Goal: Task Accomplishment & Management: Complete application form

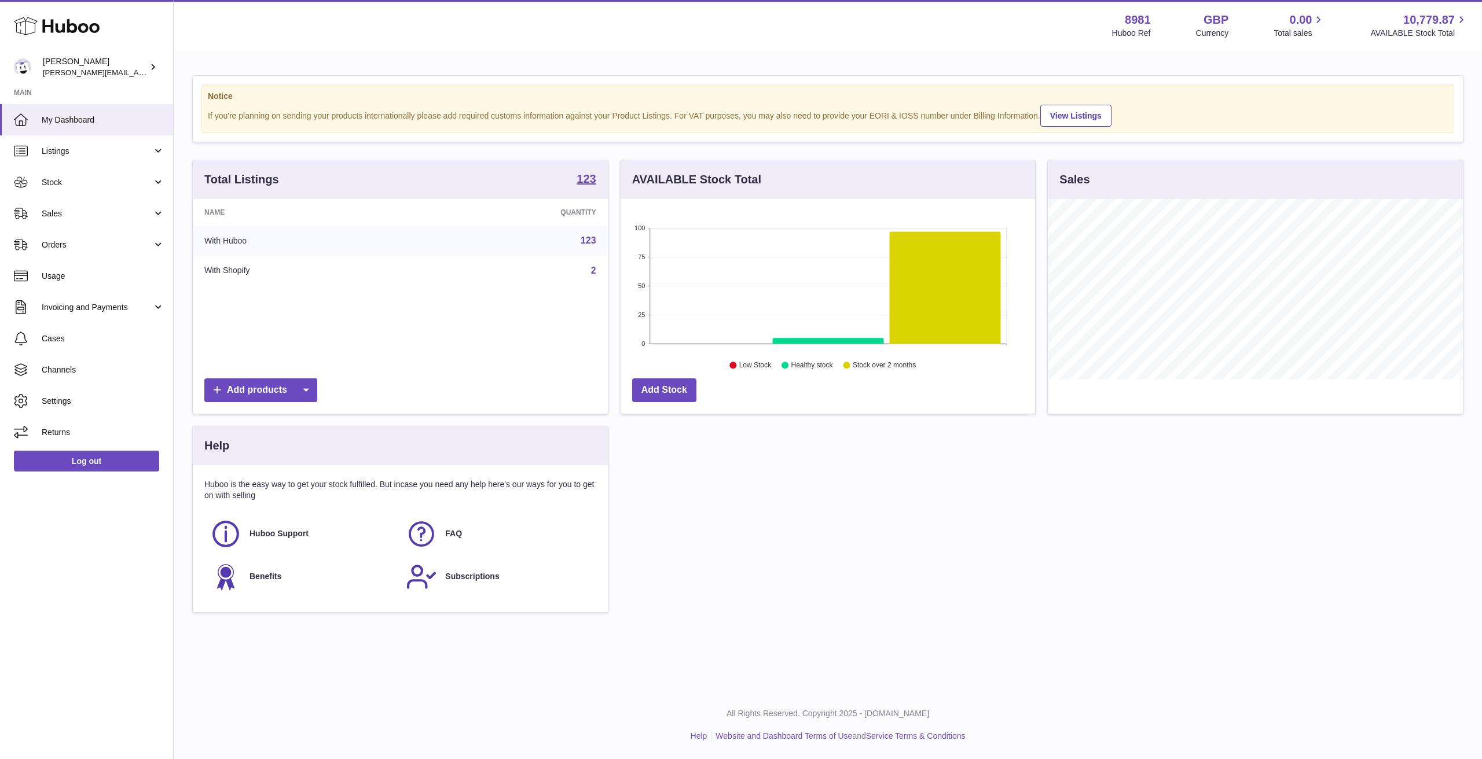
scroll to position [181, 414]
click at [91, 189] on link "Stock" at bounding box center [86, 182] width 173 height 31
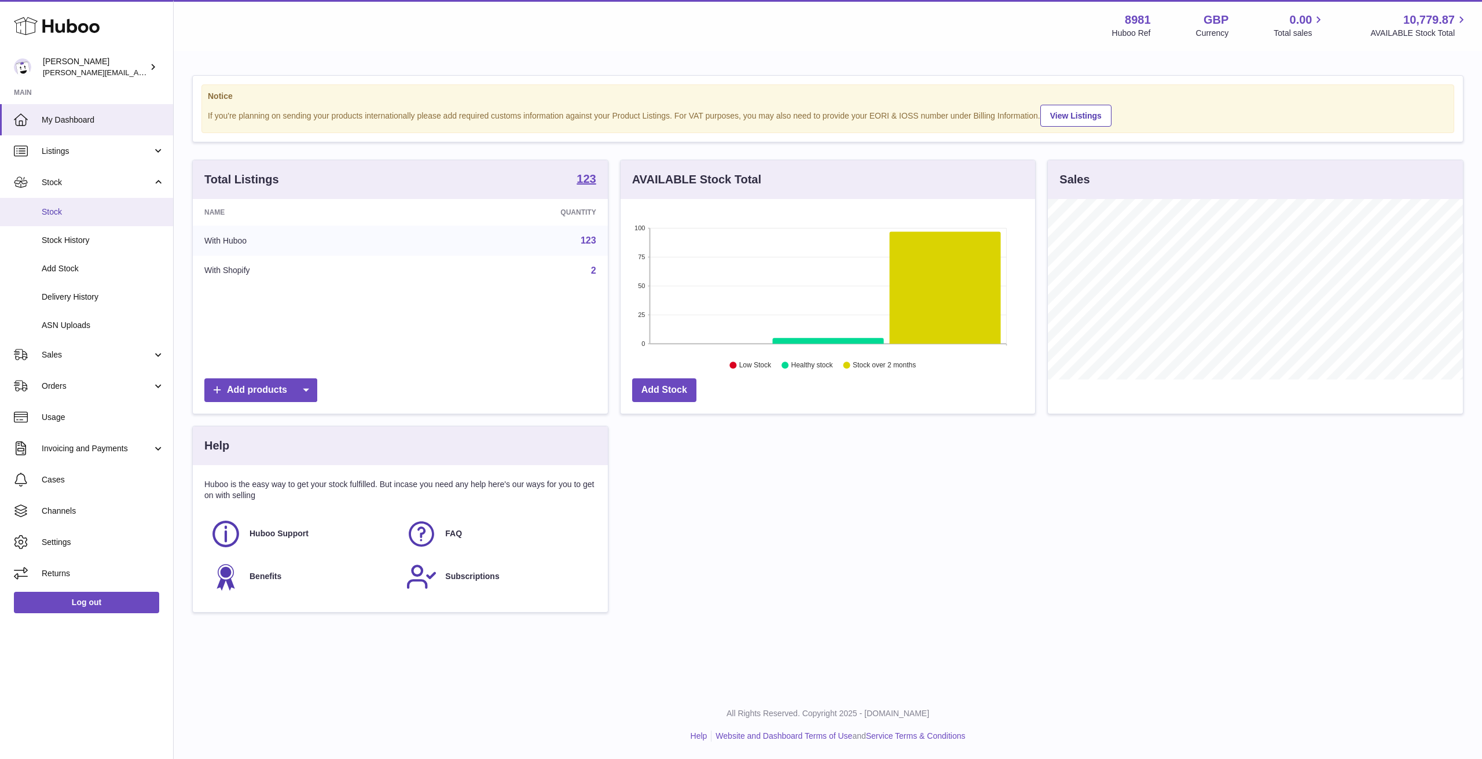
click at [93, 218] on link "Stock" at bounding box center [86, 212] width 173 height 28
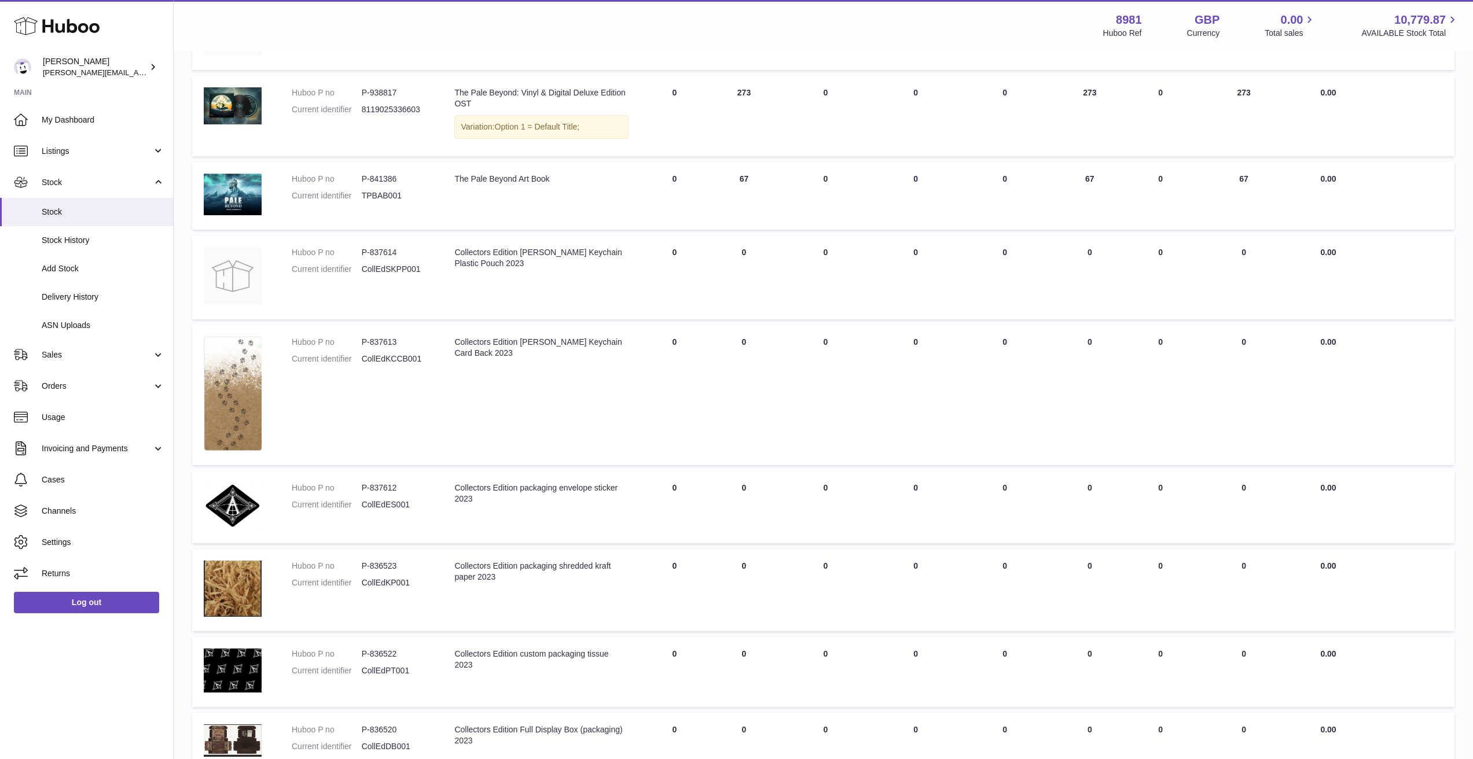
scroll to position [447, 0]
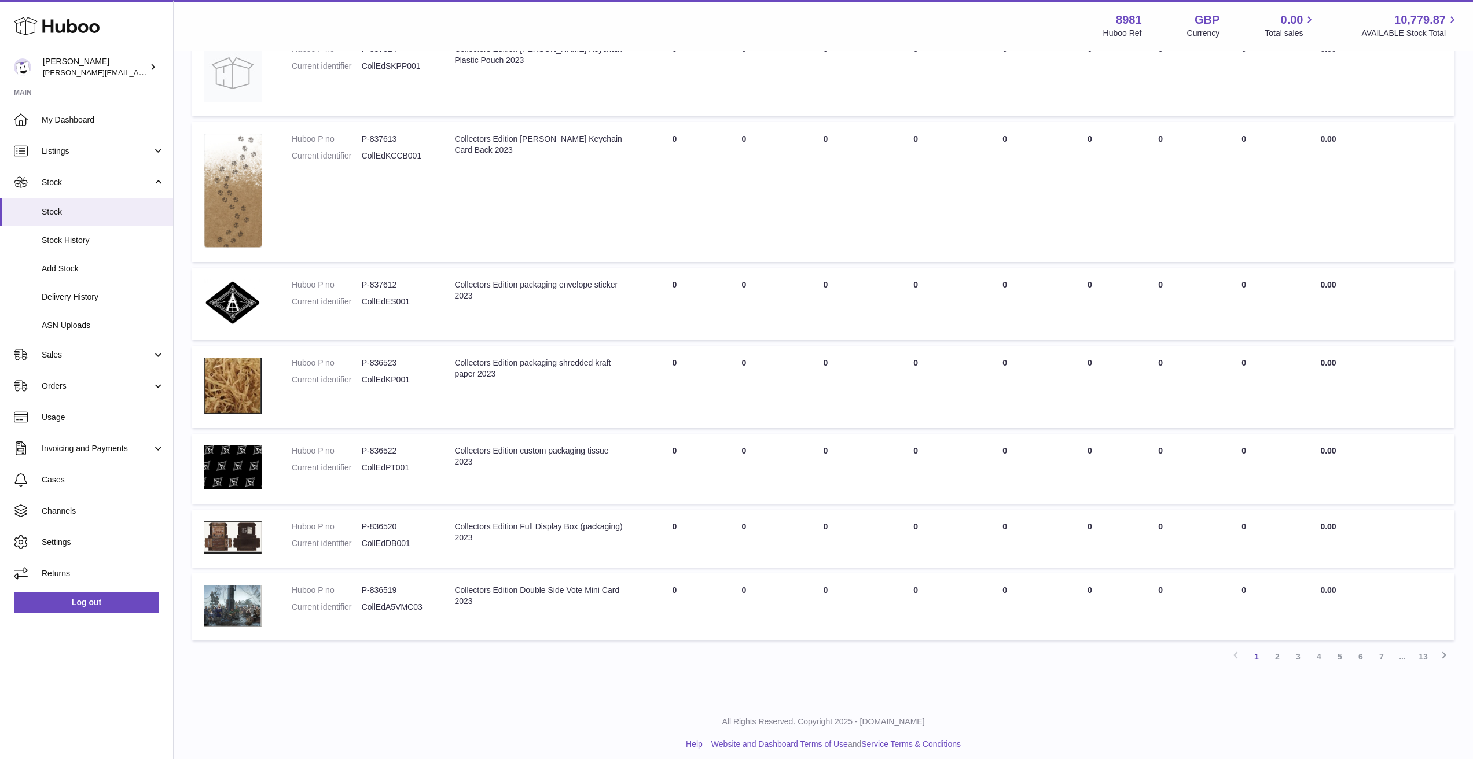
click at [1278, 652] on link "2" at bounding box center [1277, 656] width 21 height 21
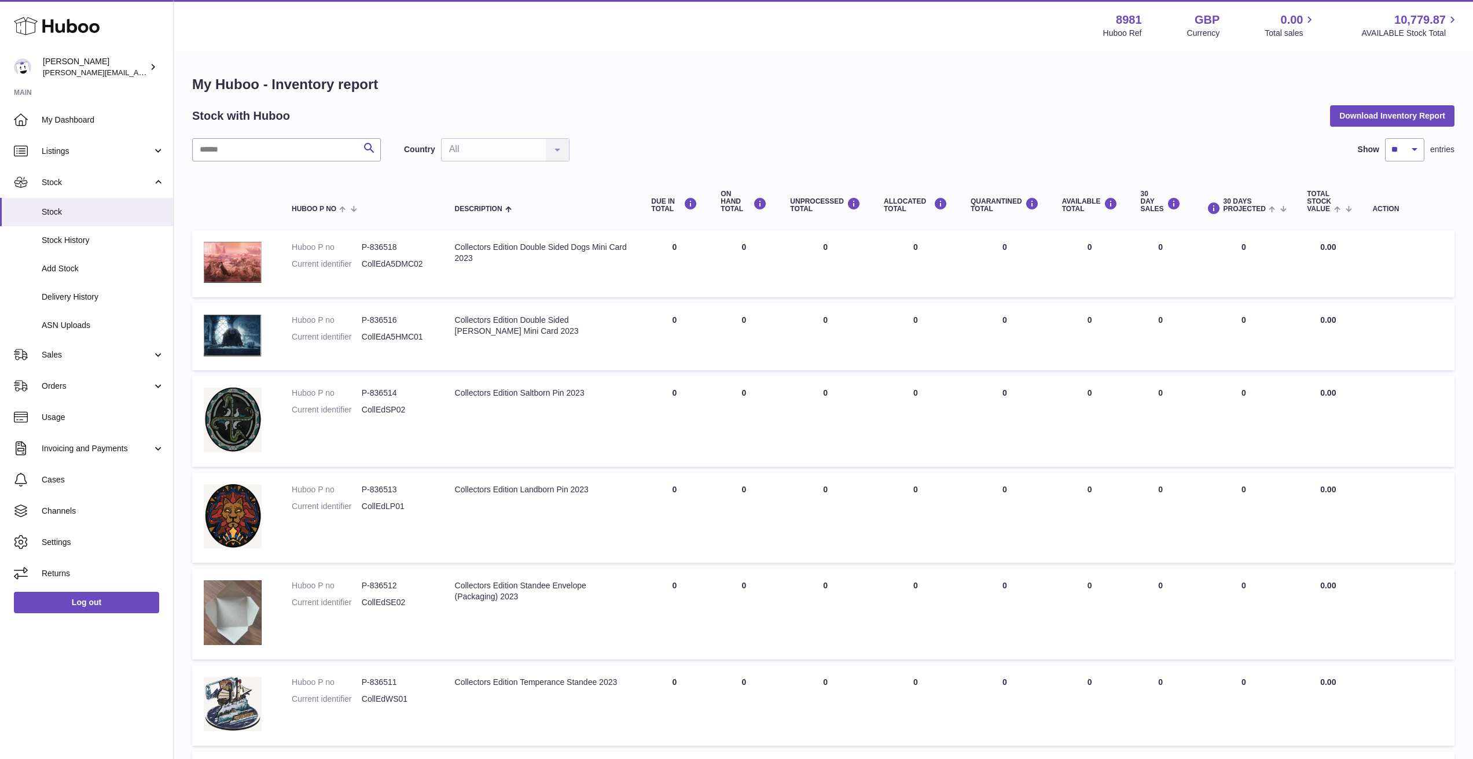
scroll to position [473, 0]
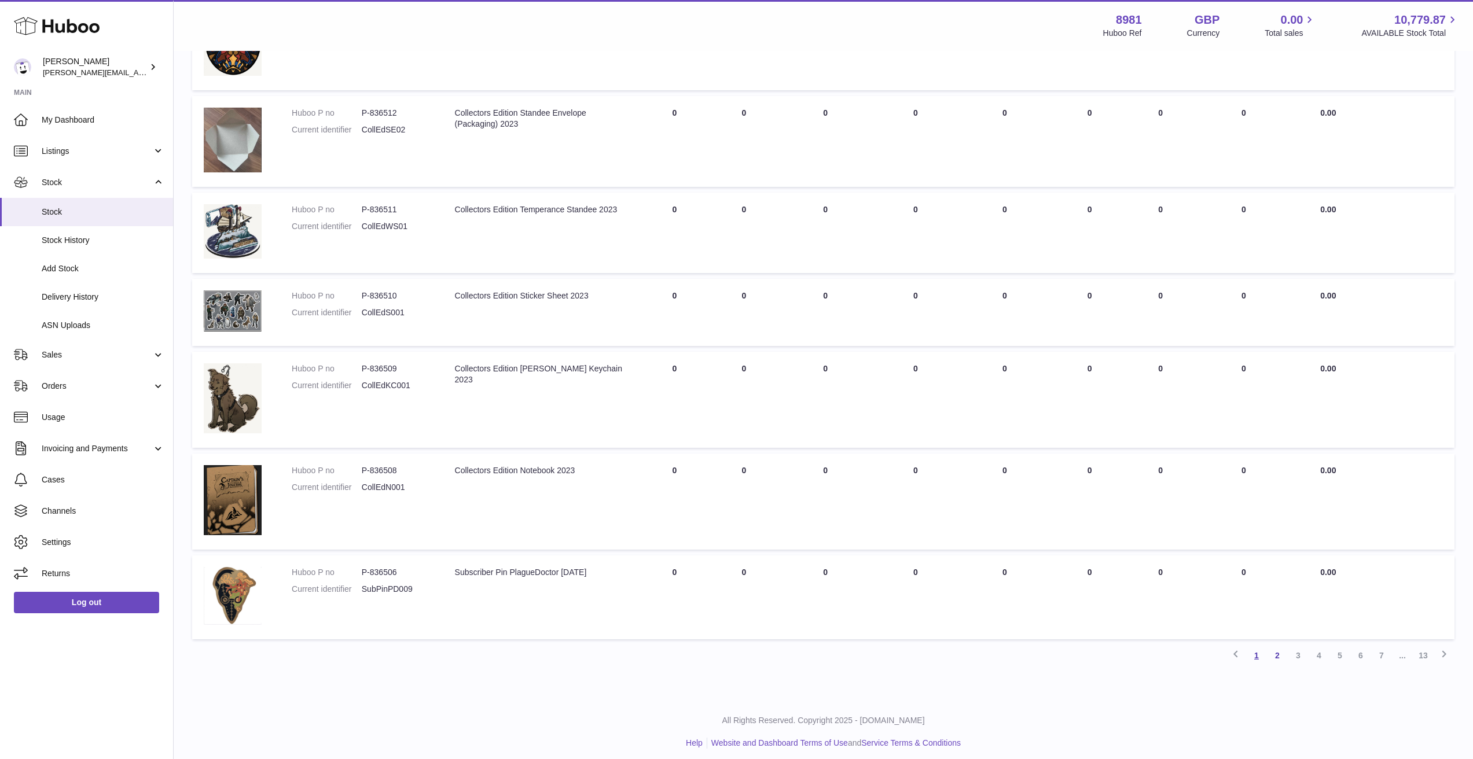
click at [1258, 655] on link "1" at bounding box center [1256, 655] width 21 height 21
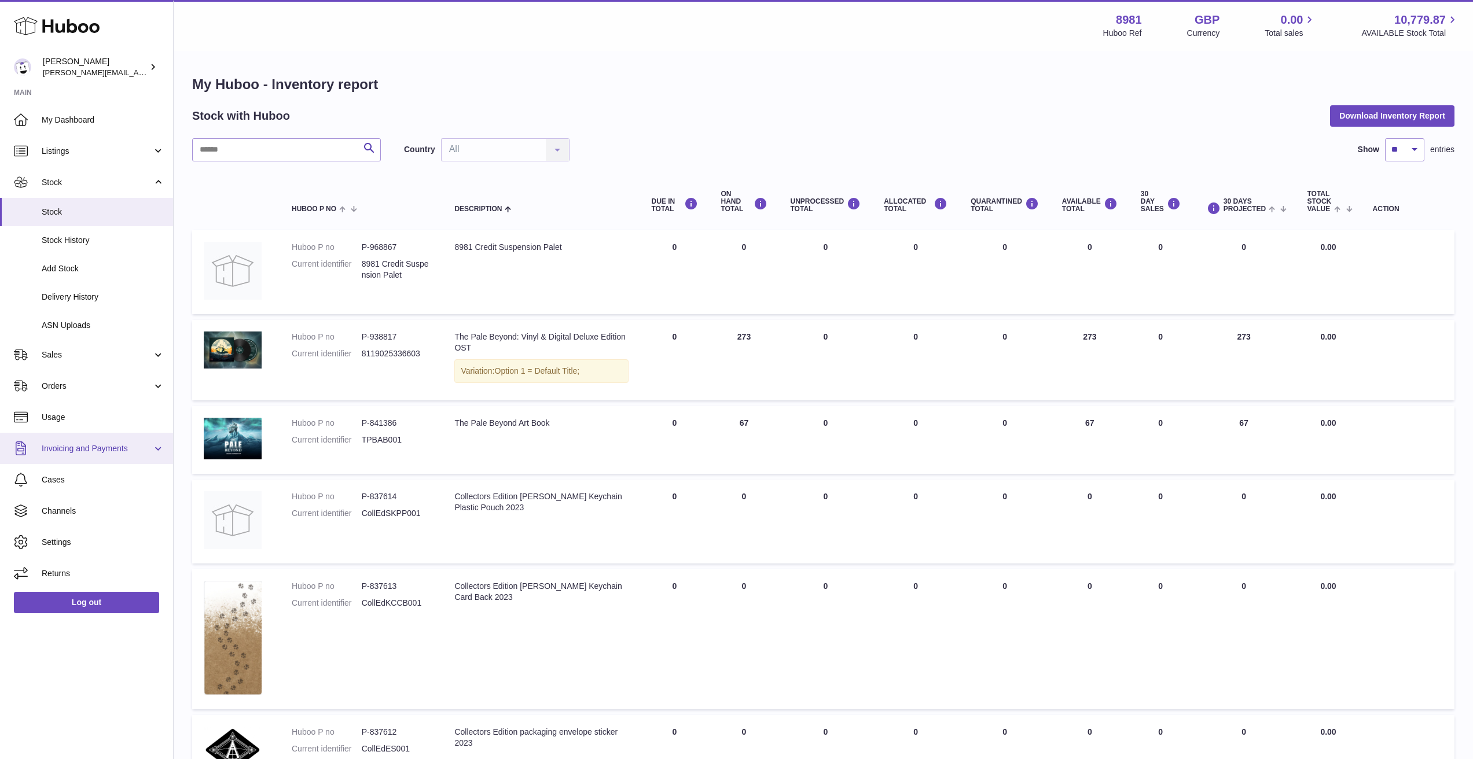
click at [155, 447] on link "Invoicing and Payments" at bounding box center [86, 448] width 173 height 31
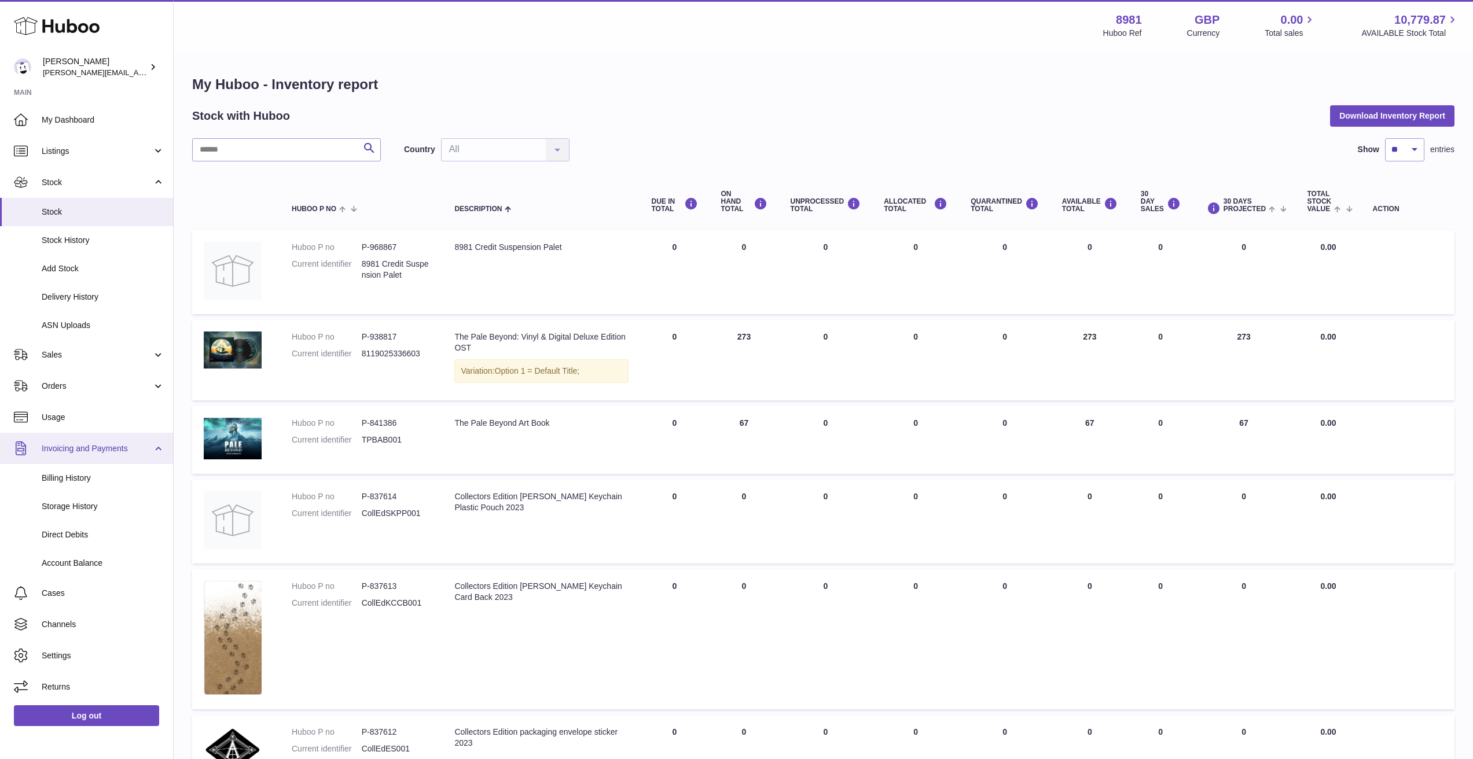
click at [154, 447] on link "Invoicing and Payments" at bounding box center [86, 448] width 173 height 31
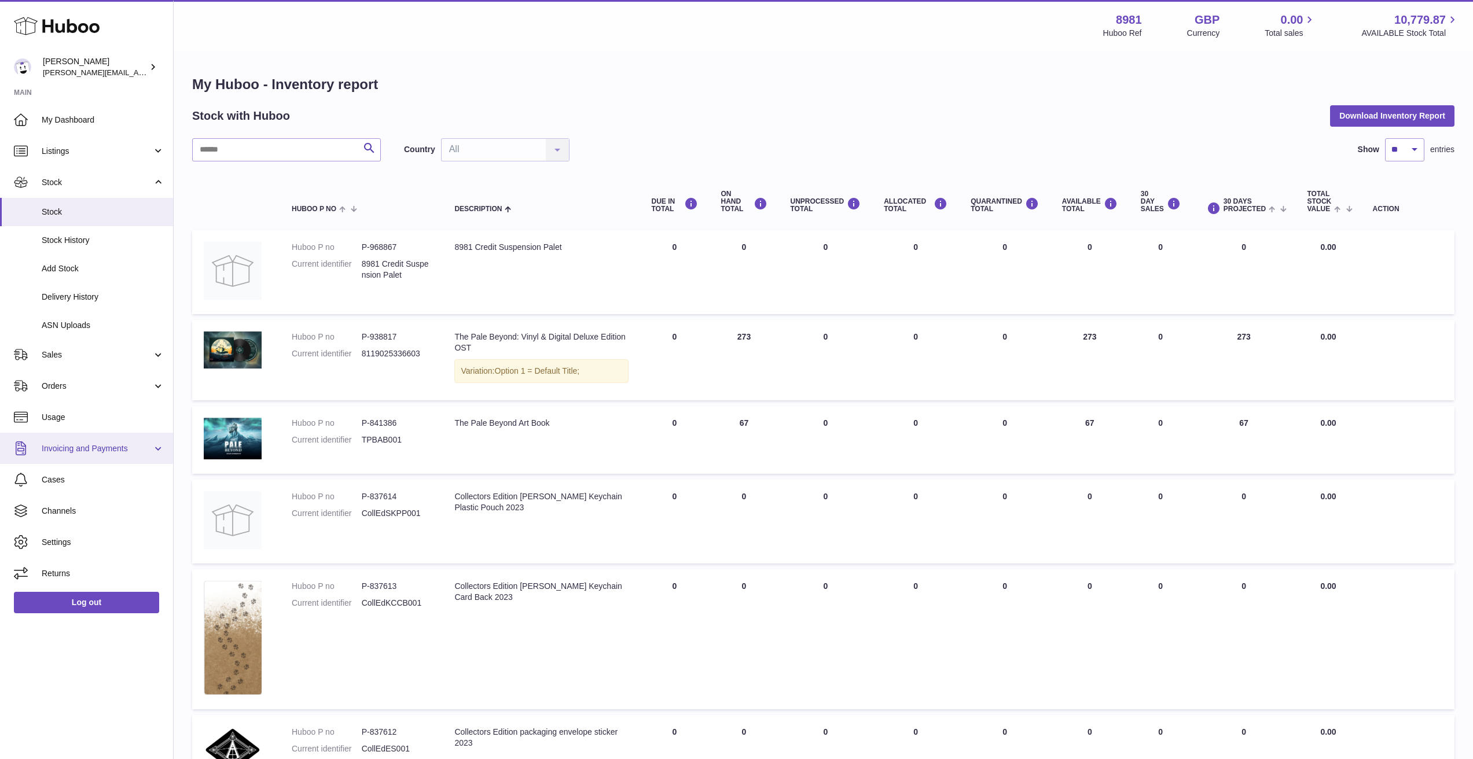
click at [94, 443] on span "Invoicing and Payments" at bounding box center [97, 448] width 111 height 11
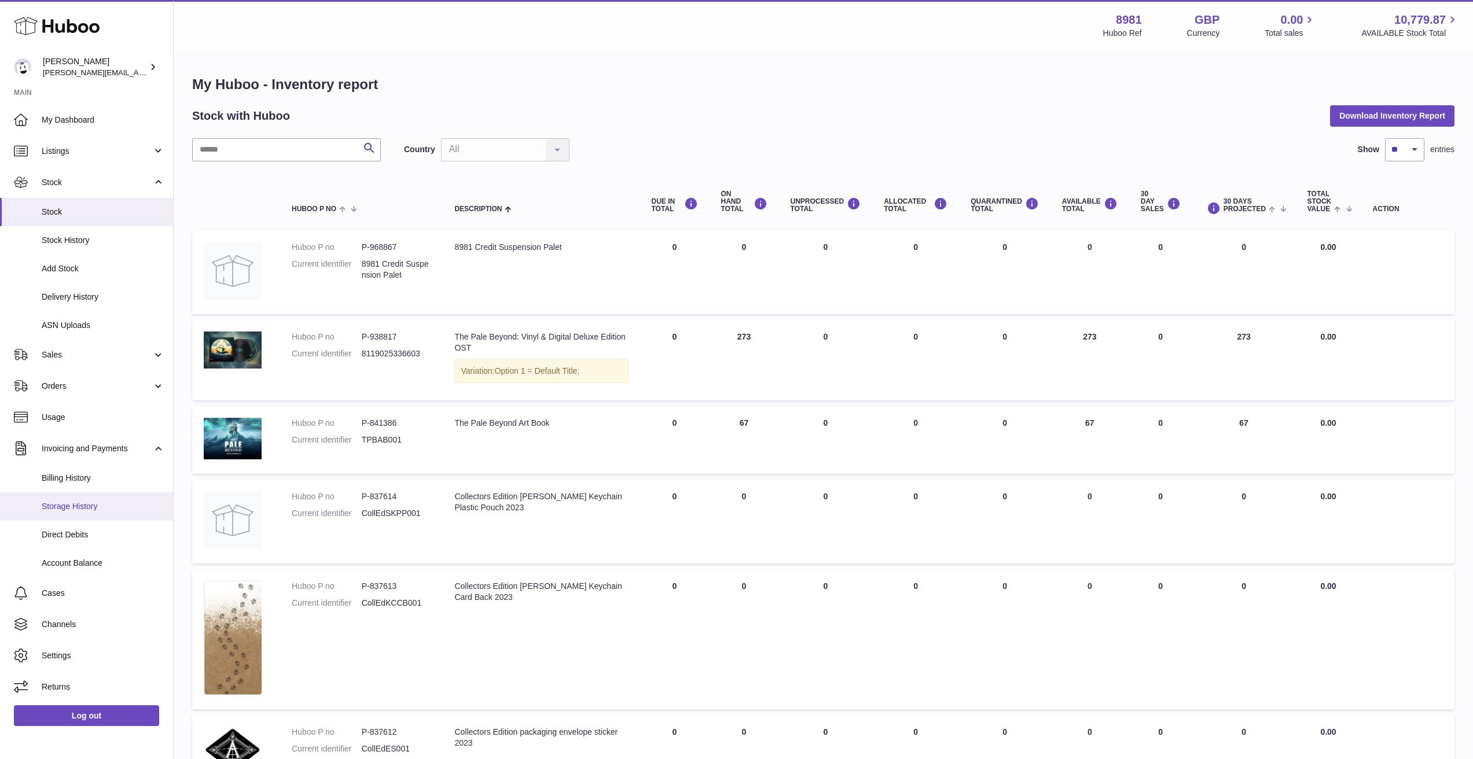
click at [110, 501] on span "Storage History" at bounding box center [103, 506] width 123 height 11
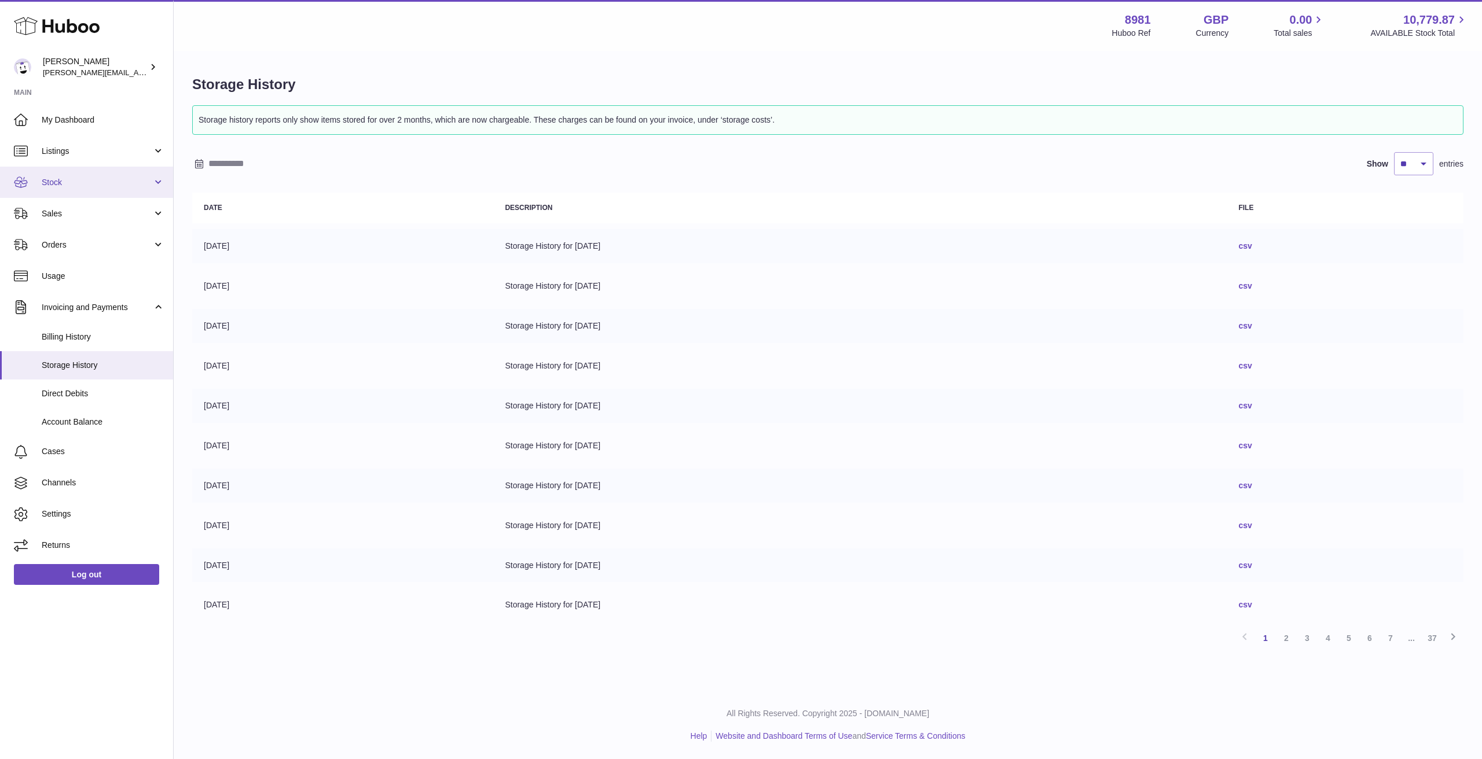
click at [60, 183] on span "Stock" at bounding box center [97, 182] width 111 height 11
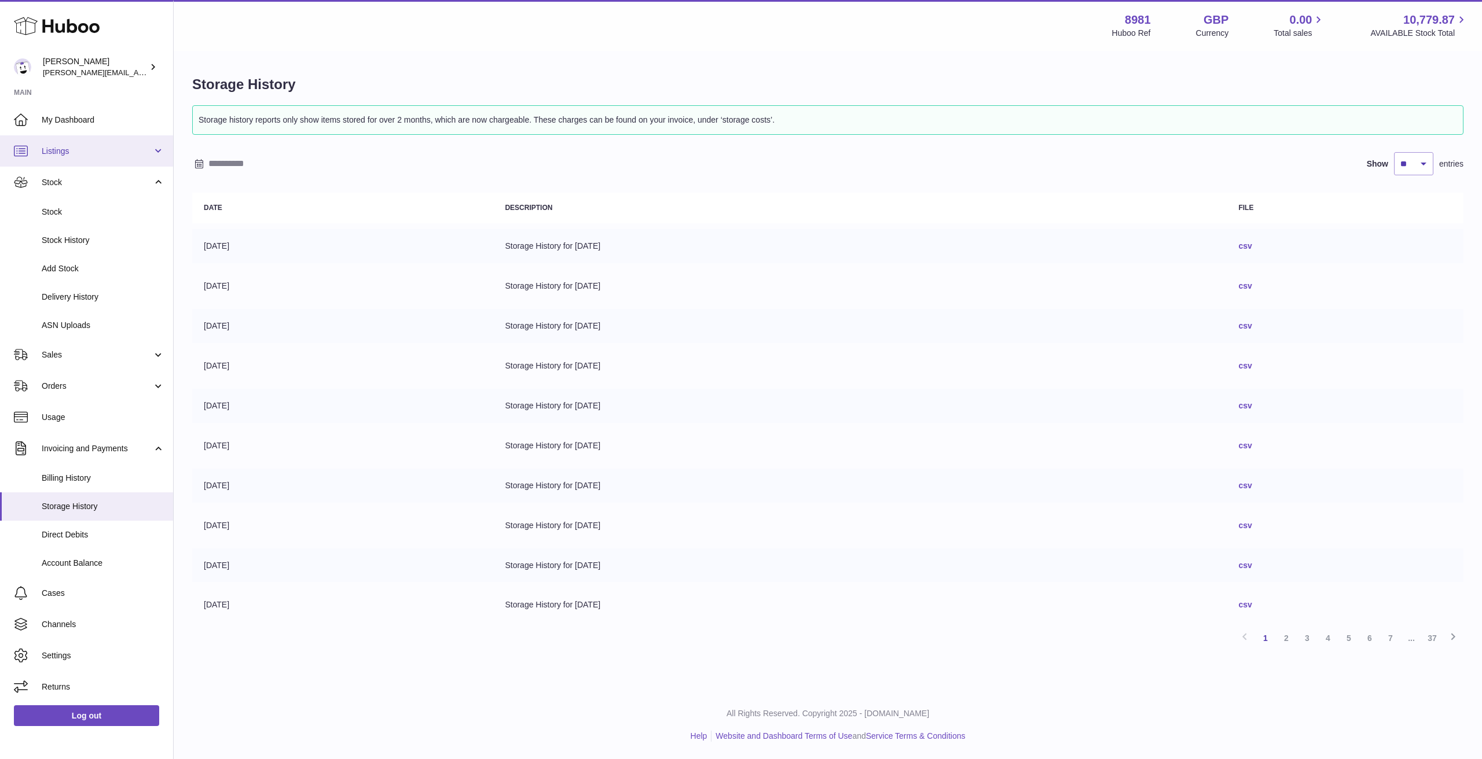
click at [67, 135] on link "Listings" at bounding box center [86, 150] width 173 height 31
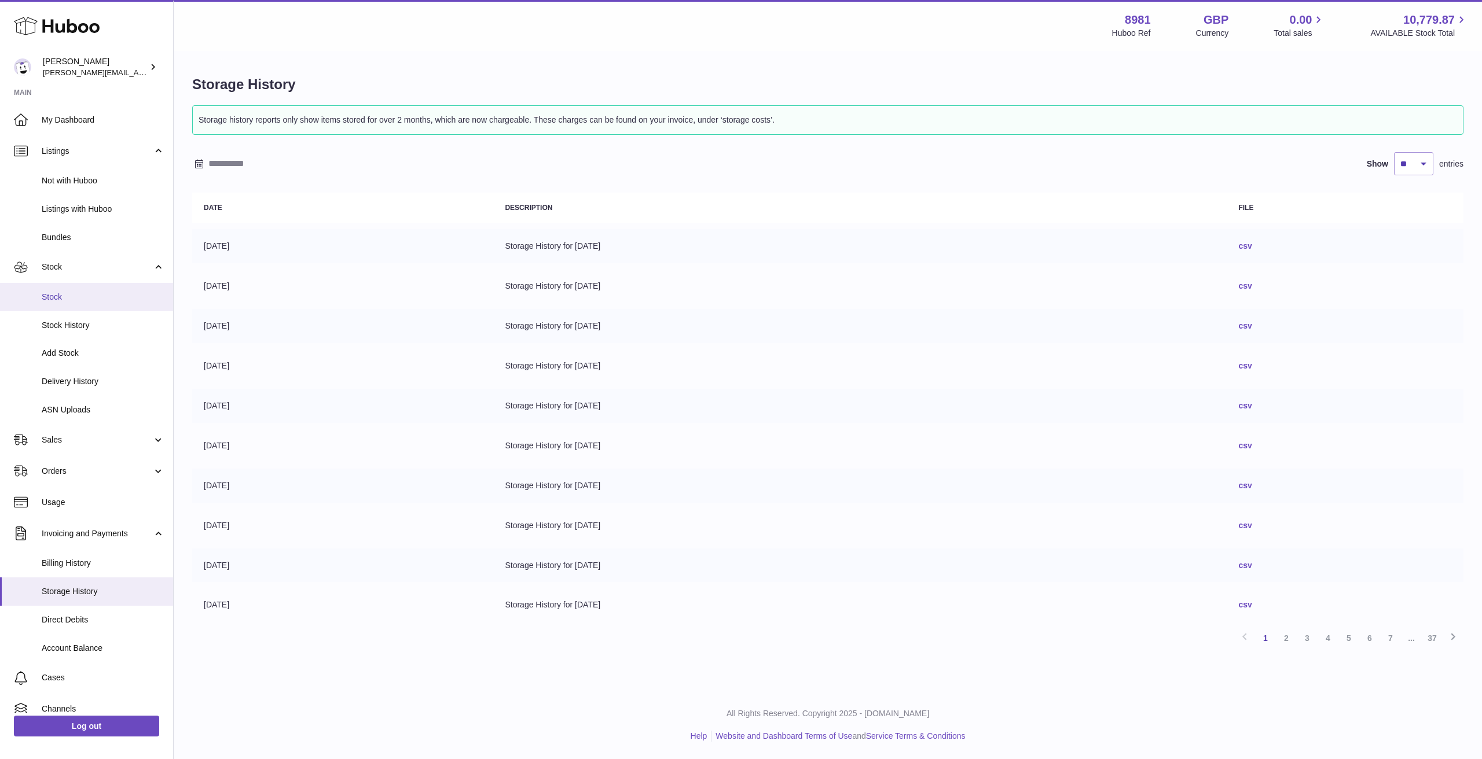
click at [64, 292] on span "Stock" at bounding box center [103, 297] width 123 height 11
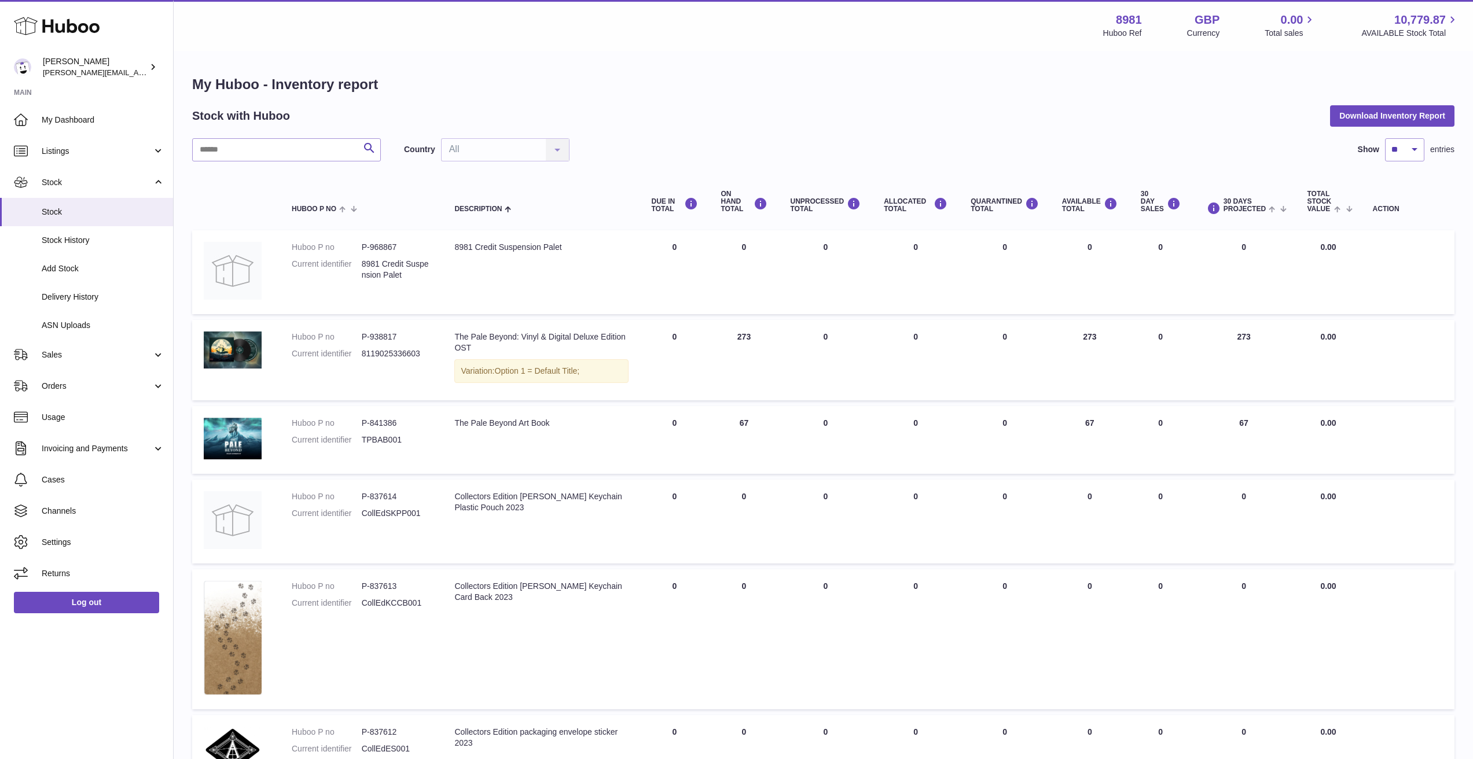
click at [1389, 359] on td at bounding box center [1407, 360] width 93 height 80
click at [313, 341] on dl "Huboo P no P-938817 Current identifier 8119025336603" at bounding box center [361, 349] width 139 height 34
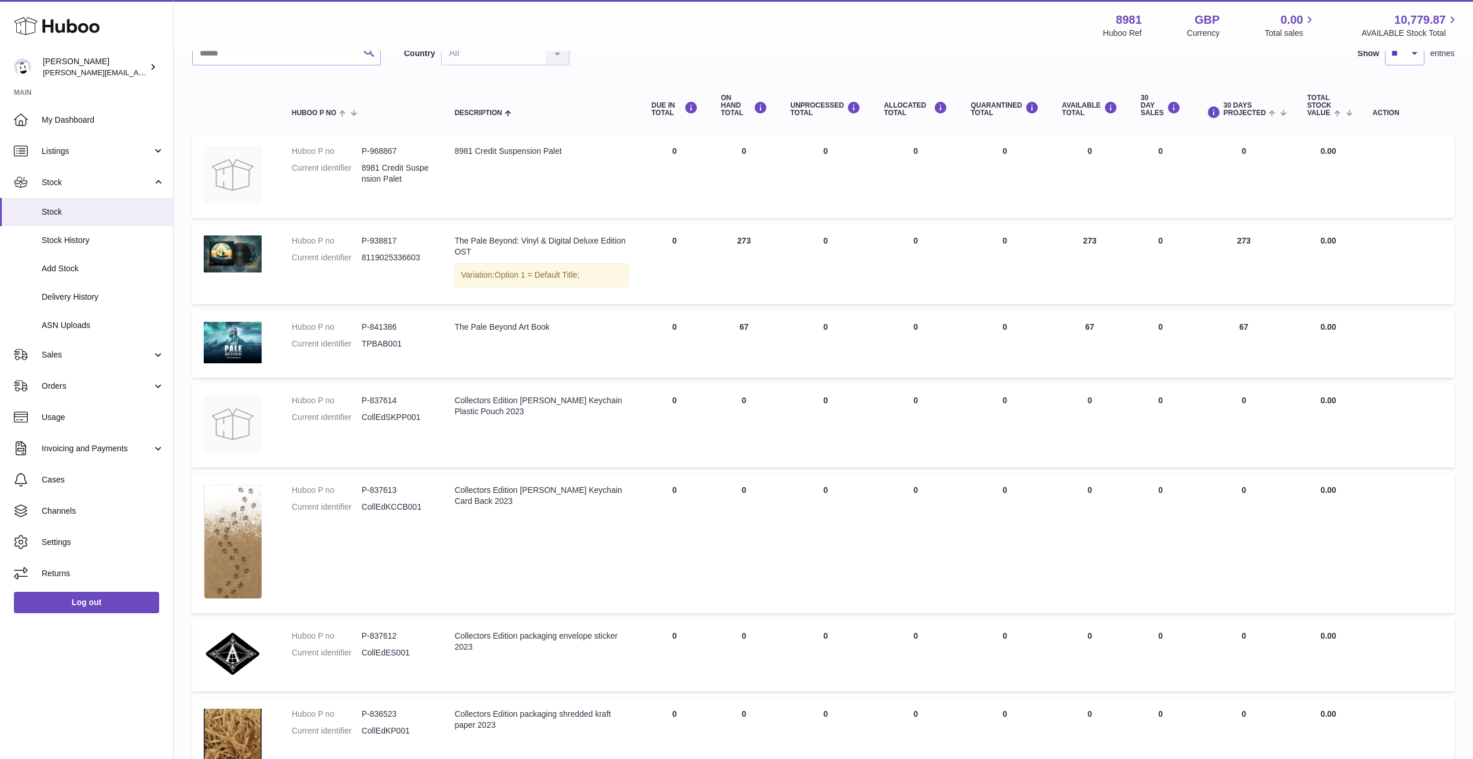
scroll to position [98, 0]
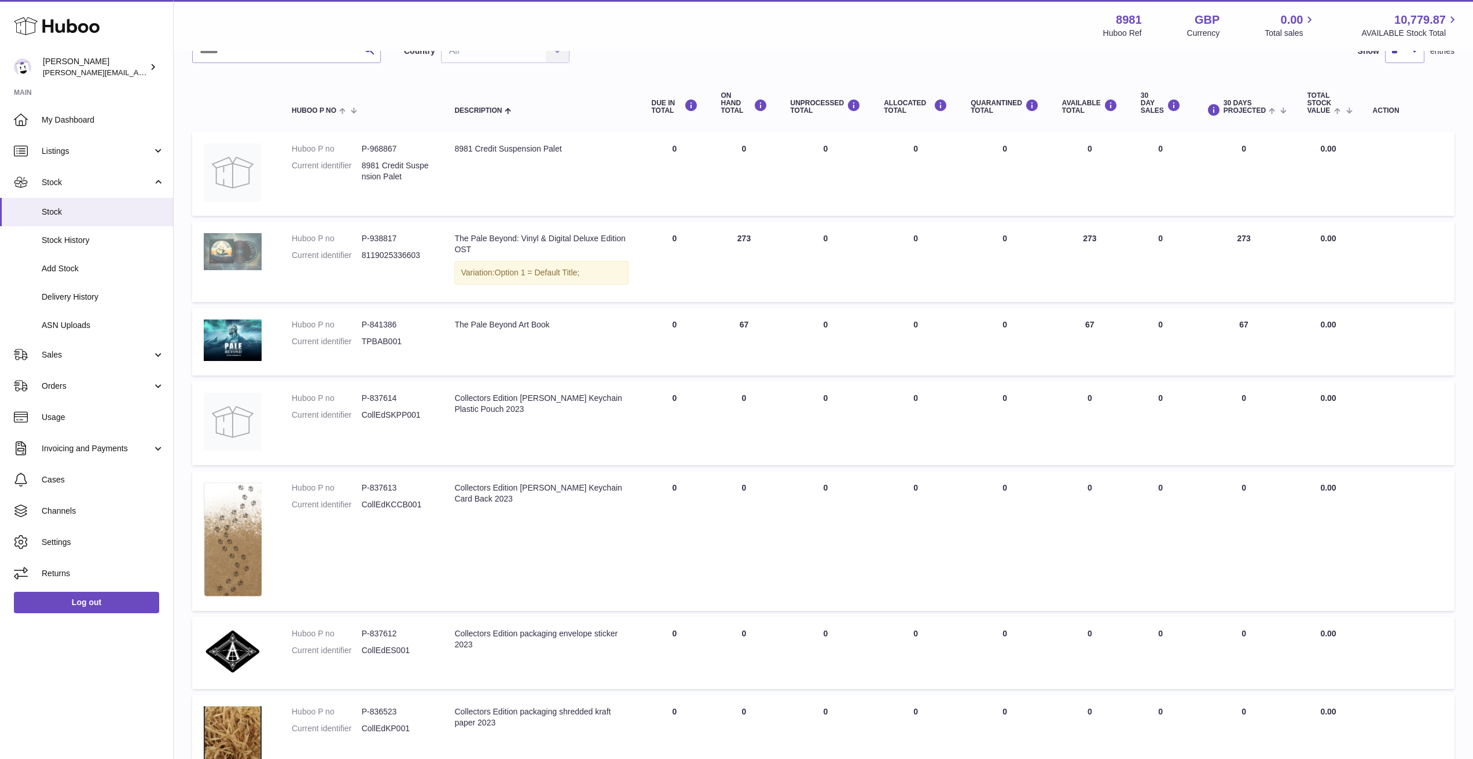
click at [230, 242] on img at bounding box center [233, 251] width 58 height 37
click at [258, 254] on img at bounding box center [233, 251] width 58 height 37
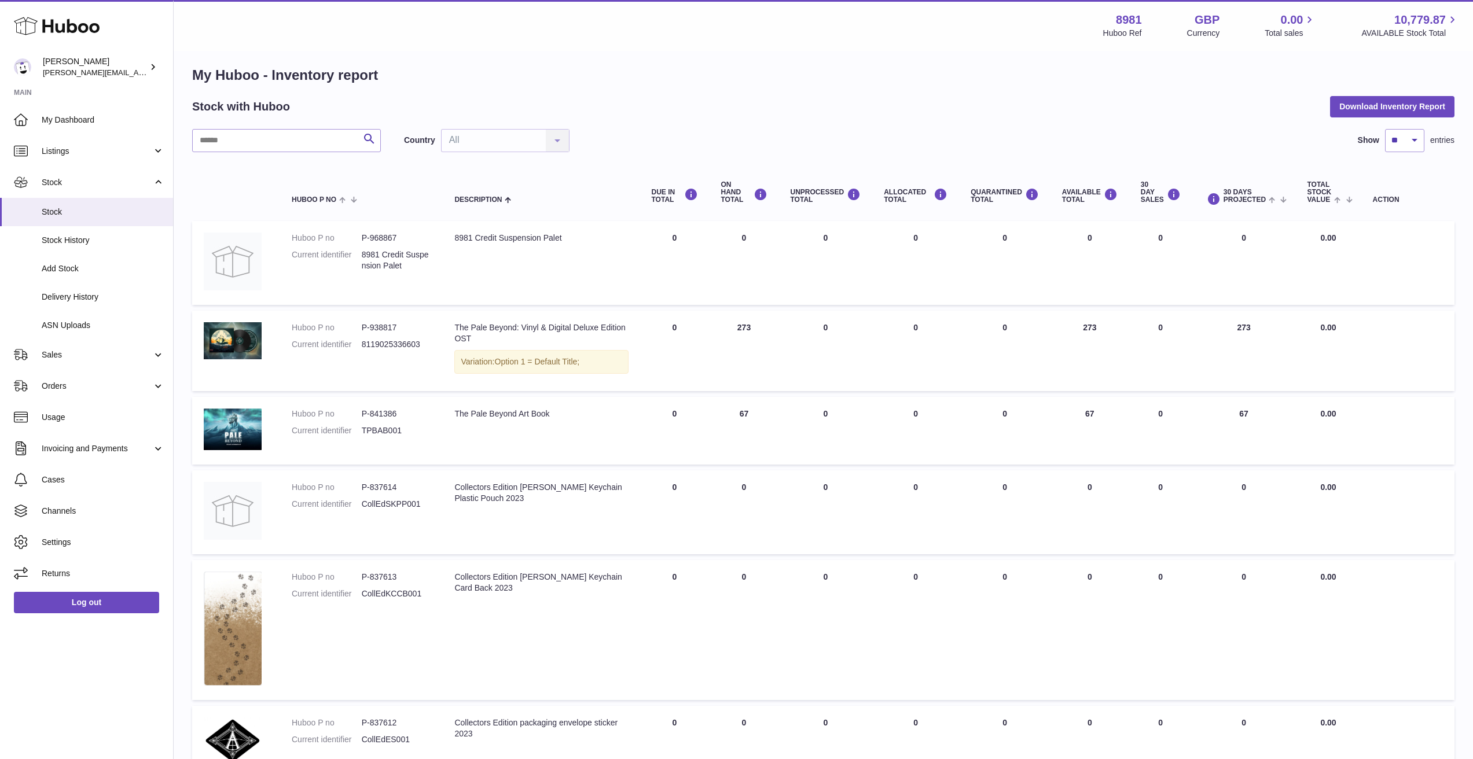
scroll to position [12, 0]
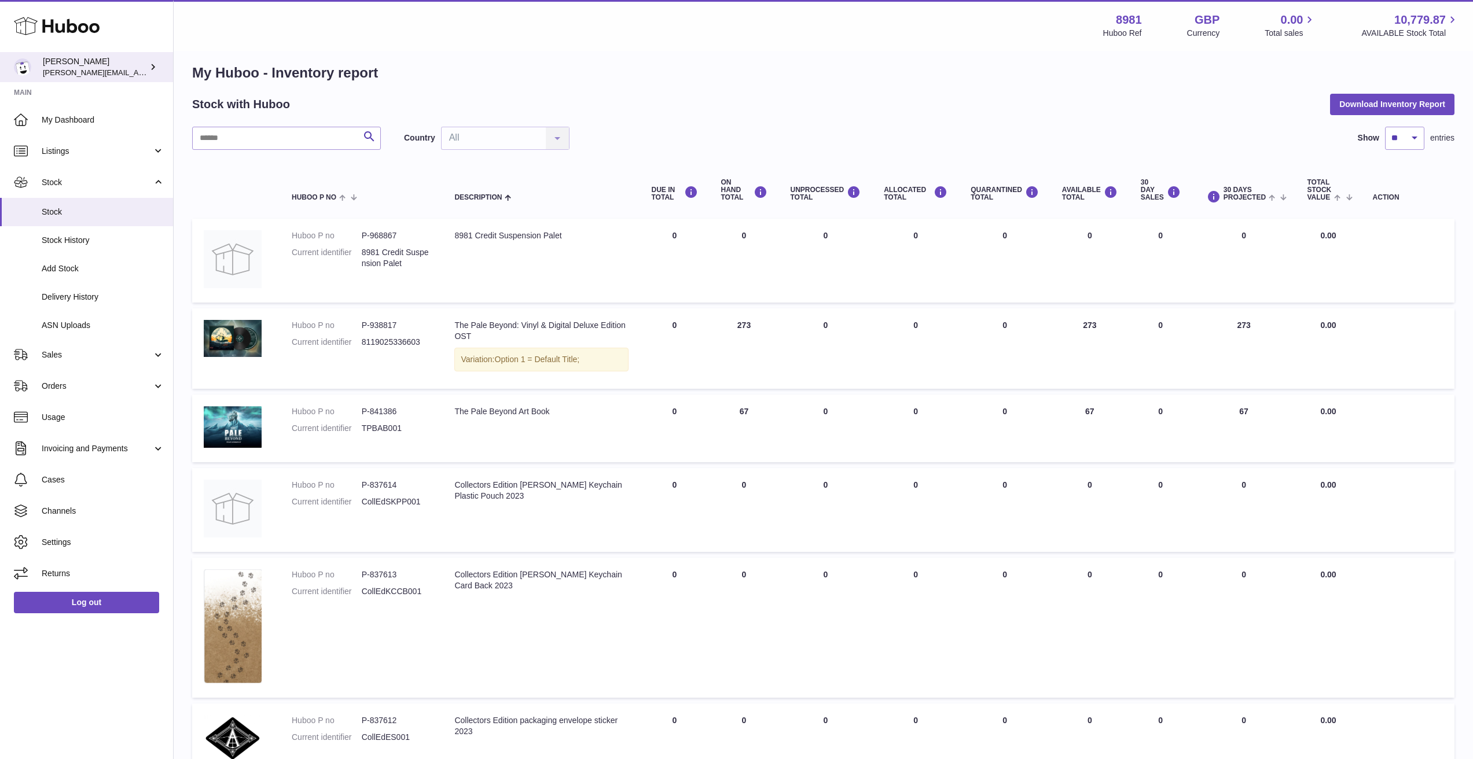
click at [146, 62] on div "Michael Bell michael.bell@hey.com" at bounding box center [95, 67] width 104 height 22
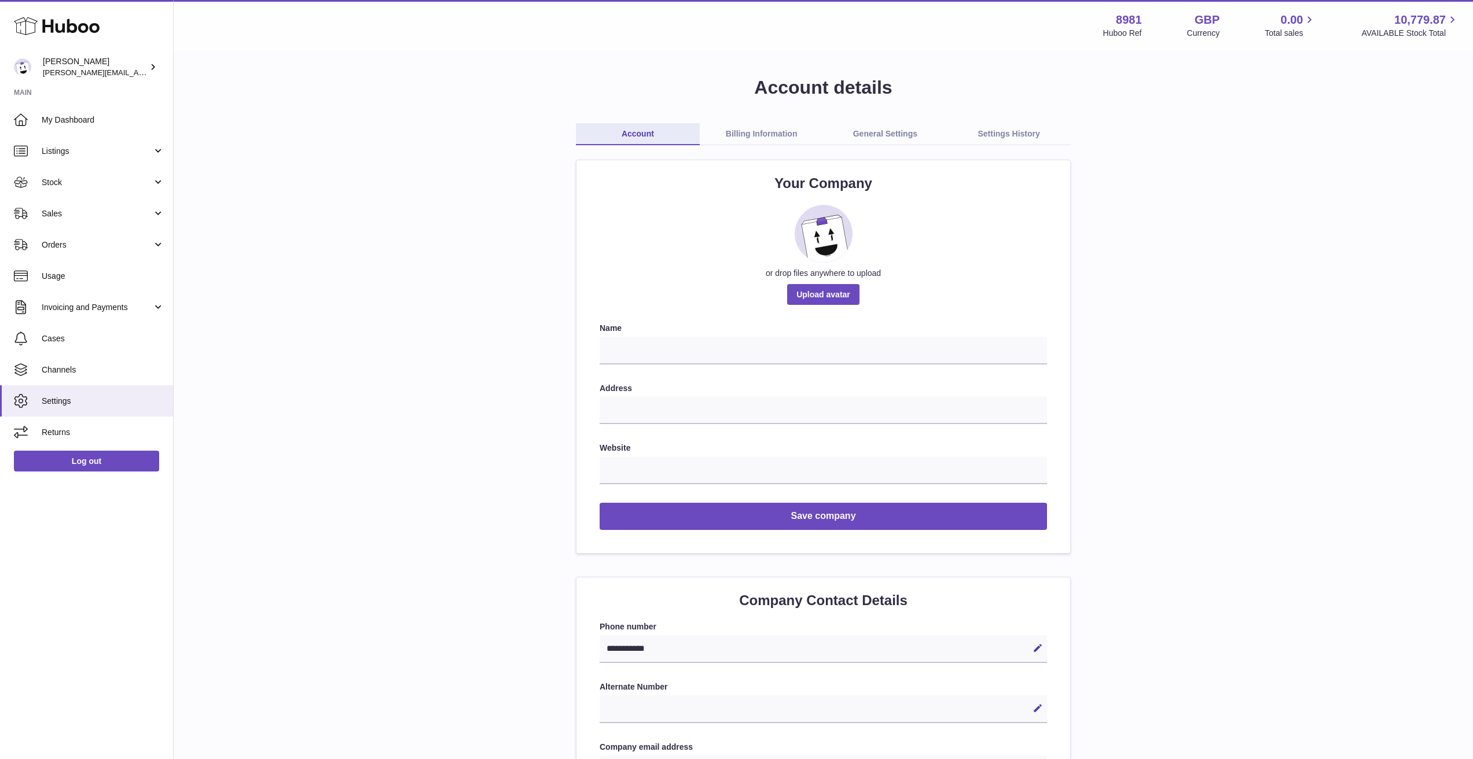
click at [867, 132] on link "General Settings" at bounding box center [886, 134] width 124 height 22
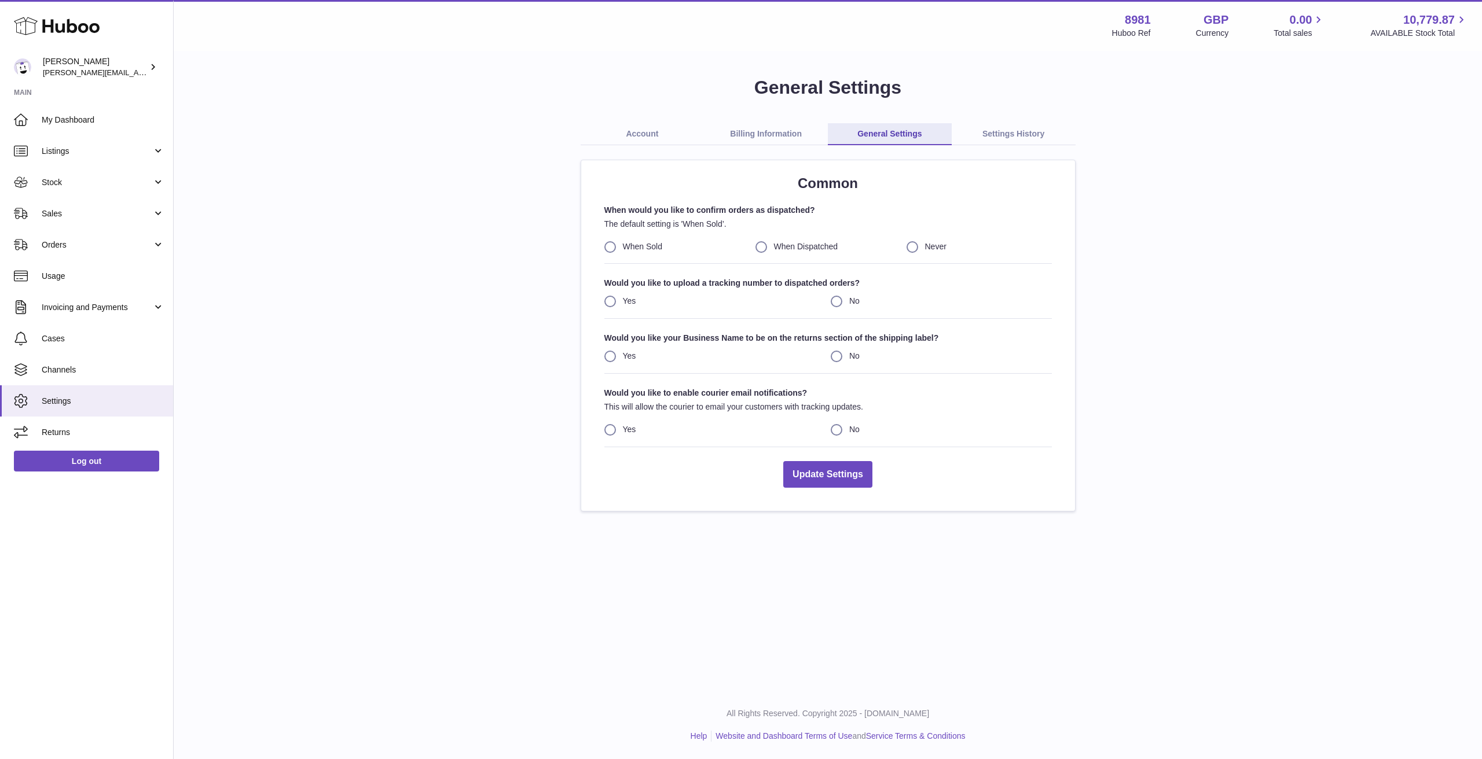
click at [629, 138] on link "Account" at bounding box center [642, 134] width 124 height 22
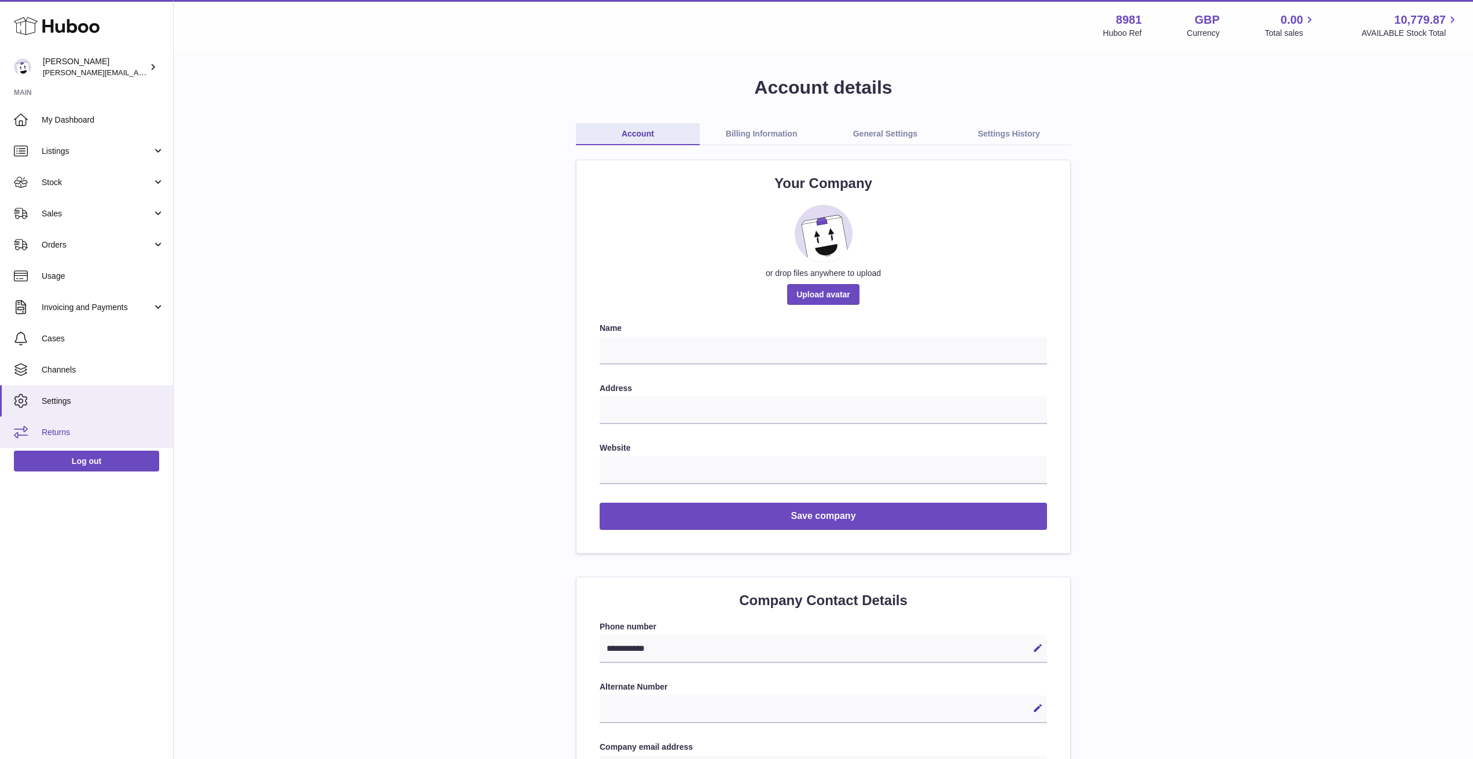
click at [59, 433] on span "Returns" at bounding box center [103, 432] width 123 height 11
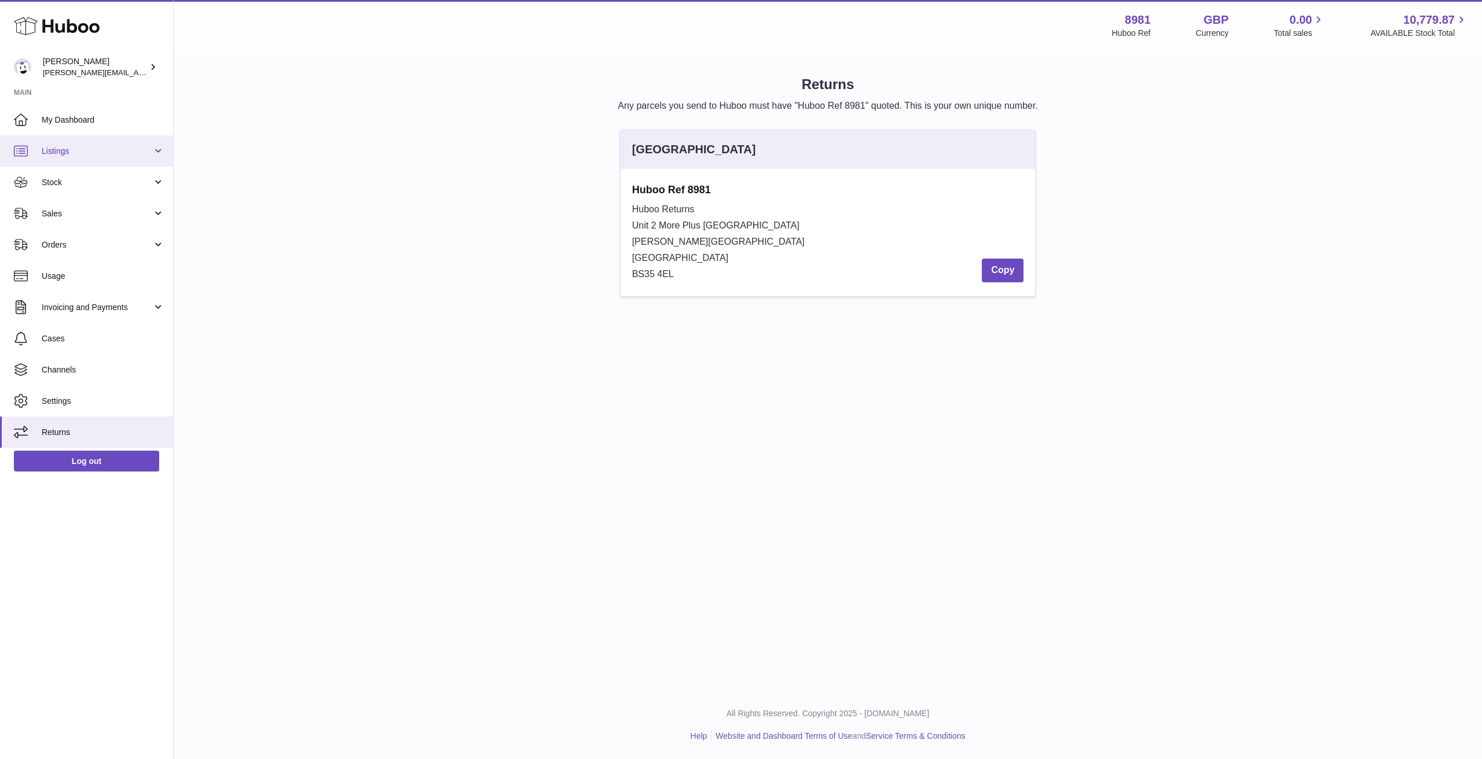
click at [60, 146] on span "Listings" at bounding box center [97, 151] width 111 height 11
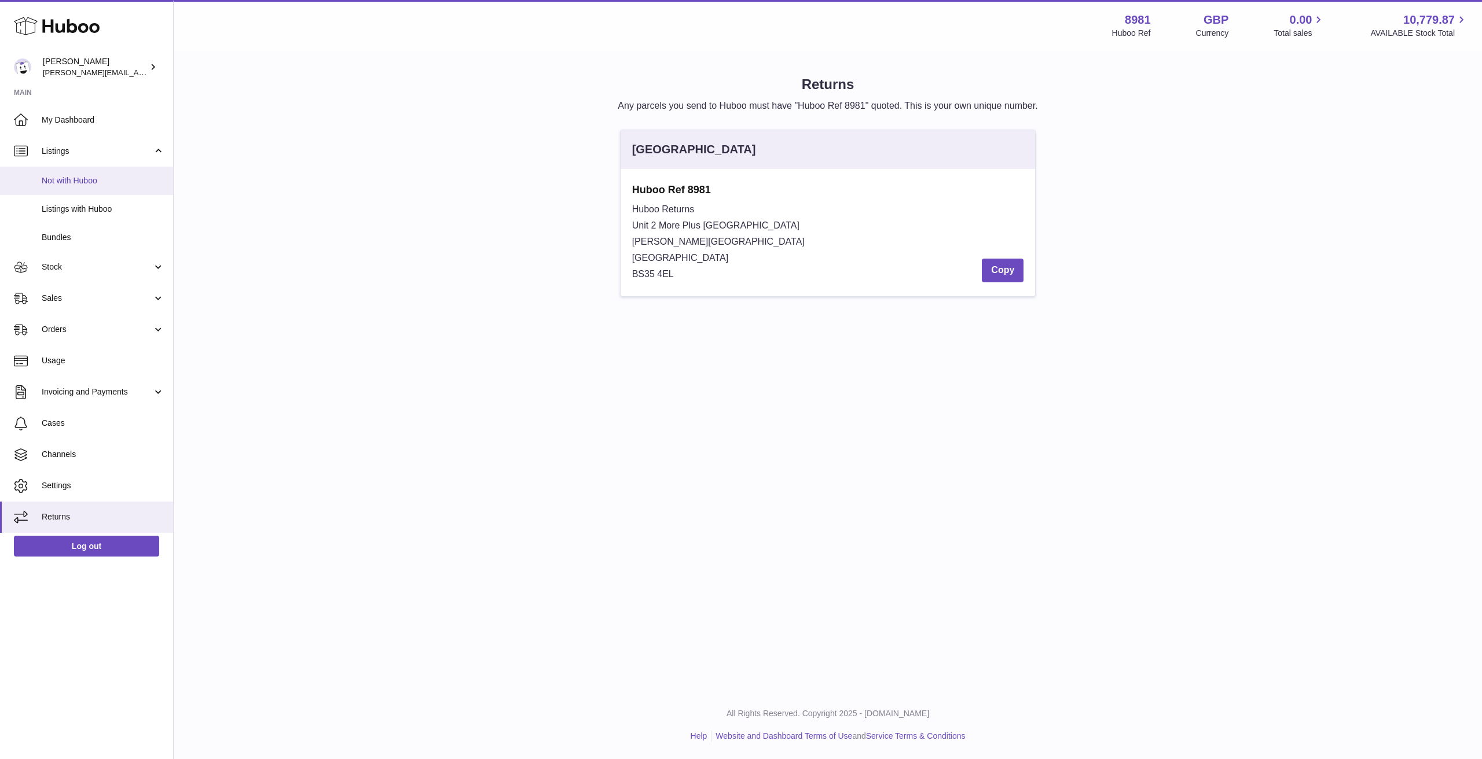
click at [75, 183] on span "Not with Huboo" at bounding box center [103, 180] width 123 height 11
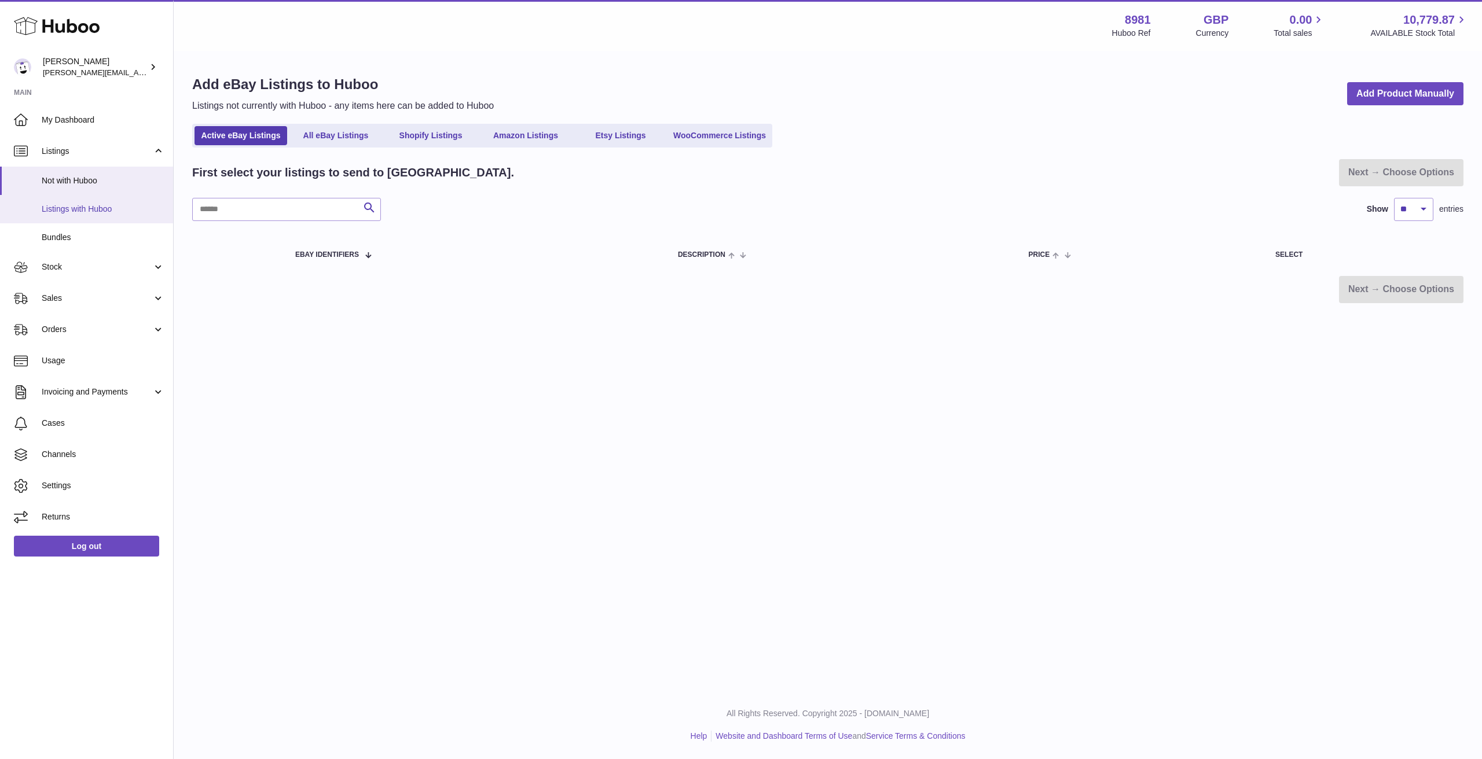
click at [108, 209] on span "Listings with Huboo" at bounding box center [103, 209] width 123 height 11
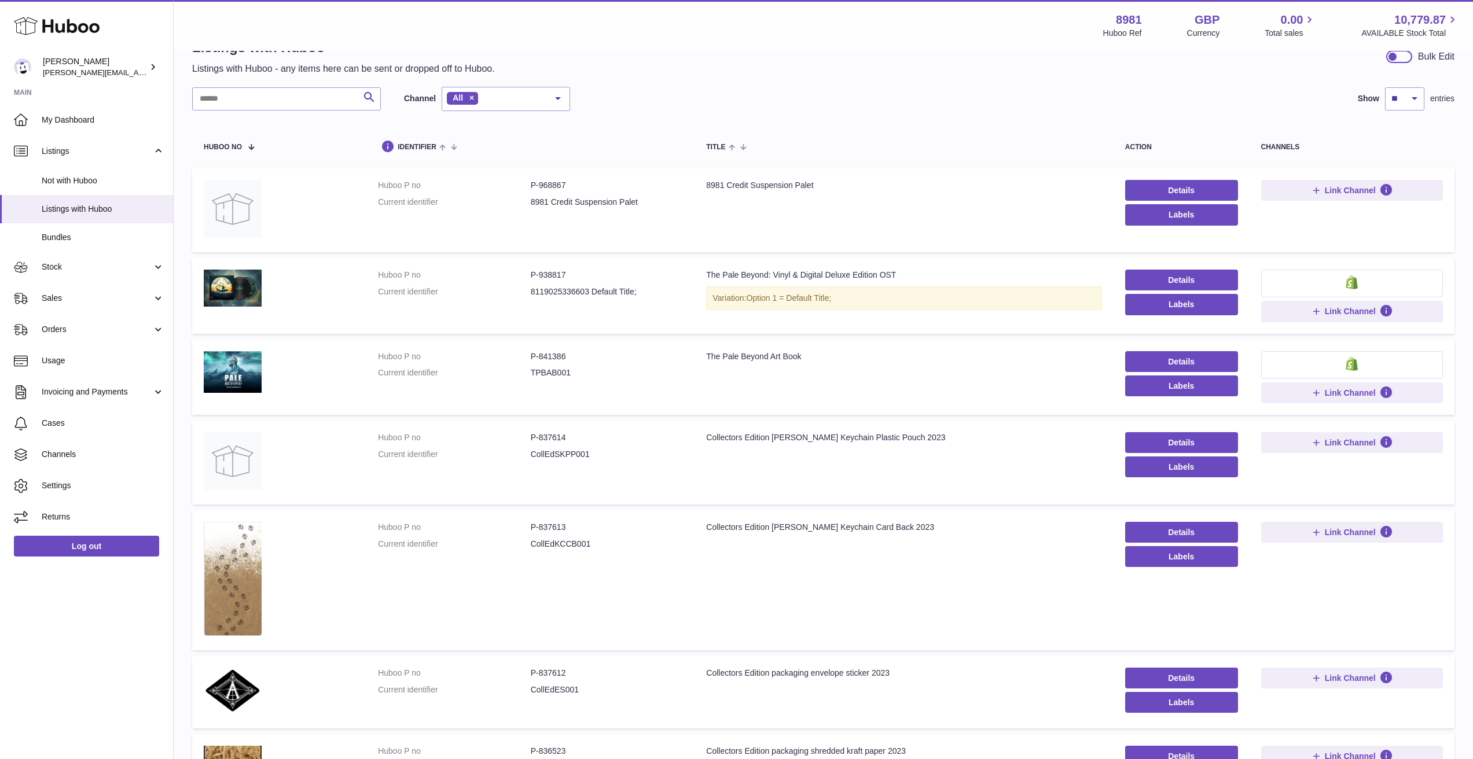
scroll to position [98, 0]
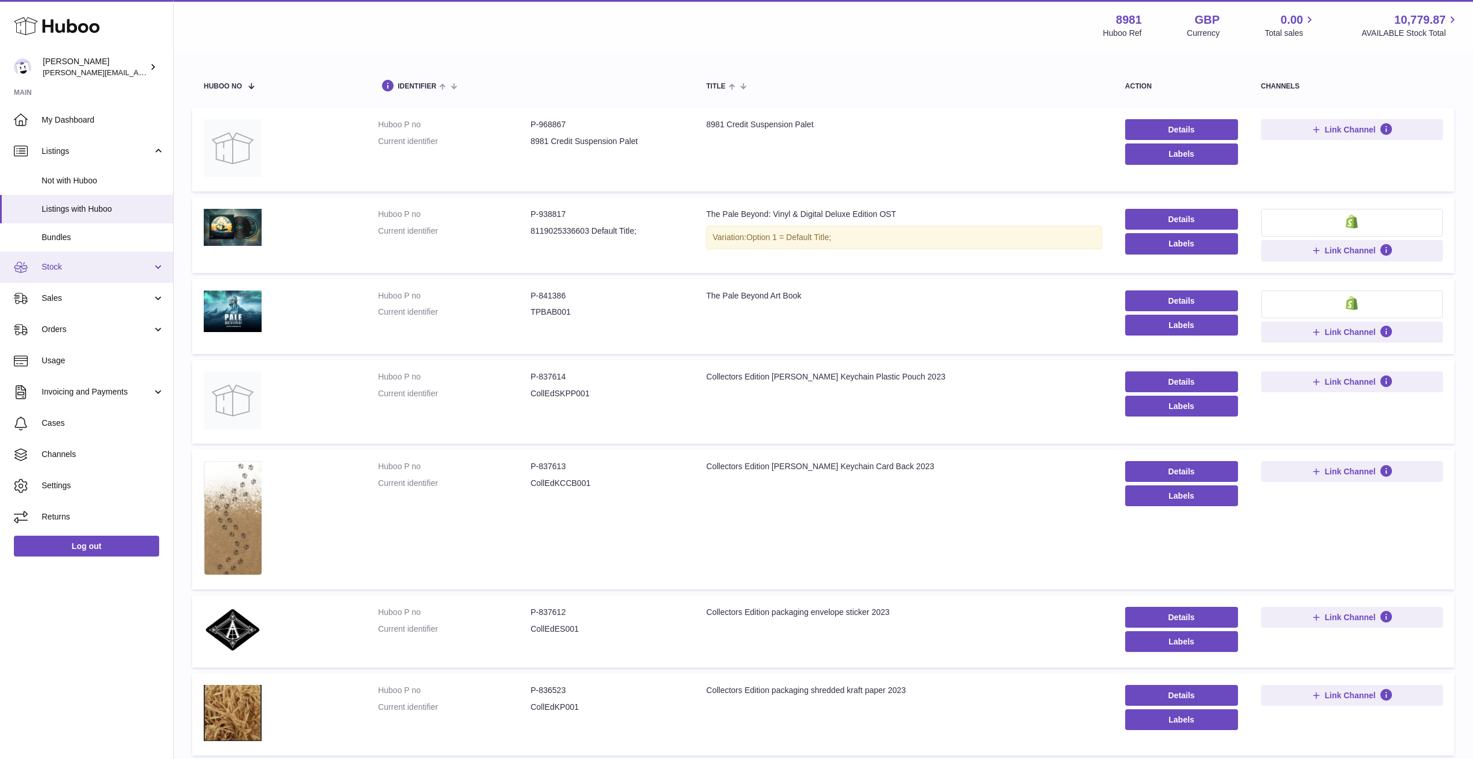
click at [81, 272] on link "Stock" at bounding box center [86, 267] width 173 height 31
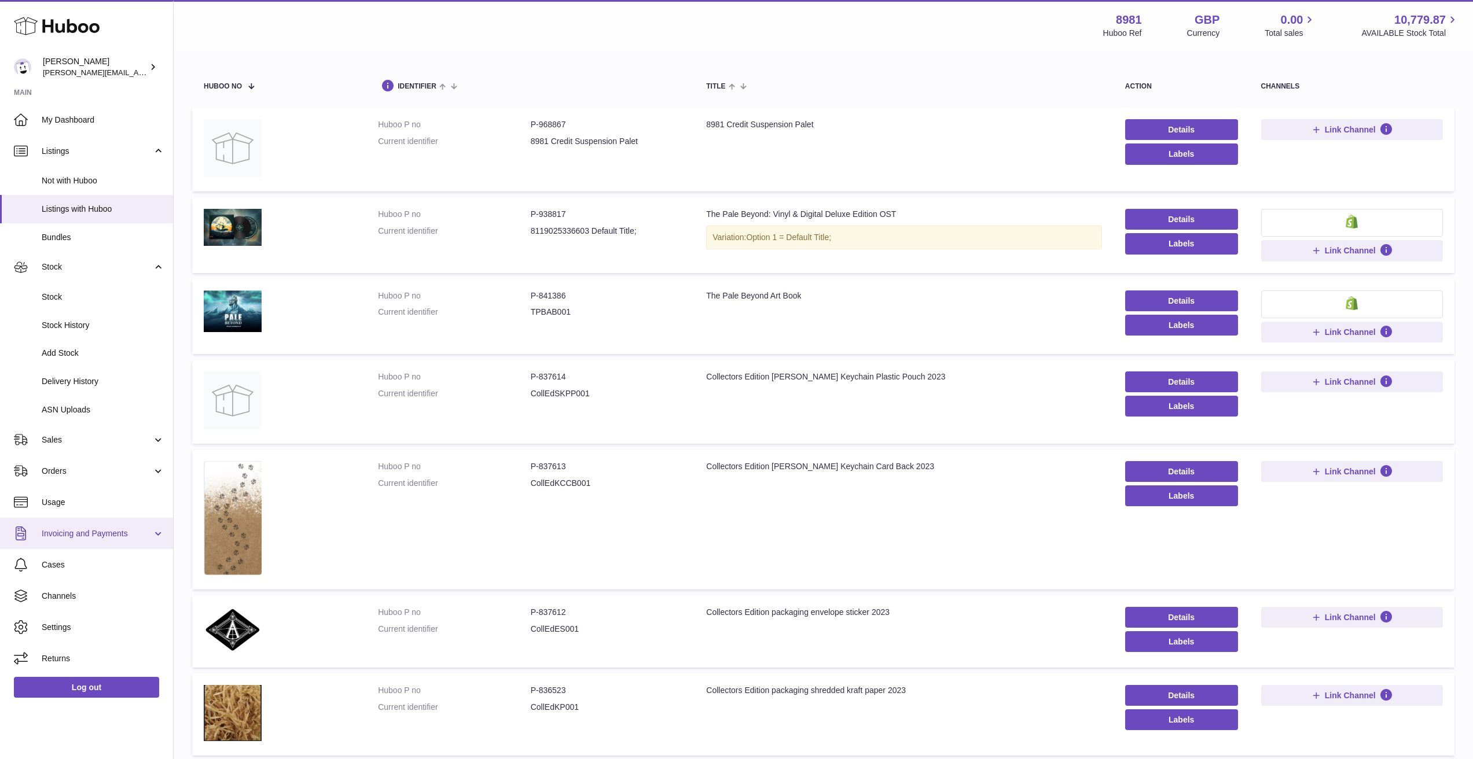
click at [105, 528] on span "Invoicing and Payments" at bounding box center [97, 533] width 111 height 11
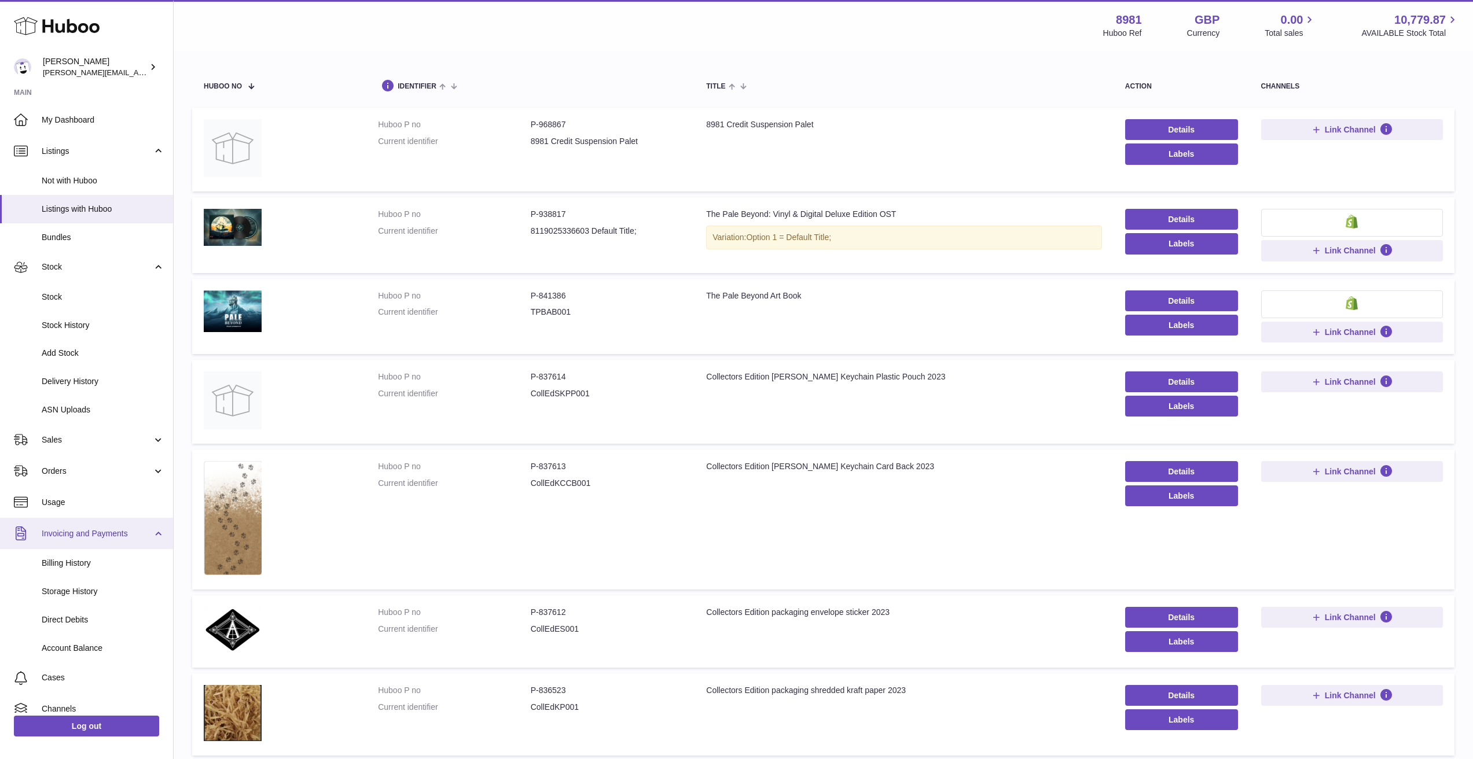
click at [105, 528] on span "Invoicing and Payments" at bounding box center [97, 533] width 111 height 11
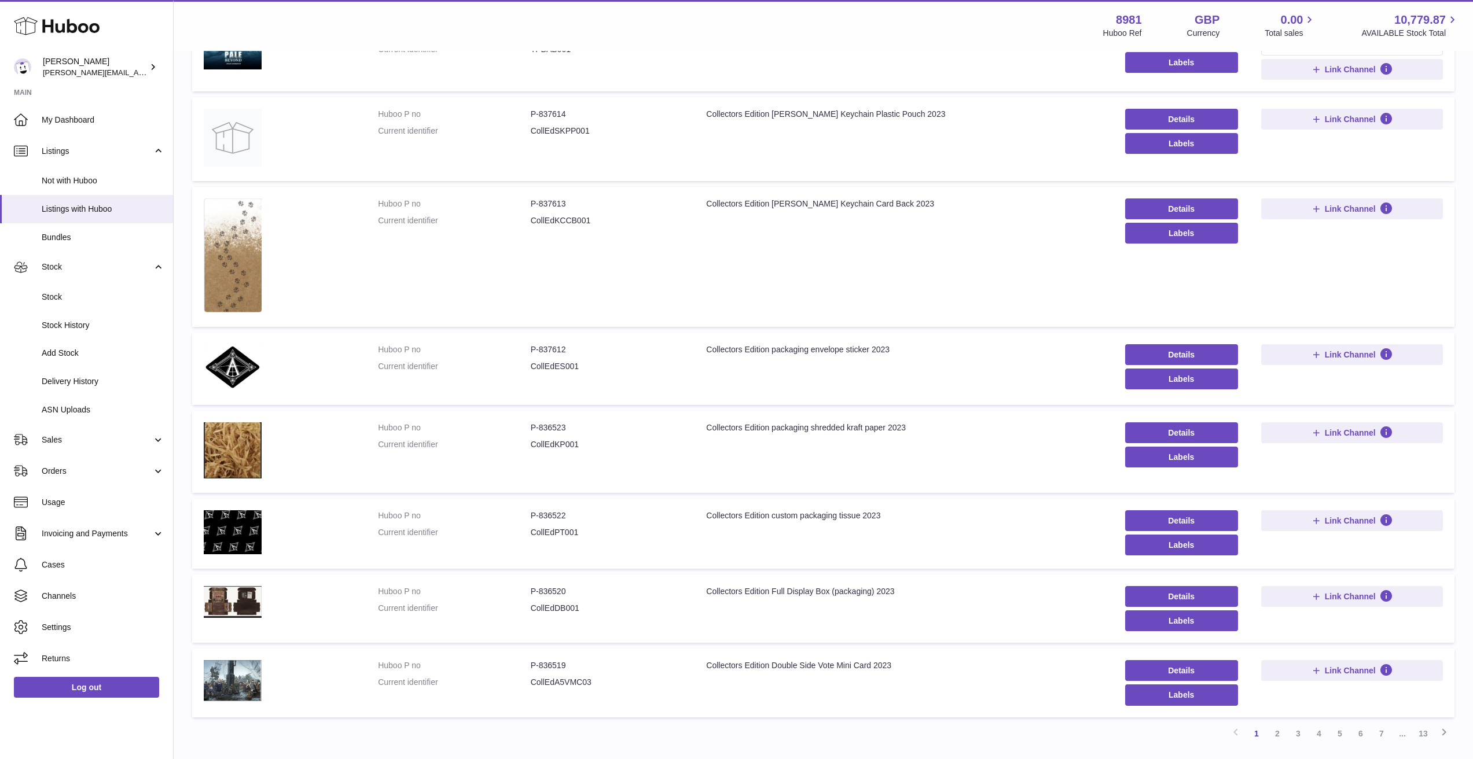
scroll to position [0, 0]
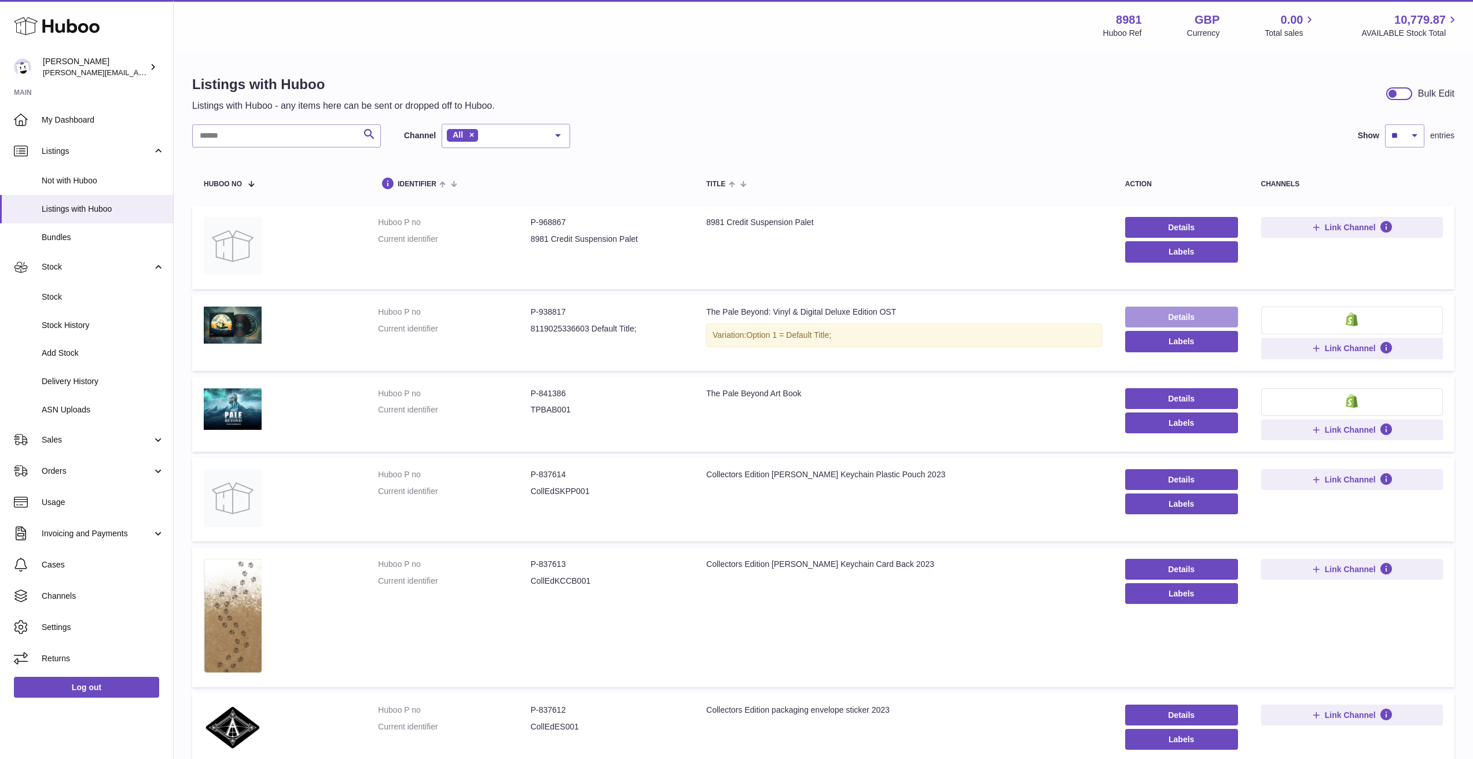
click at [1164, 319] on link "Details" at bounding box center [1181, 317] width 113 height 21
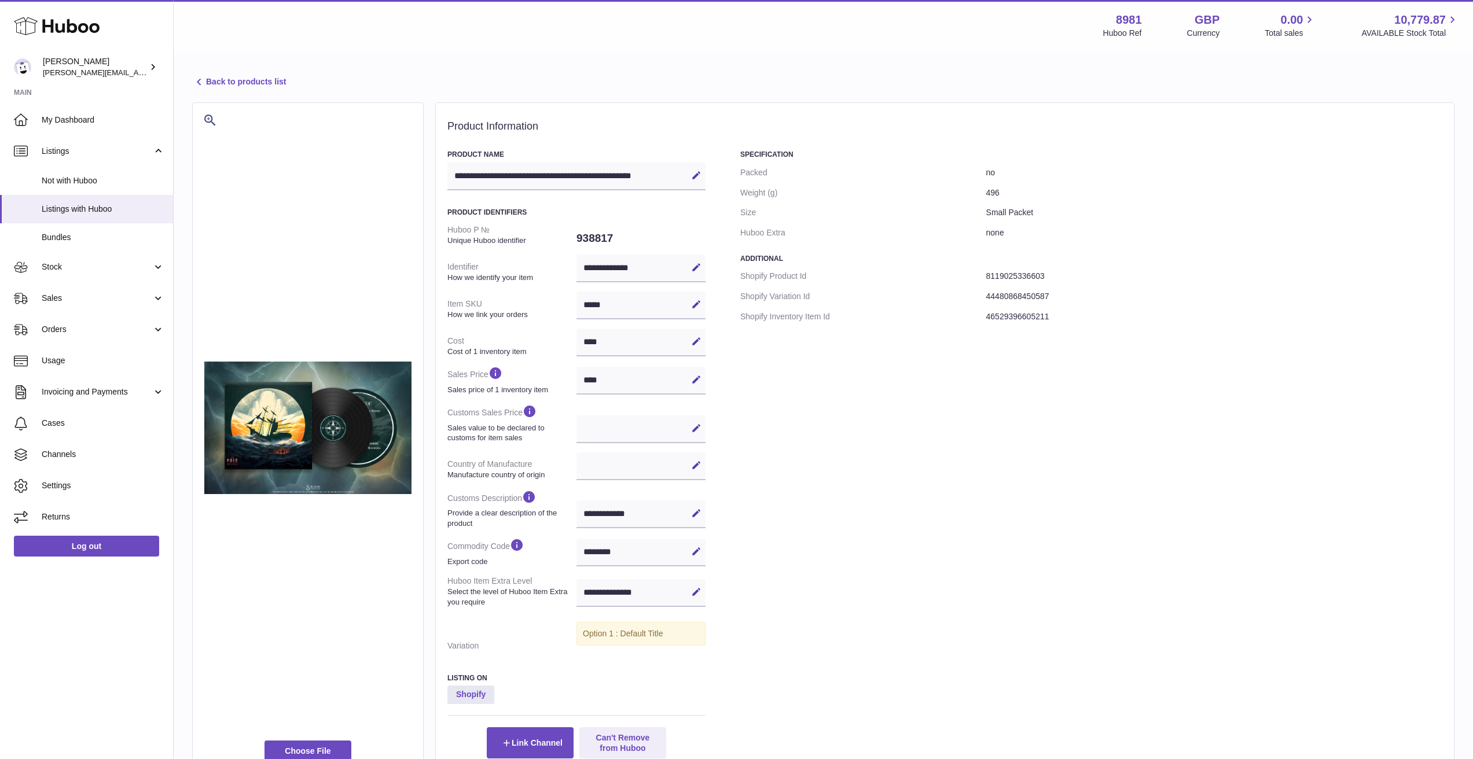
select select
select select "****"
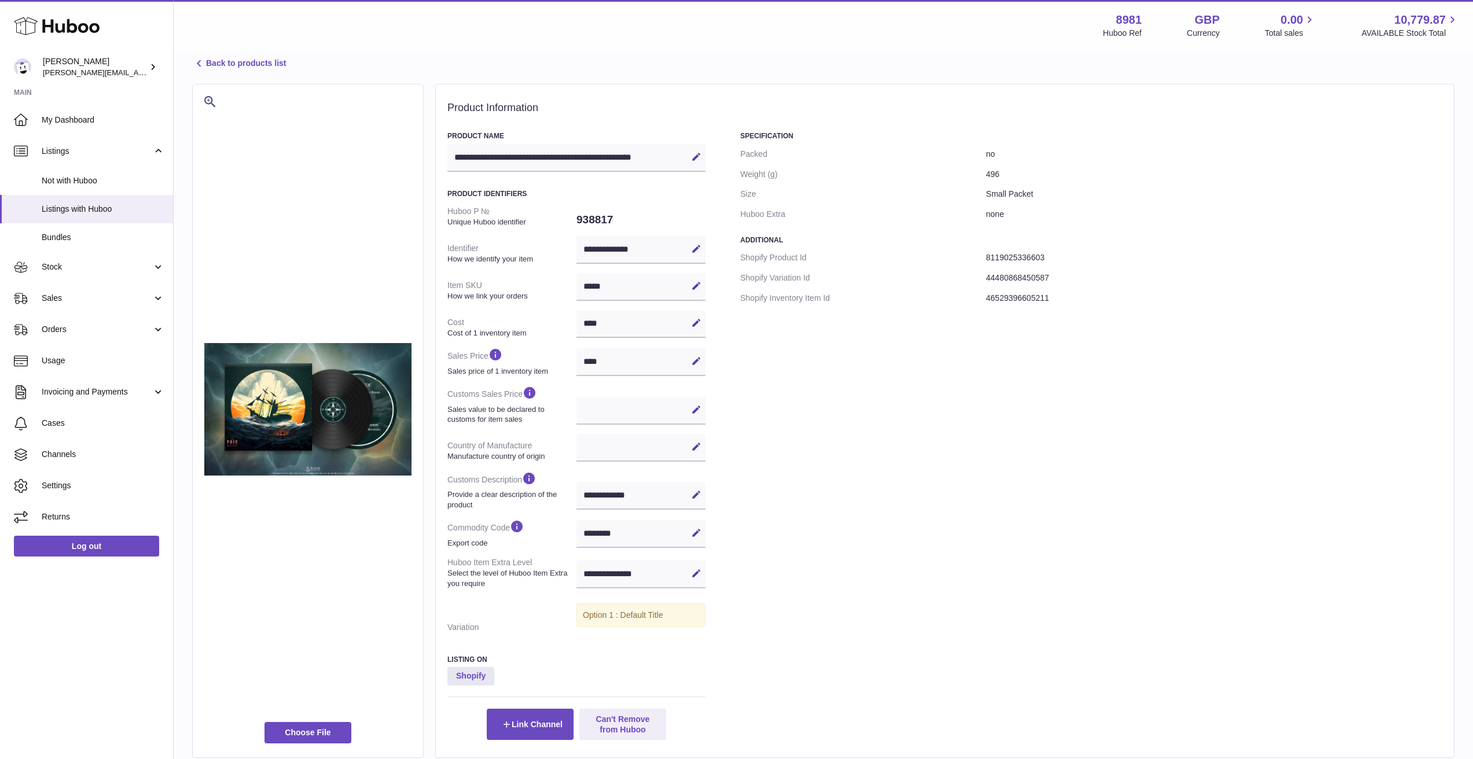
scroll to position [34, 0]
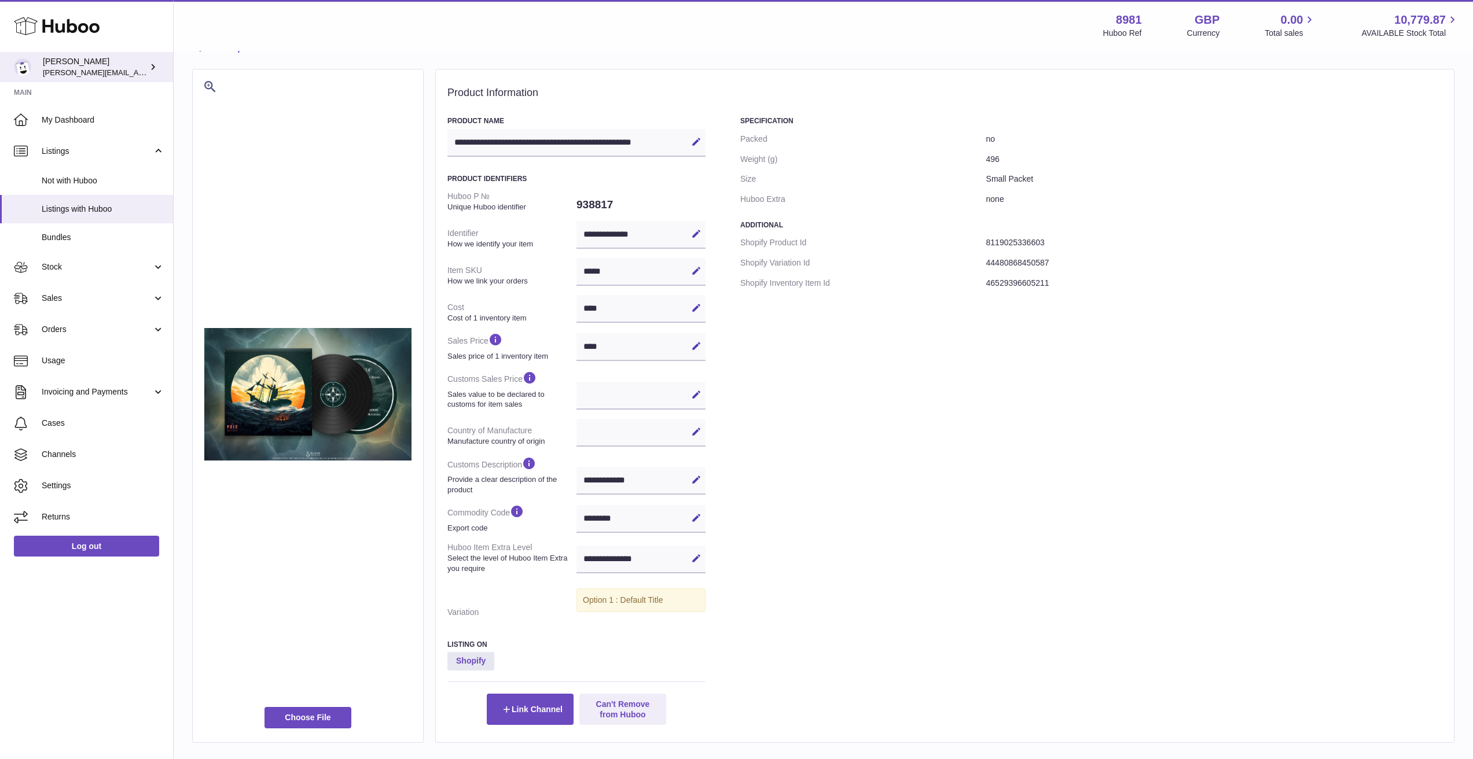
click at [105, 75] on span "[PERSON_NAME][EMAIL_ADDRESS][PERSON_NAME][DOMAIN_NAME]" at bounding box center [168, 72] width 251 height 9
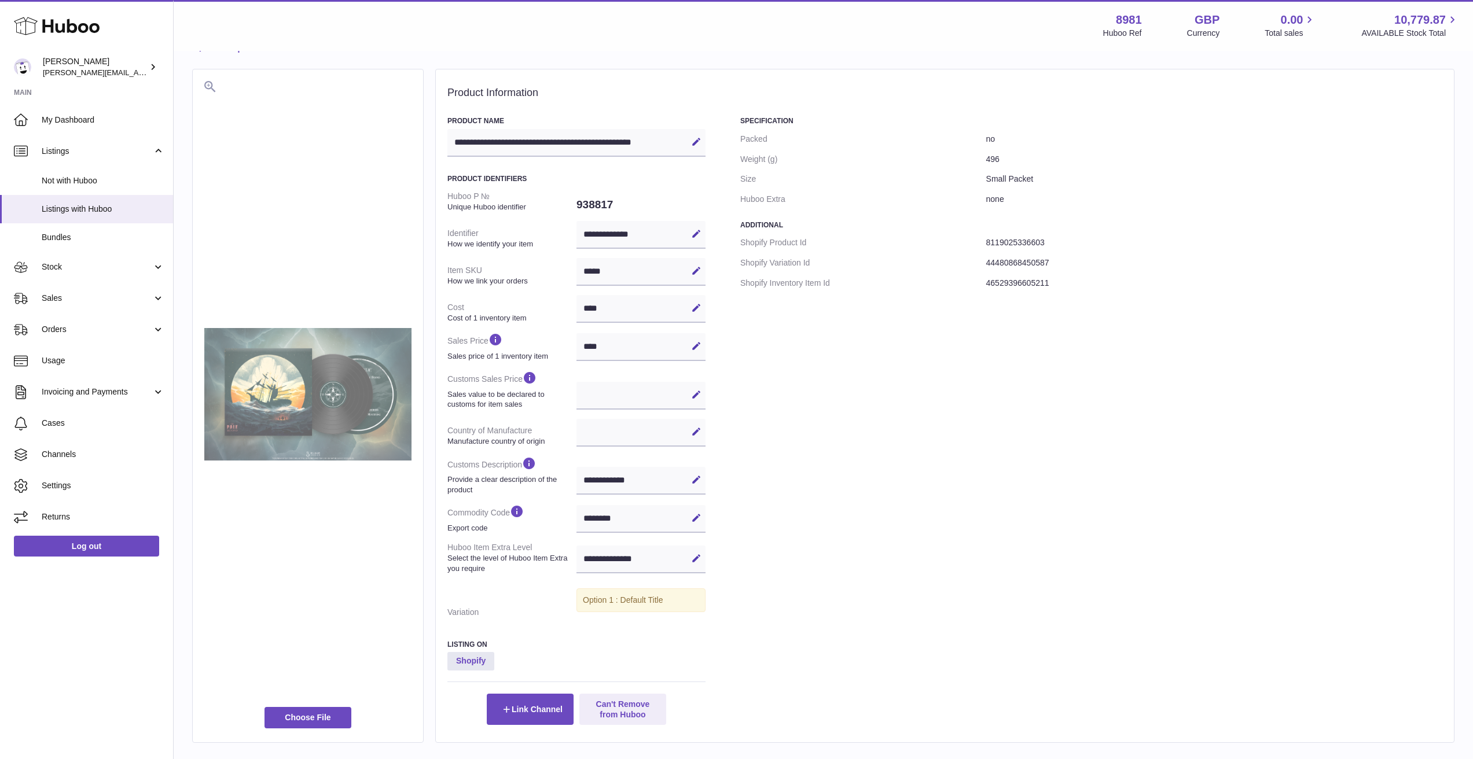
click at [275, 351] on img at bounding box center [307, 394] width 207 height 133
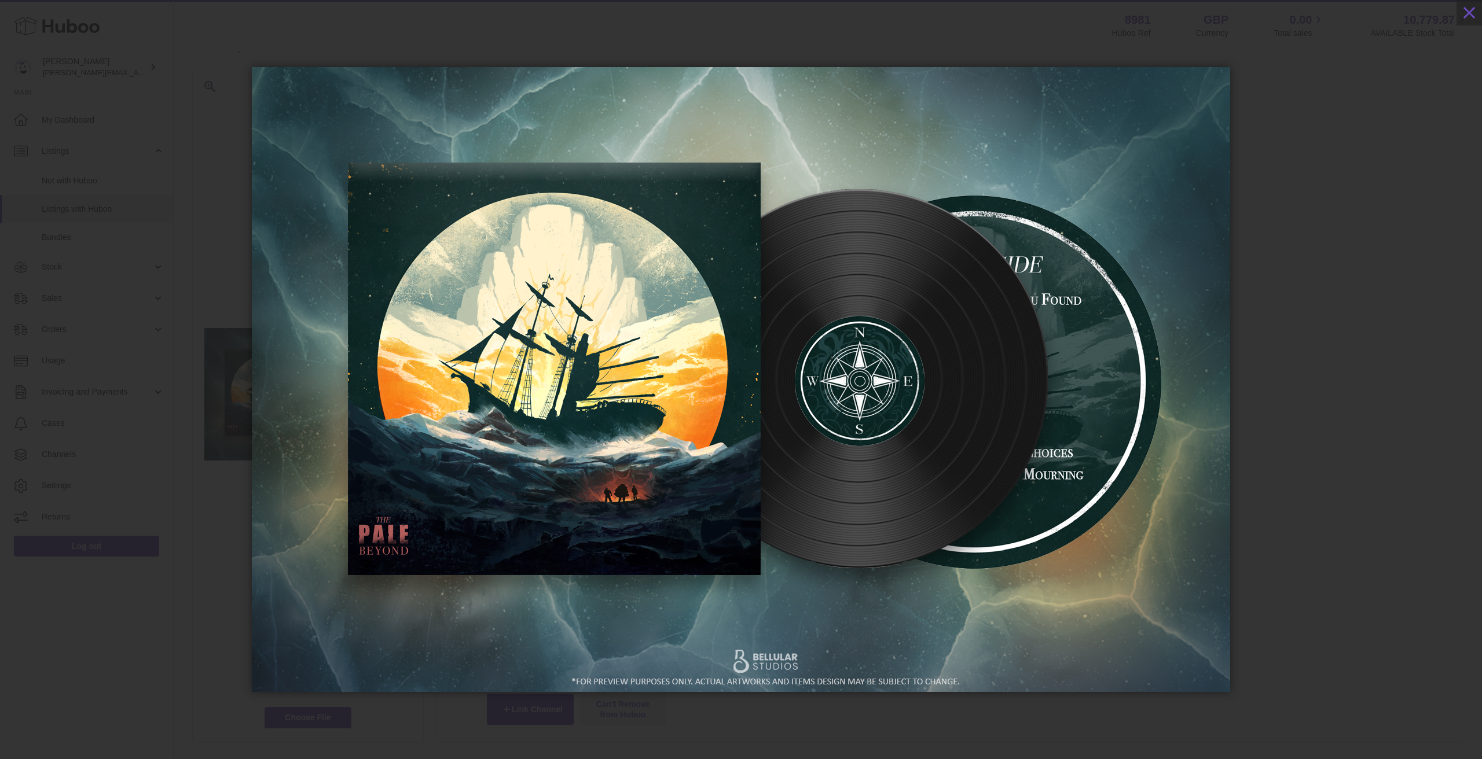
click at [1379, 197] on div at bounding box center [741, 380] width 1482 height 690
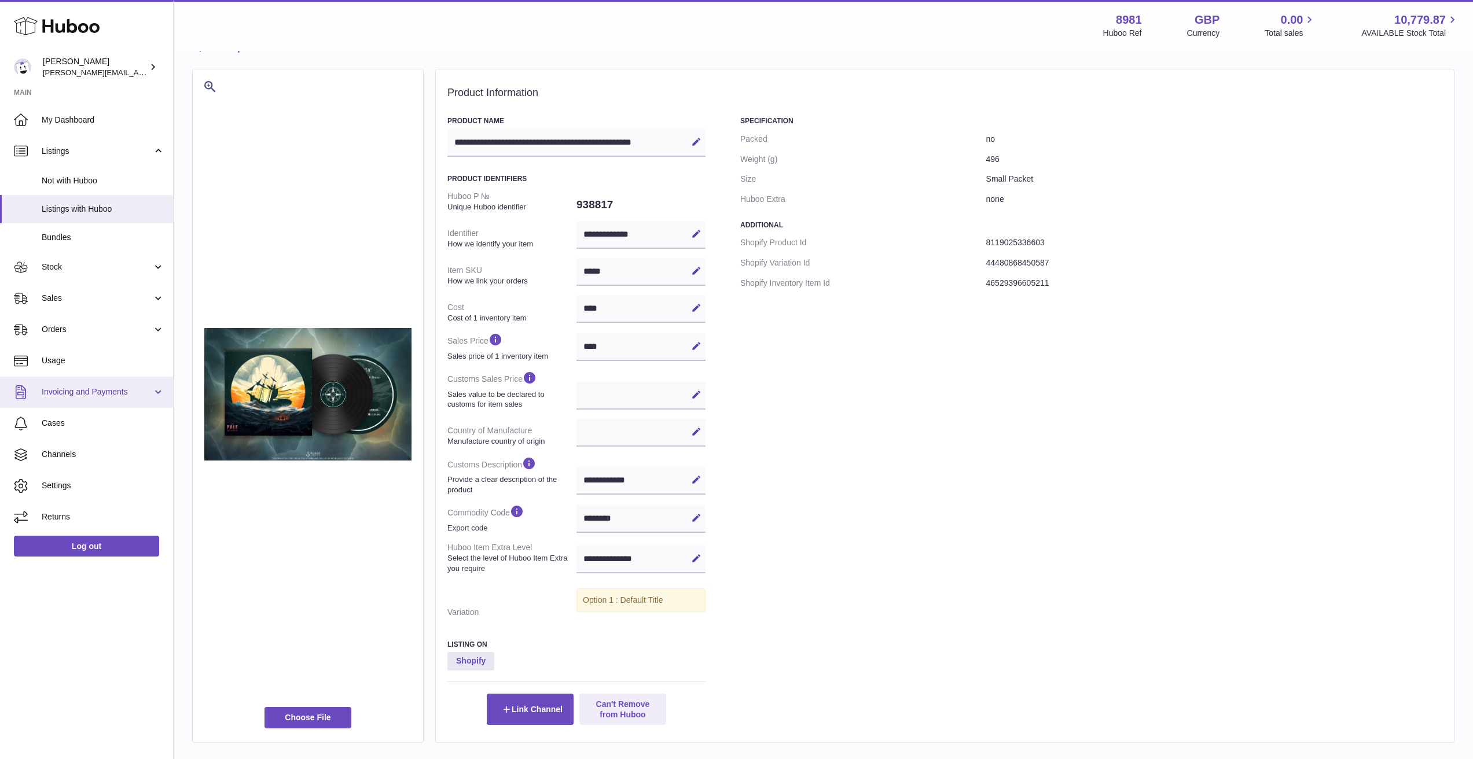
click at [94, 404] on link "Invoicing and Payments" at bounding box center [86, 392] width 173 height 31
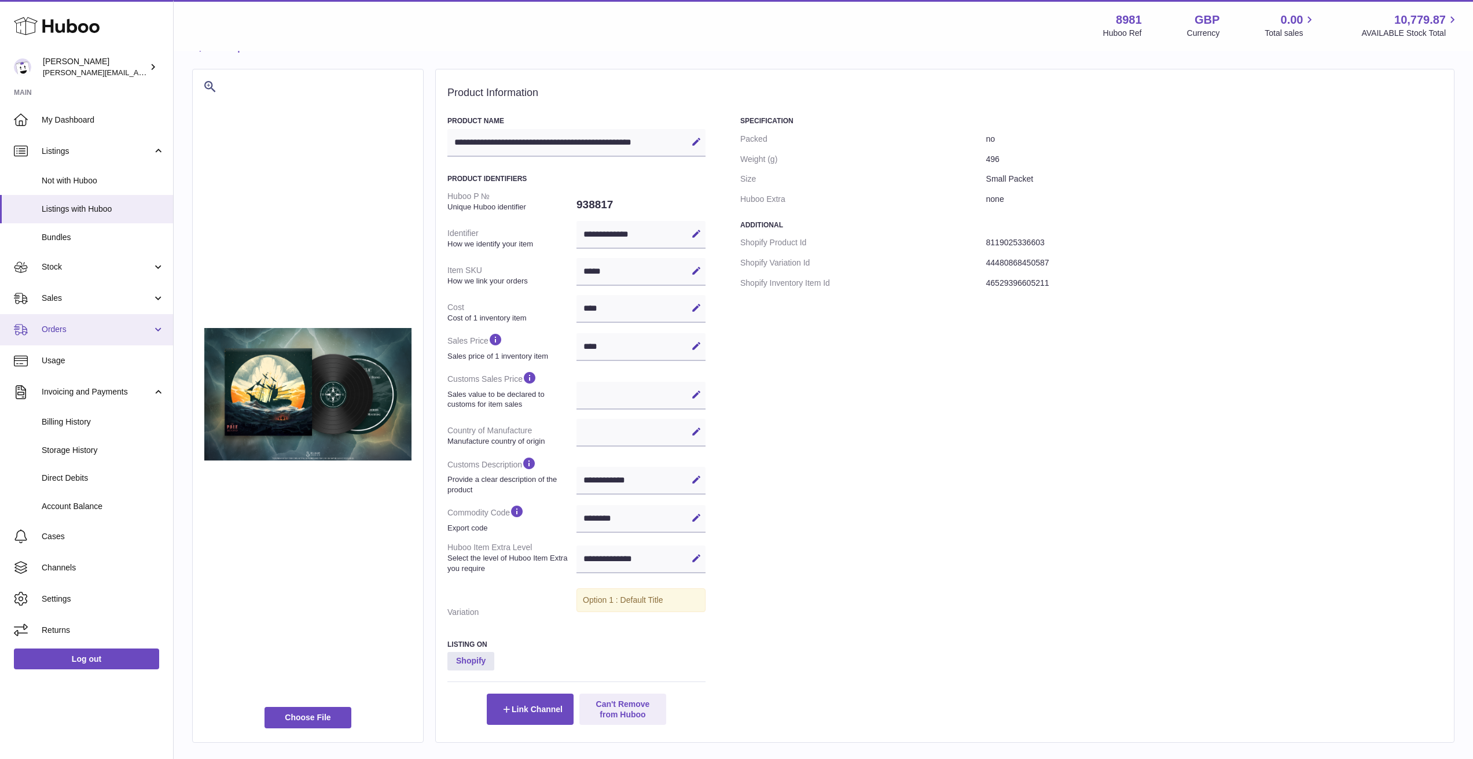
click at [76, 324] on span "Orders" at bounding box center [97, 329] width 111 height 11
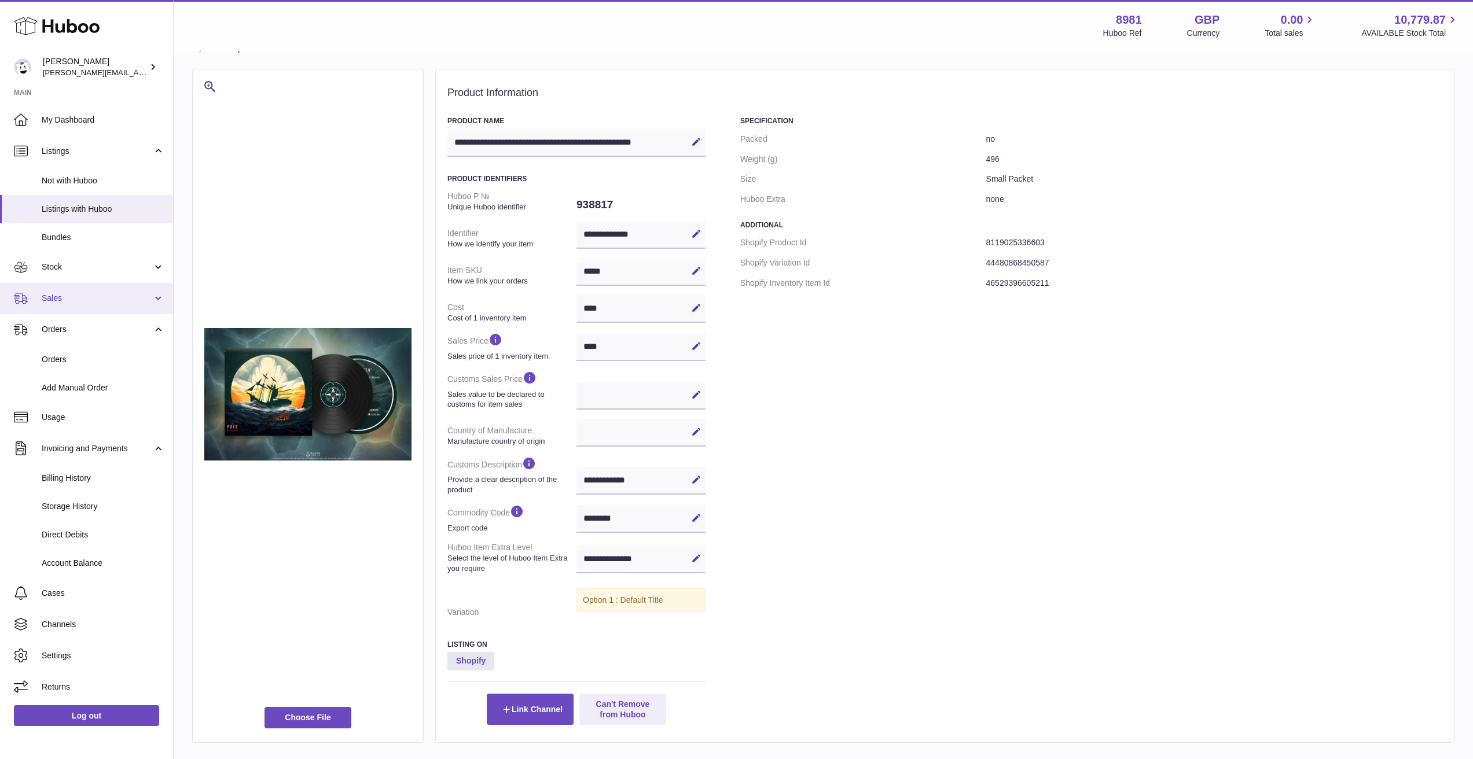
click at [73, 305] on link "Sales" at bounding box center [86, 298] width 173 height 31
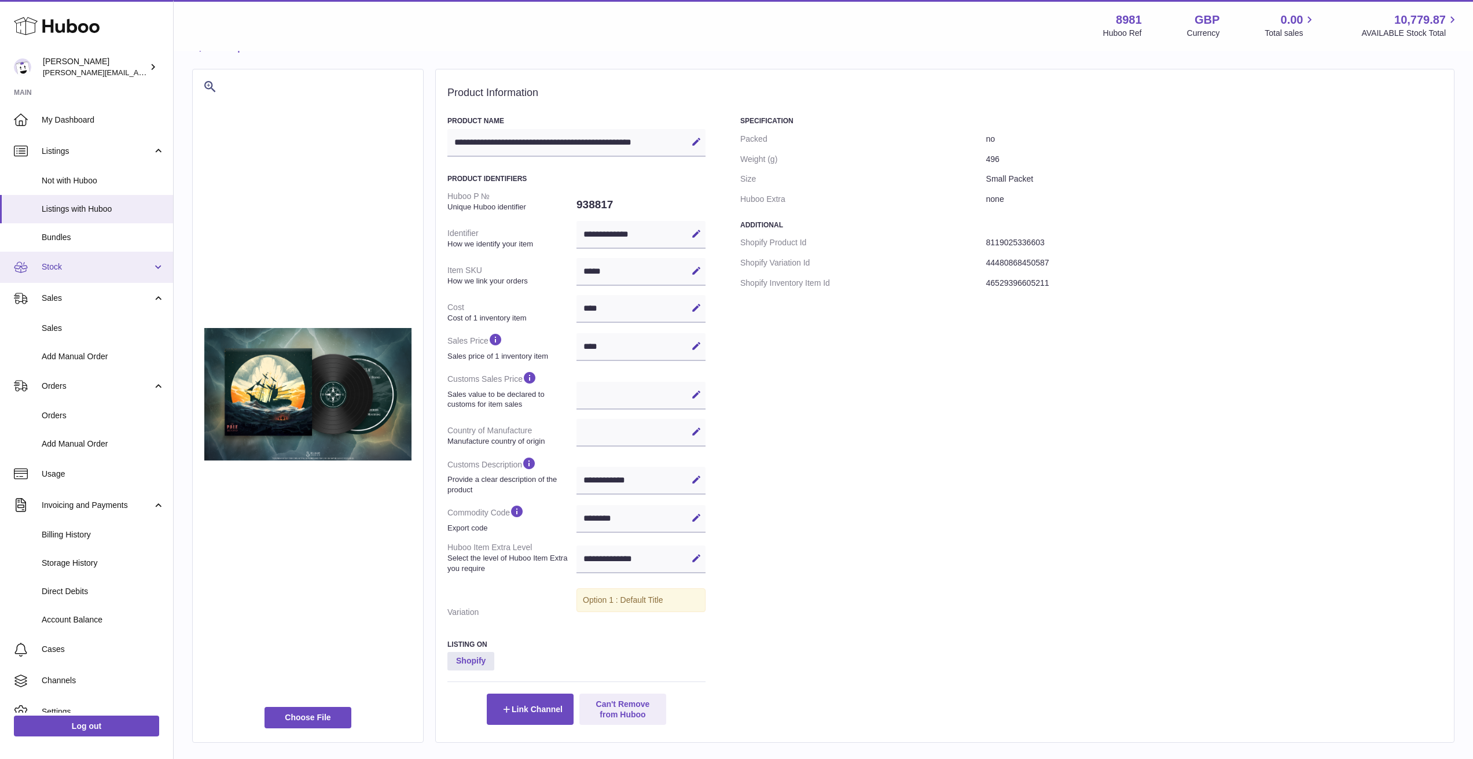
click at [78, 258] on link "Stock" at bounding box center [86, 267] width 173 height 31
click at [79, 258] on link "Stock" at bounding box center [86, 267] width 173 height 31
click at [1174, 5] on div "Menu Huboo 8981 Huboo Ref GBP Currency 0.00 Total sales 10,779.87 AVAILABLE Sto…" at bounding box center [823, 25] width 1299 height 51
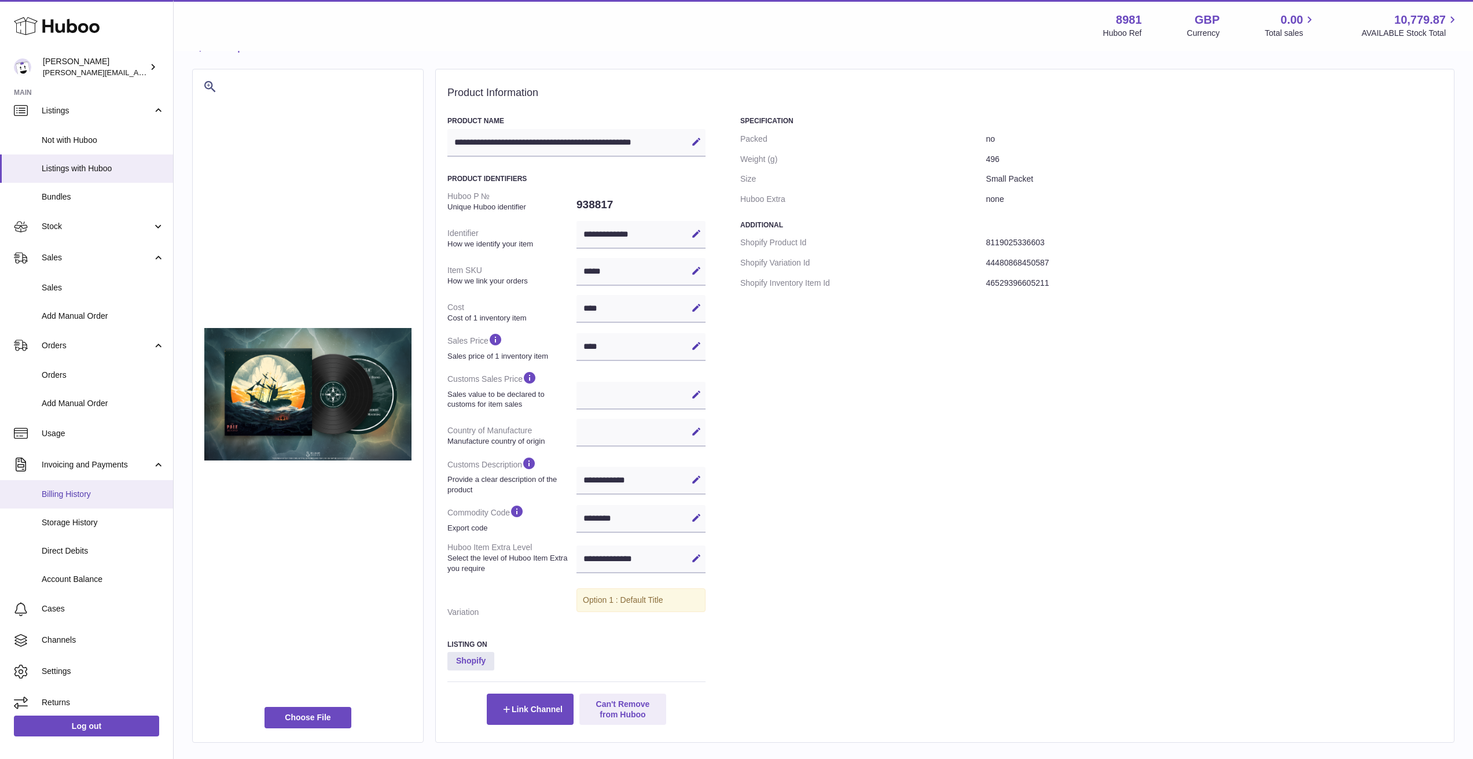
scroll to position [83, 0]
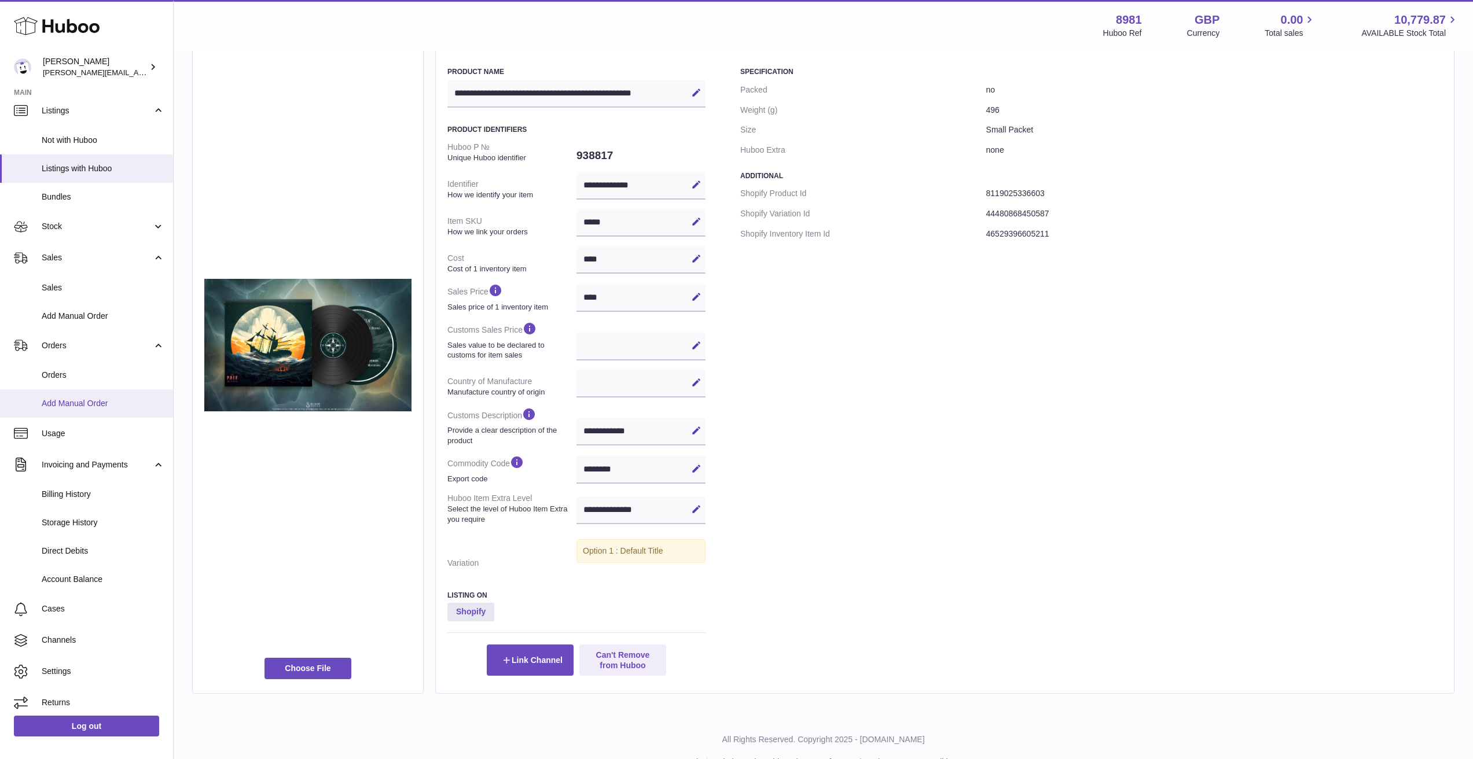
click at [74, 403] on span "Add Manual Order" at bounding box center [103, 403] width 123 height 11
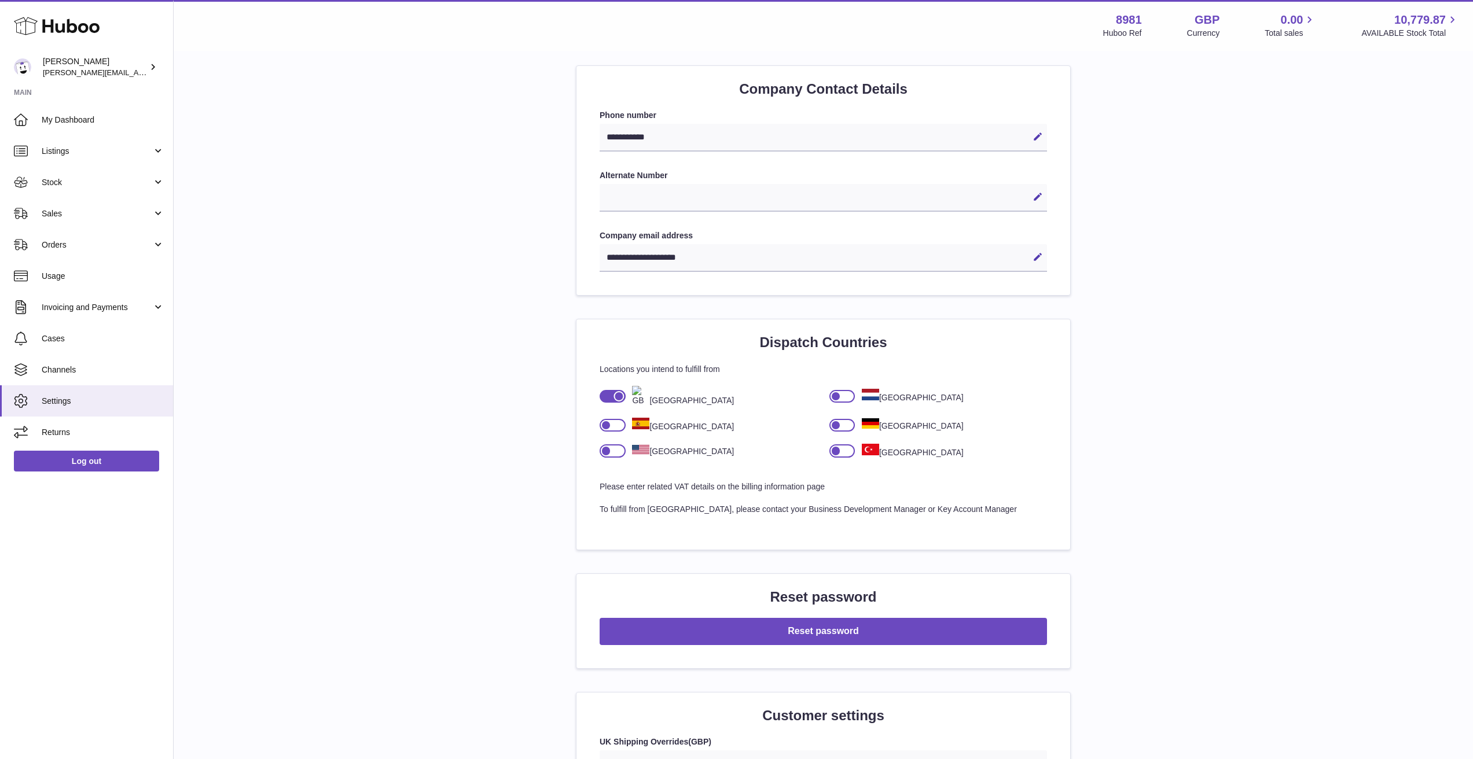
scroll to position [343, 0]
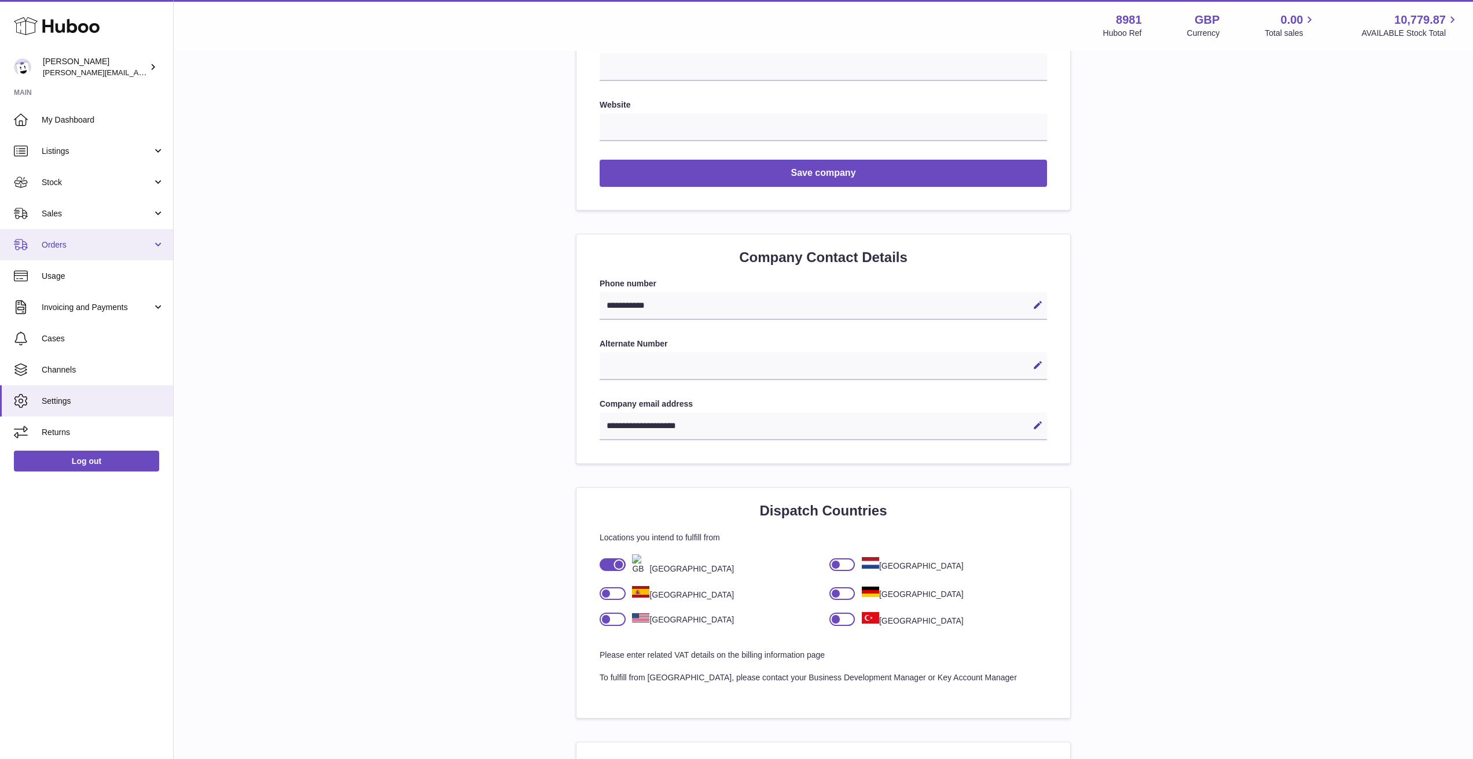
click at [112, 245] on span "Orders" at bounding box center [97, 245] width 111 height 11
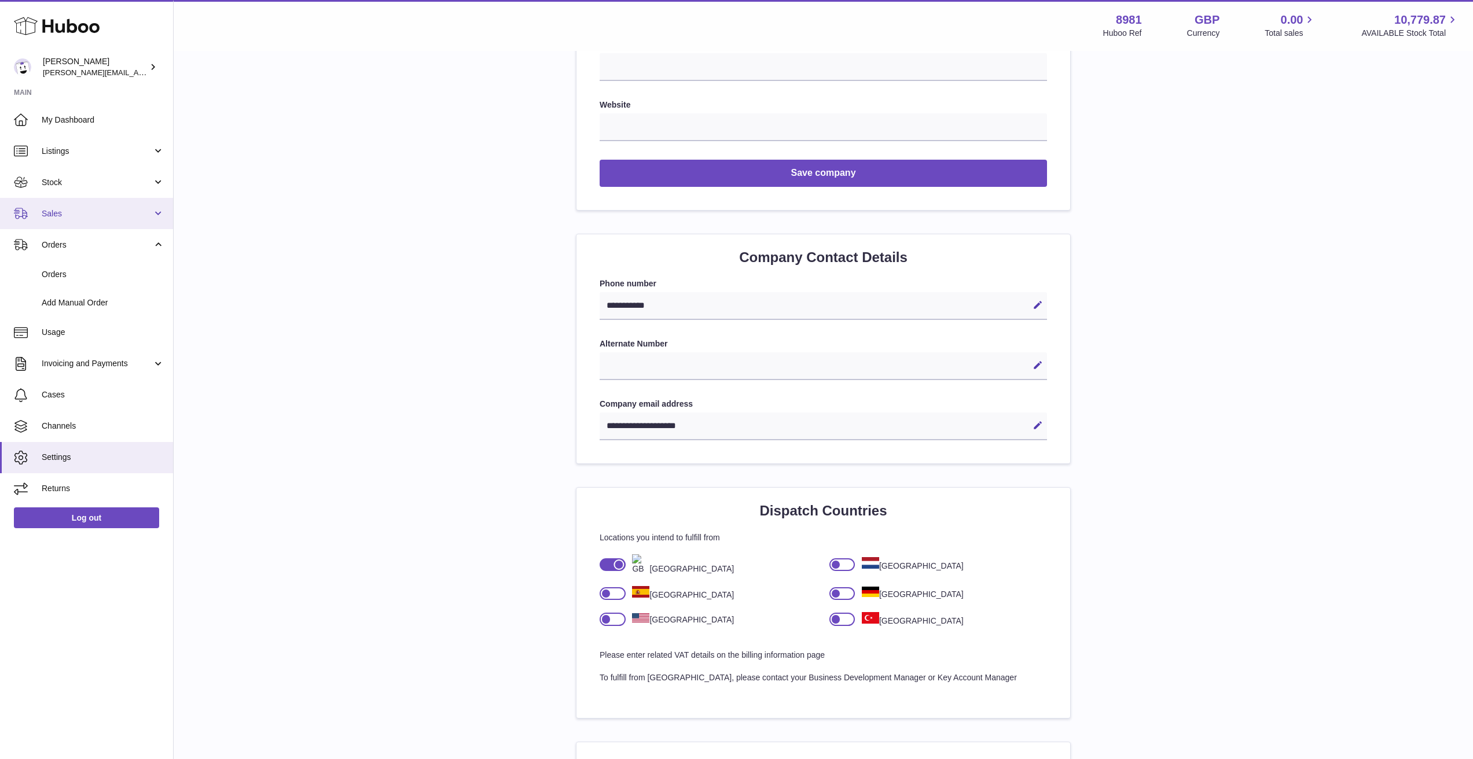
click at [109, 206] on link "Sales" at bounding box center [86, 213] width 173 height 31
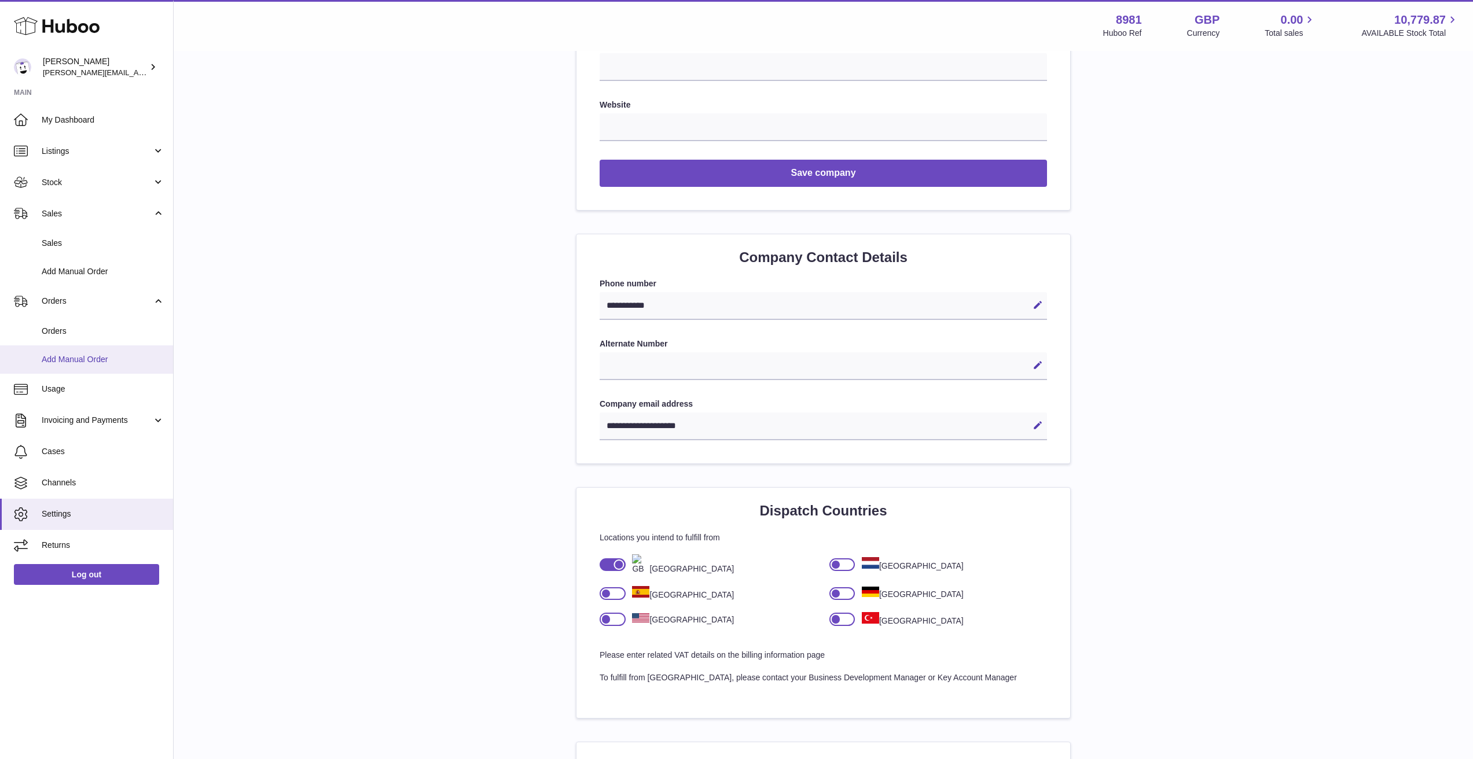
click at [117, 354] on span "Add Manual Order" at bounding box center [103, 359] width 123 height 11
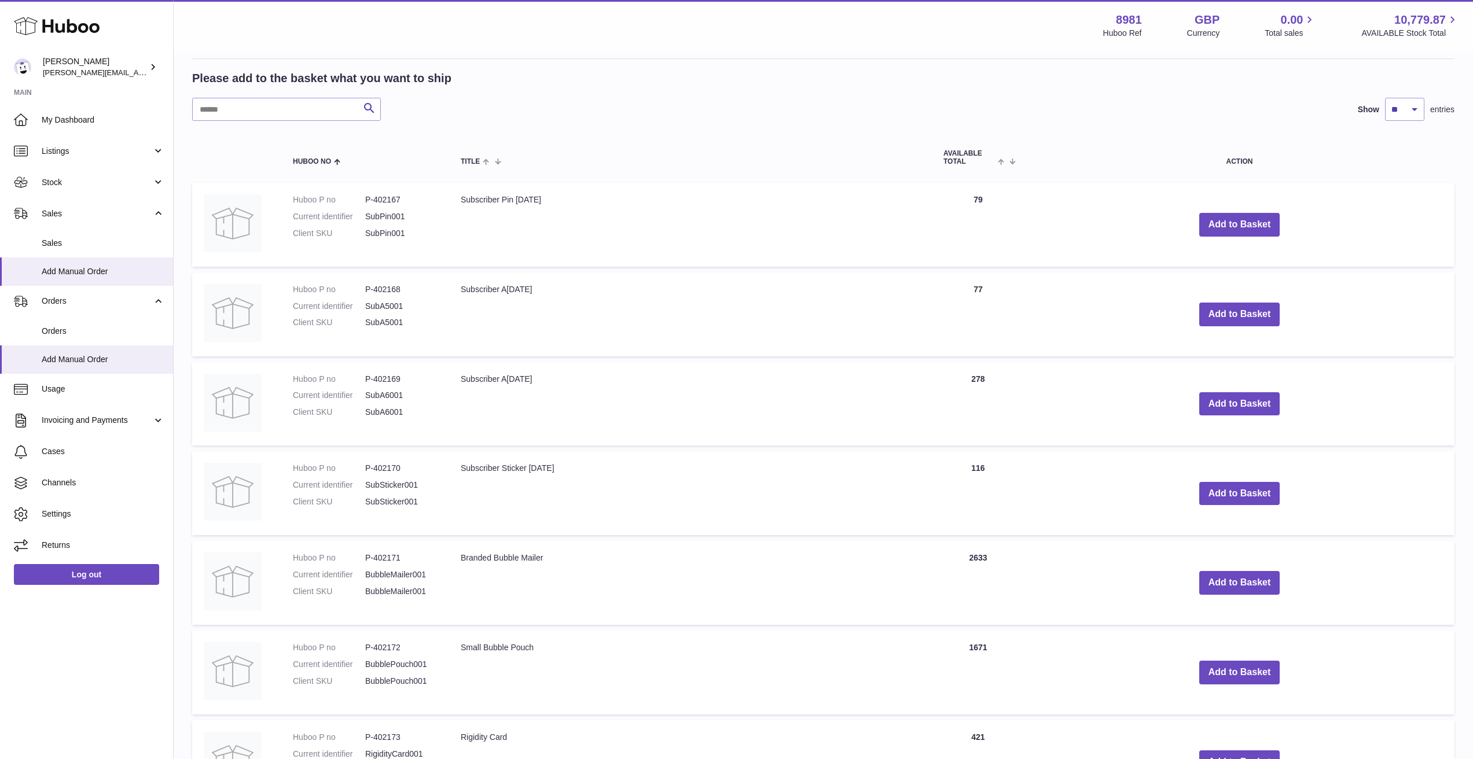
scroll to position [741, 0]
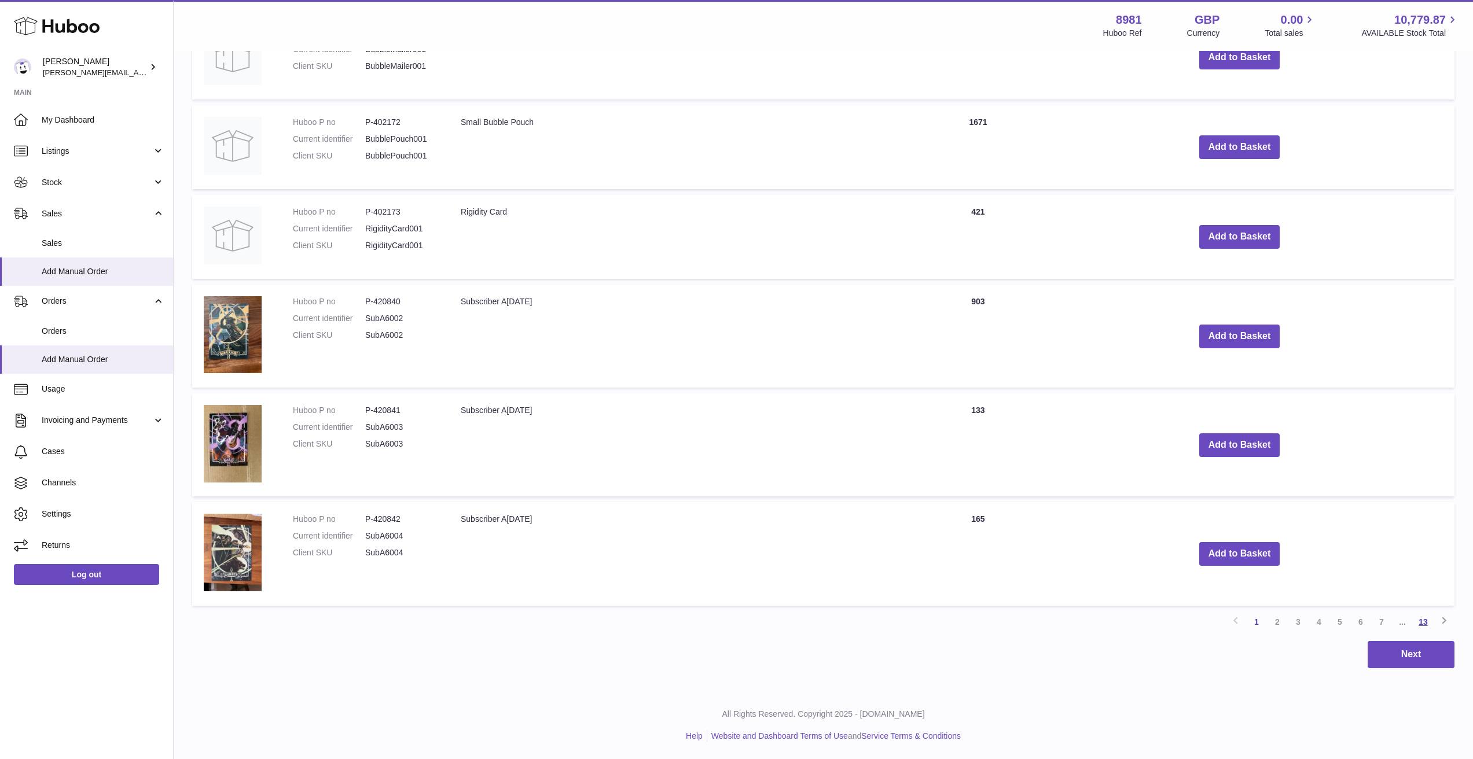
click at [1428, 618] on link "13" at bounding box center [1423, 622] width 21 height 21
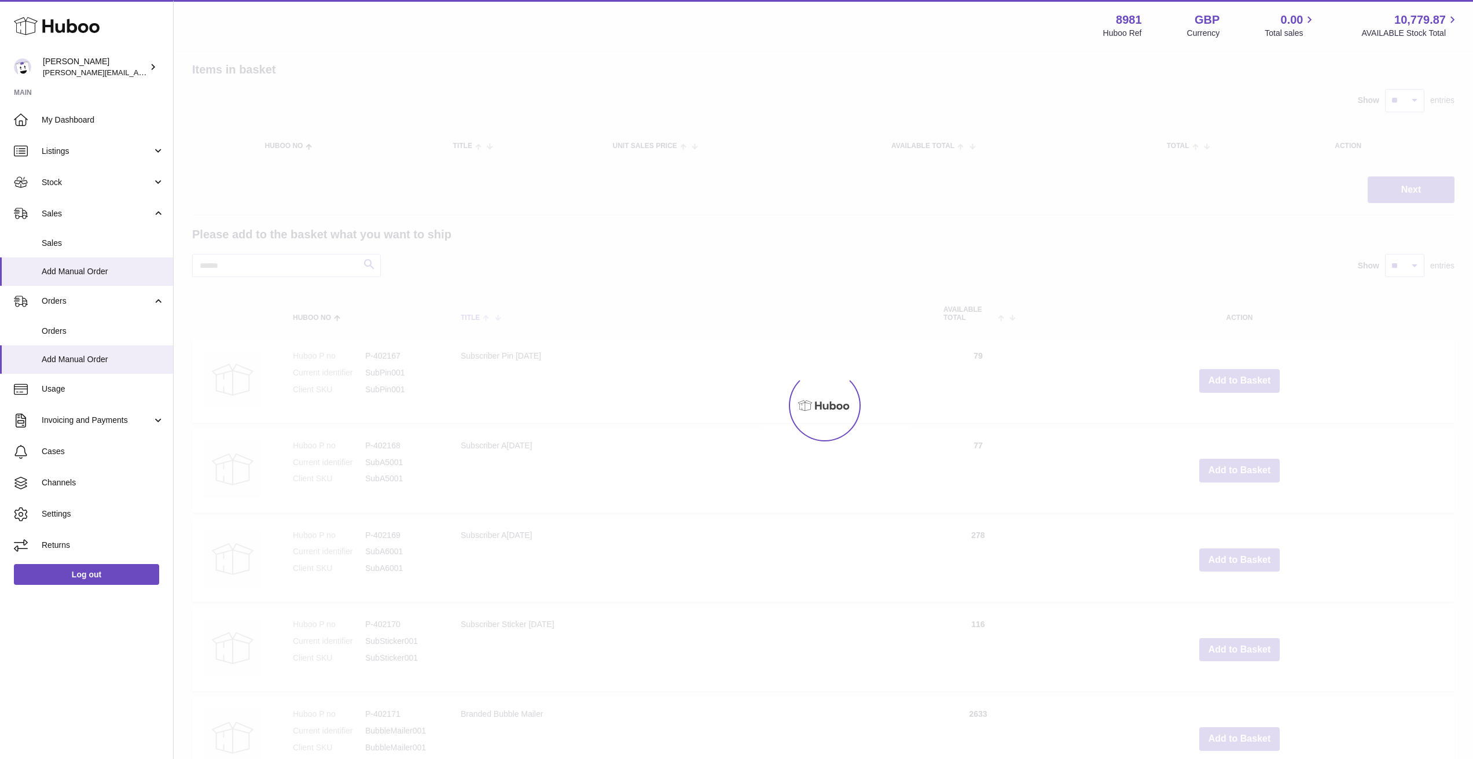
scroll to position [30, 0]
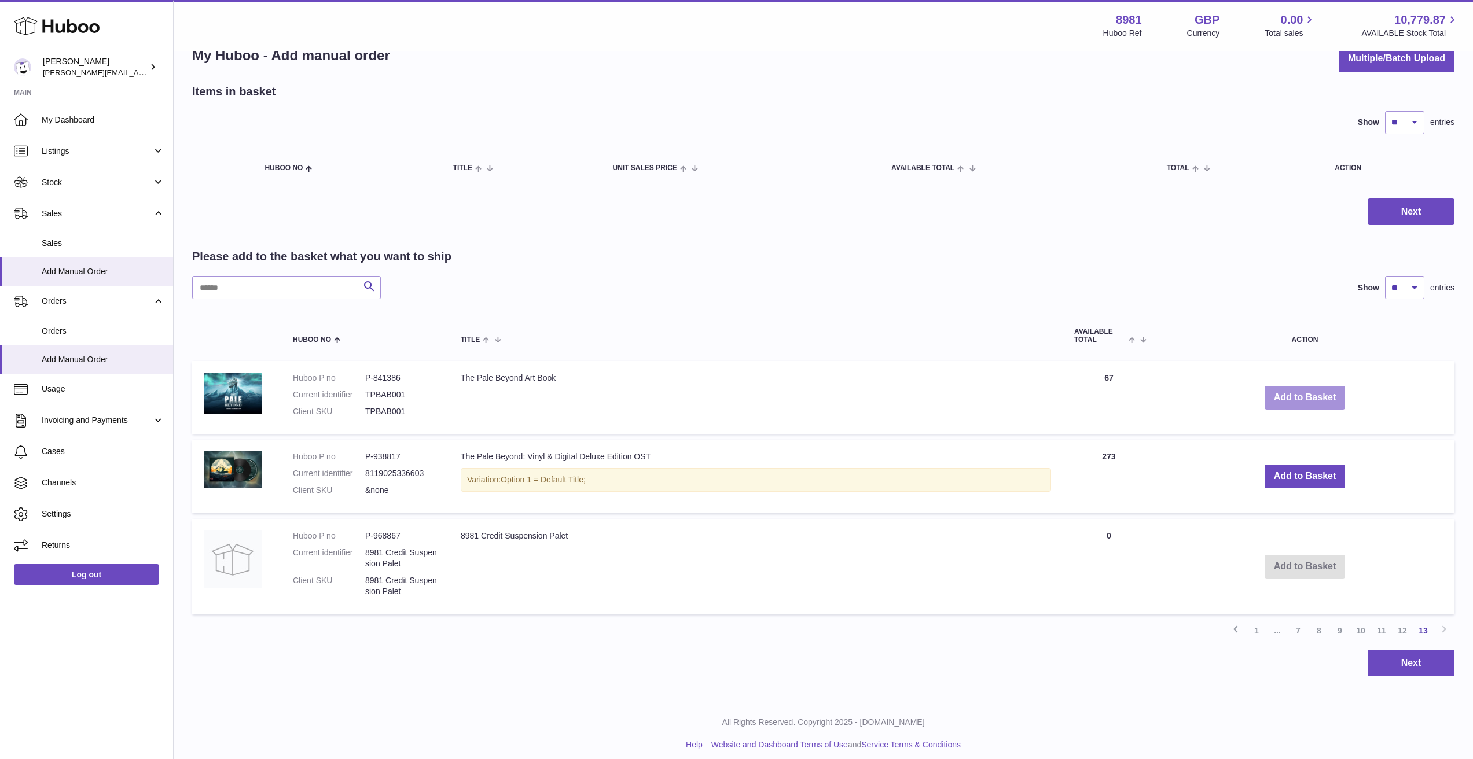
click at [1283, 389] on button "Add to Basket" at bounding box center [1305, 398] width 81 height 24
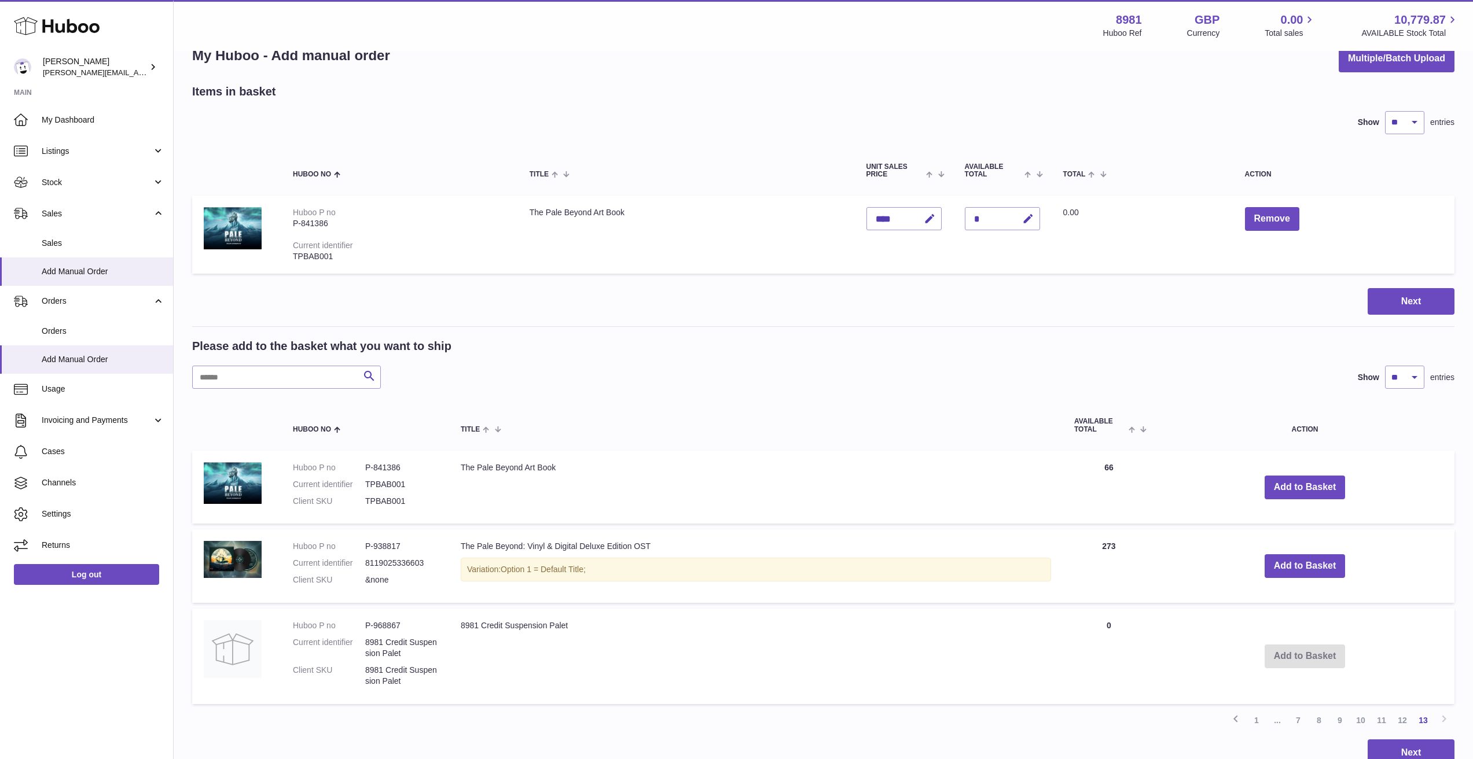
scroll to position [105, 0]
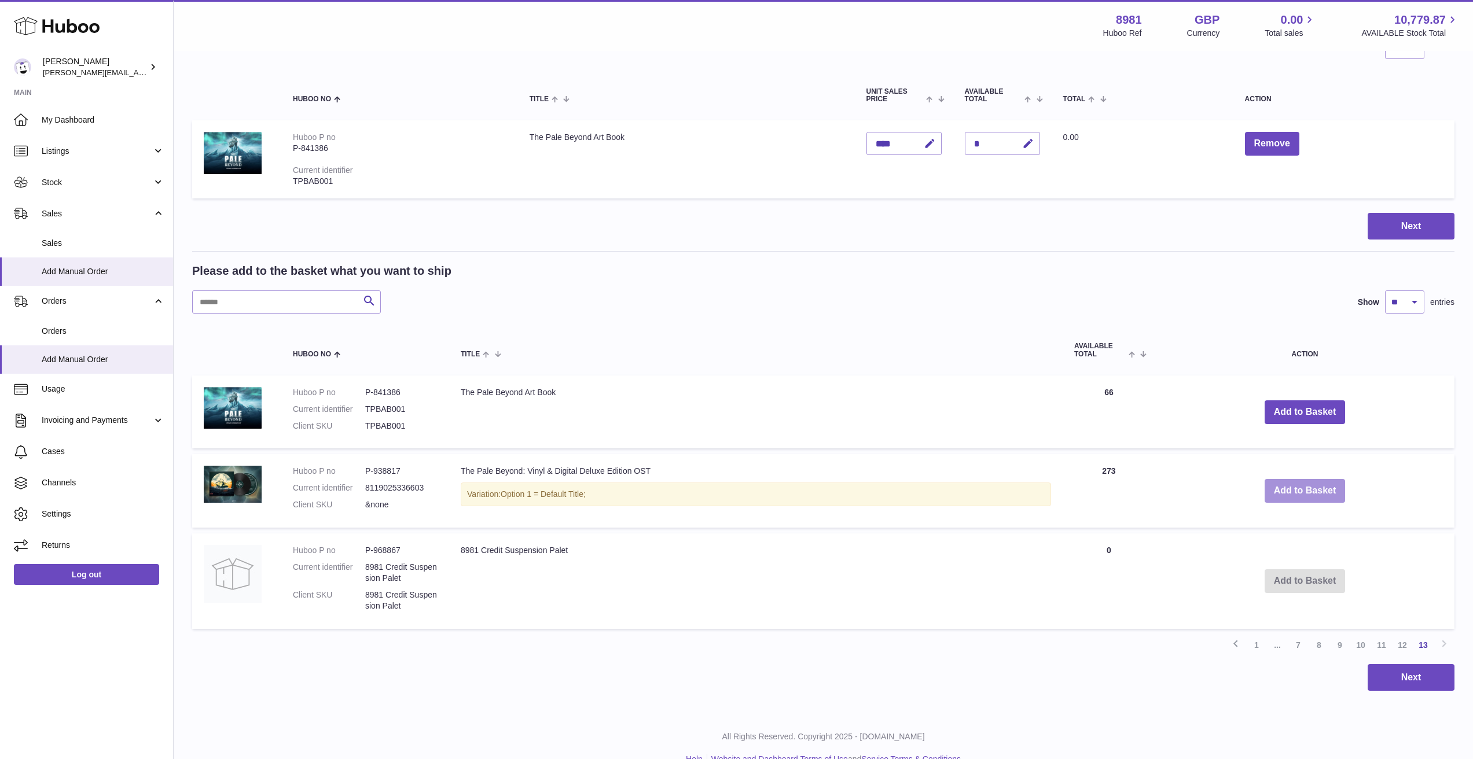
click at [1274, 493] on button "Add to Basket" at bounding box center [1305, 491] width 81 height 24
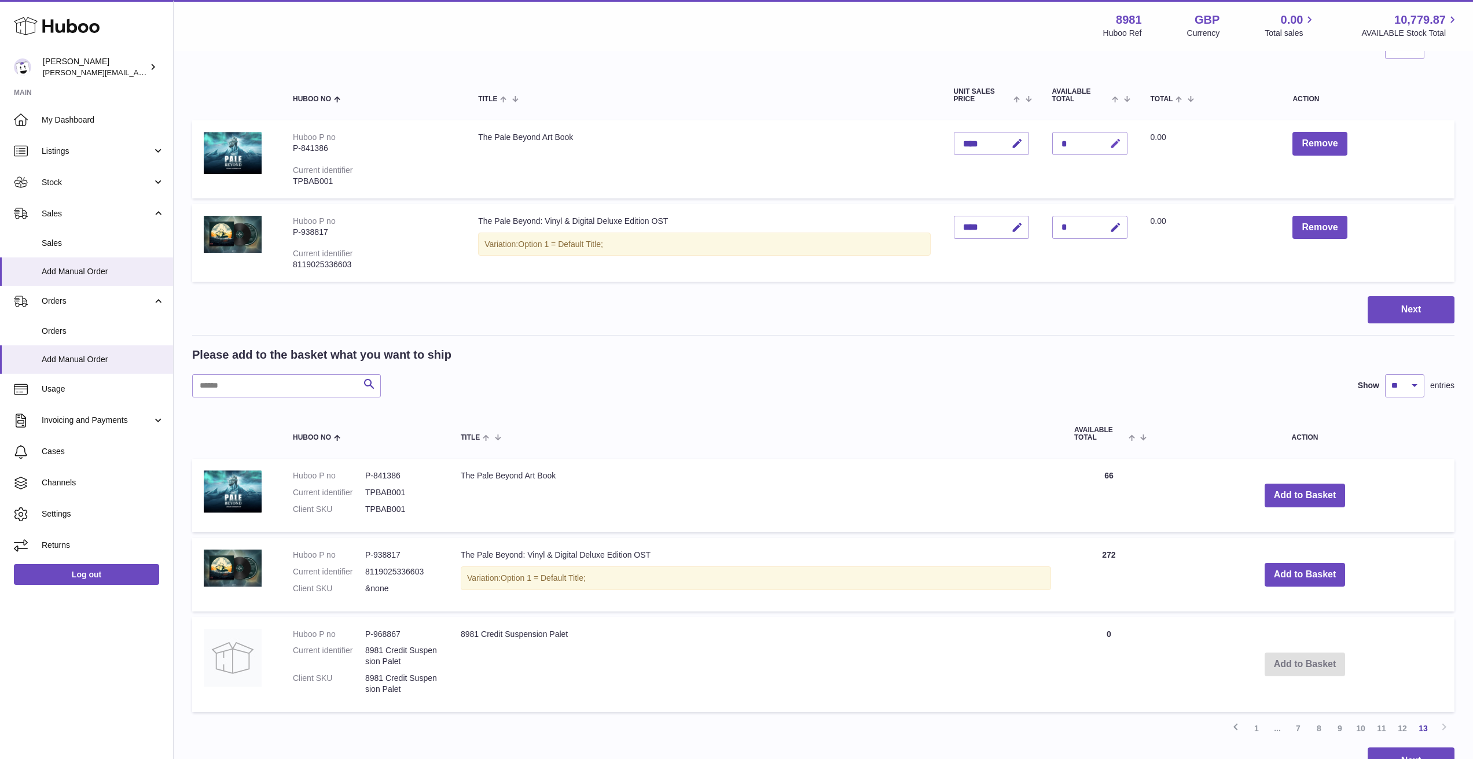
click at [1107, 138] on tbody "Huboo P no P-841386 Current identifier TPBAB001 The Pale Beyond Art Book Unit S…" at bounding box center [823, 200] width 1262 height 161
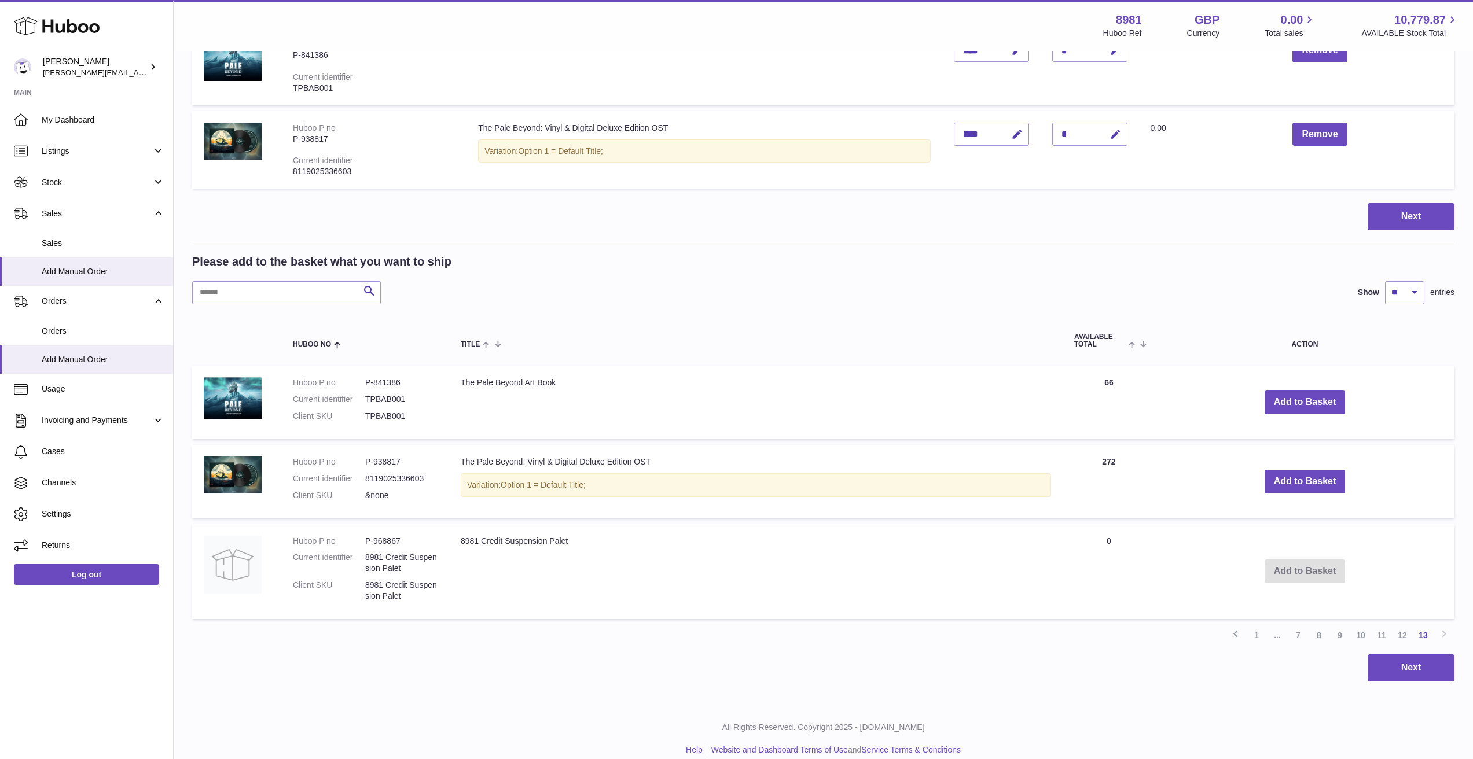
scroll to position [0, 0]
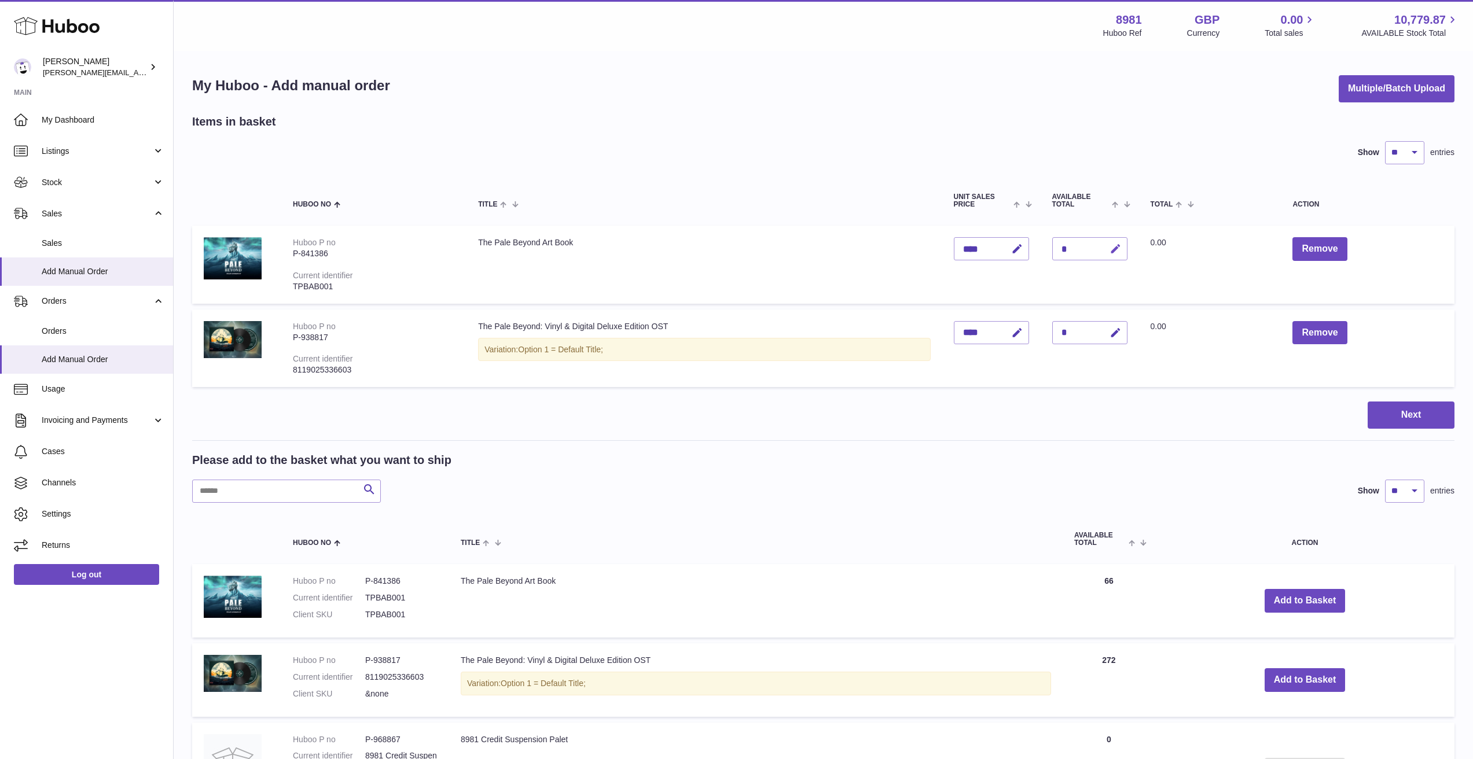
click at [1114, 247] on icon "button" at bounding box center [1115, 249] width 12 height 12
type input "**"
click at [1067, 333] on div "*" at bounding box center [1089, 332] width 75 height 23
click at [1109, 332] on icon "button" at bounding box center [1115, 333] width 12 height 12
type input "***"
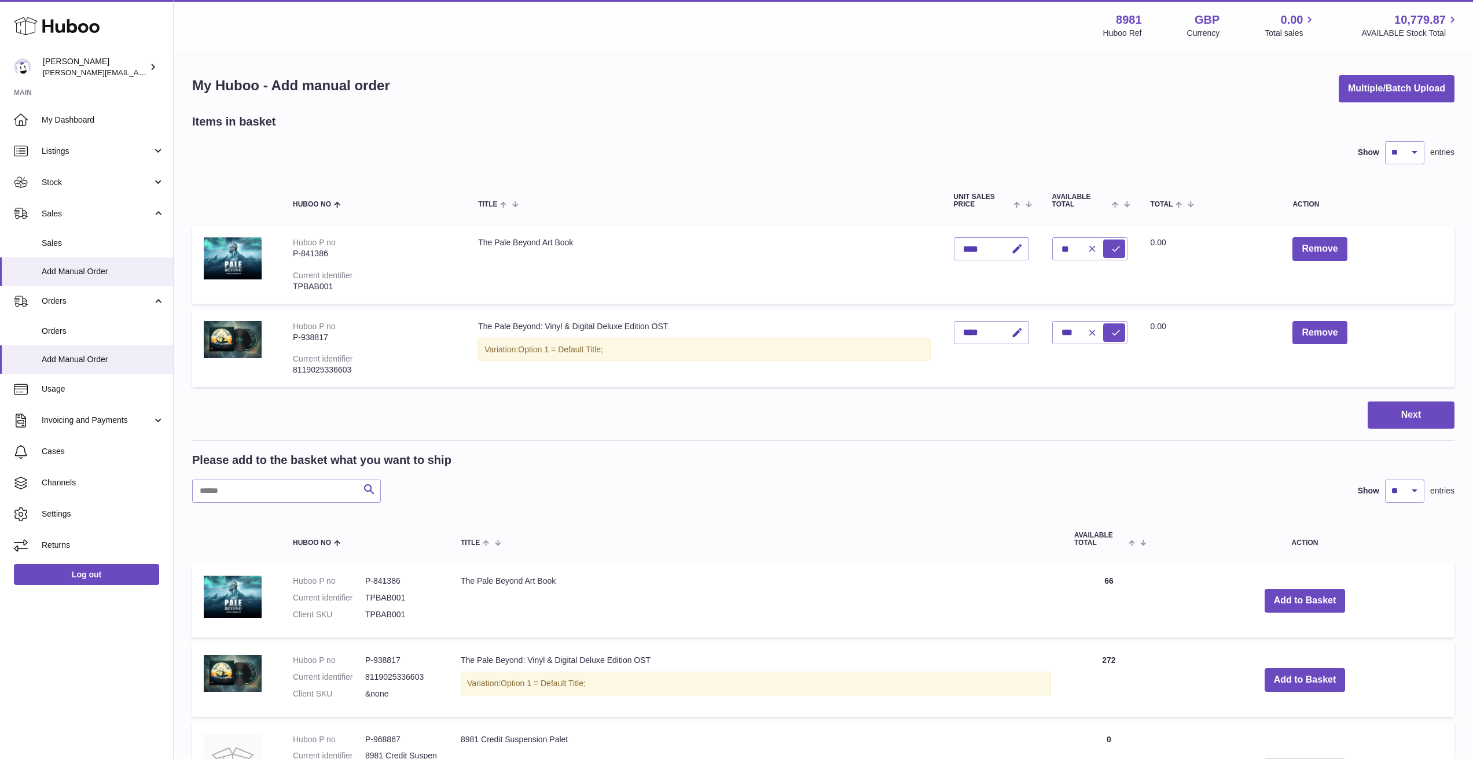
click at [1193, 410] on div "Next" at bounding box center [823, 415] width 1262 height 27
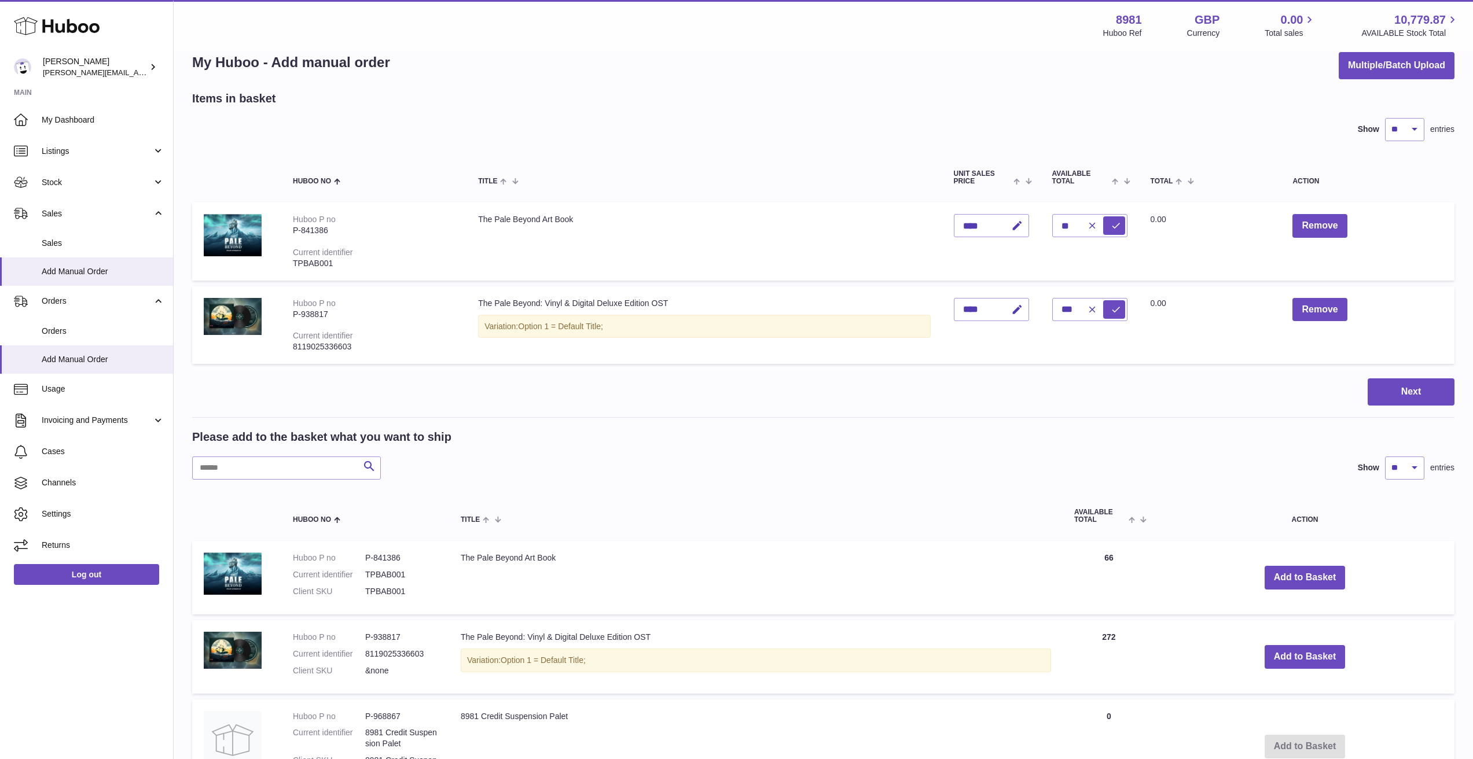
scroll to position [25, 0]
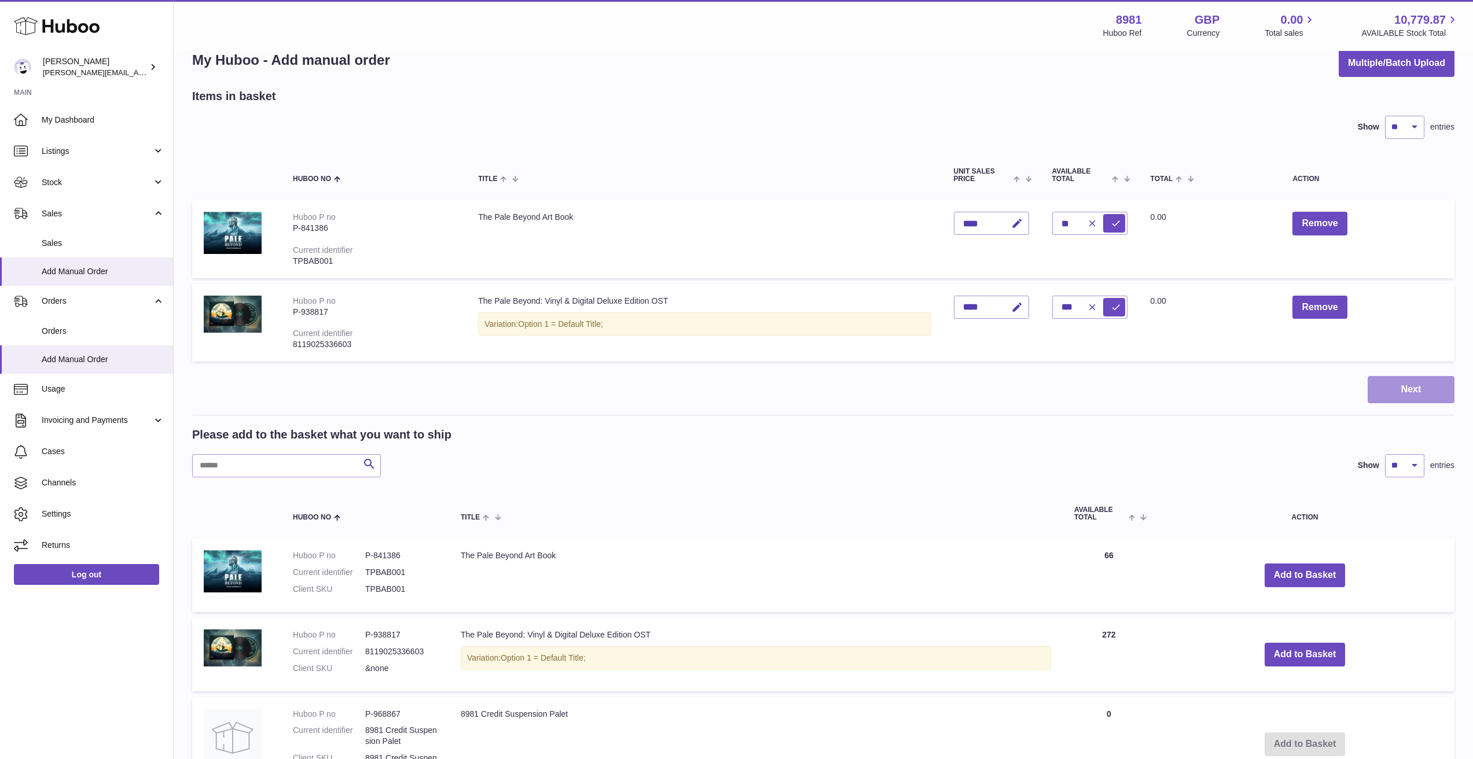
click at [1399, 381] on button "Next" at bounding box center [1411, 389] width 87 height 27
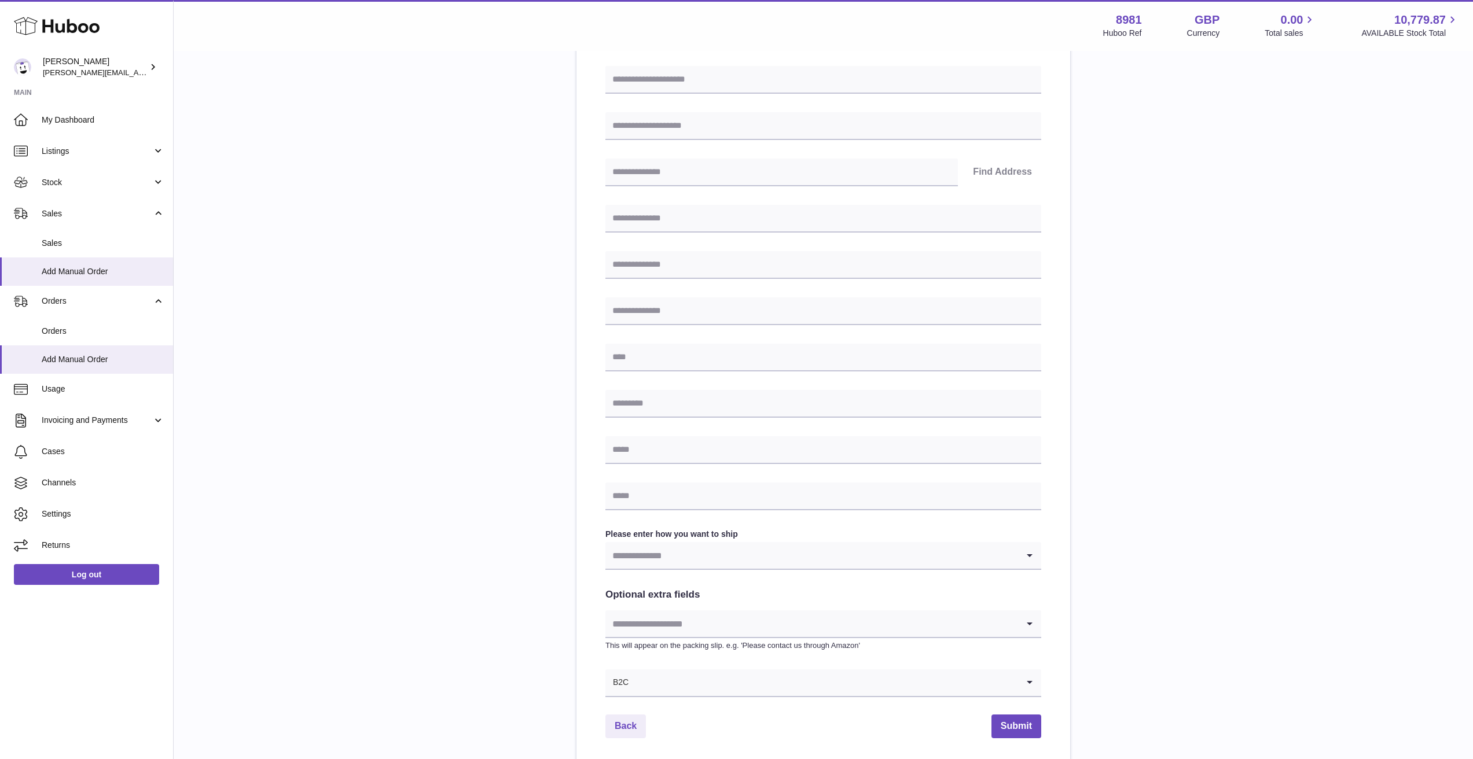
scroll to position [59, 0]
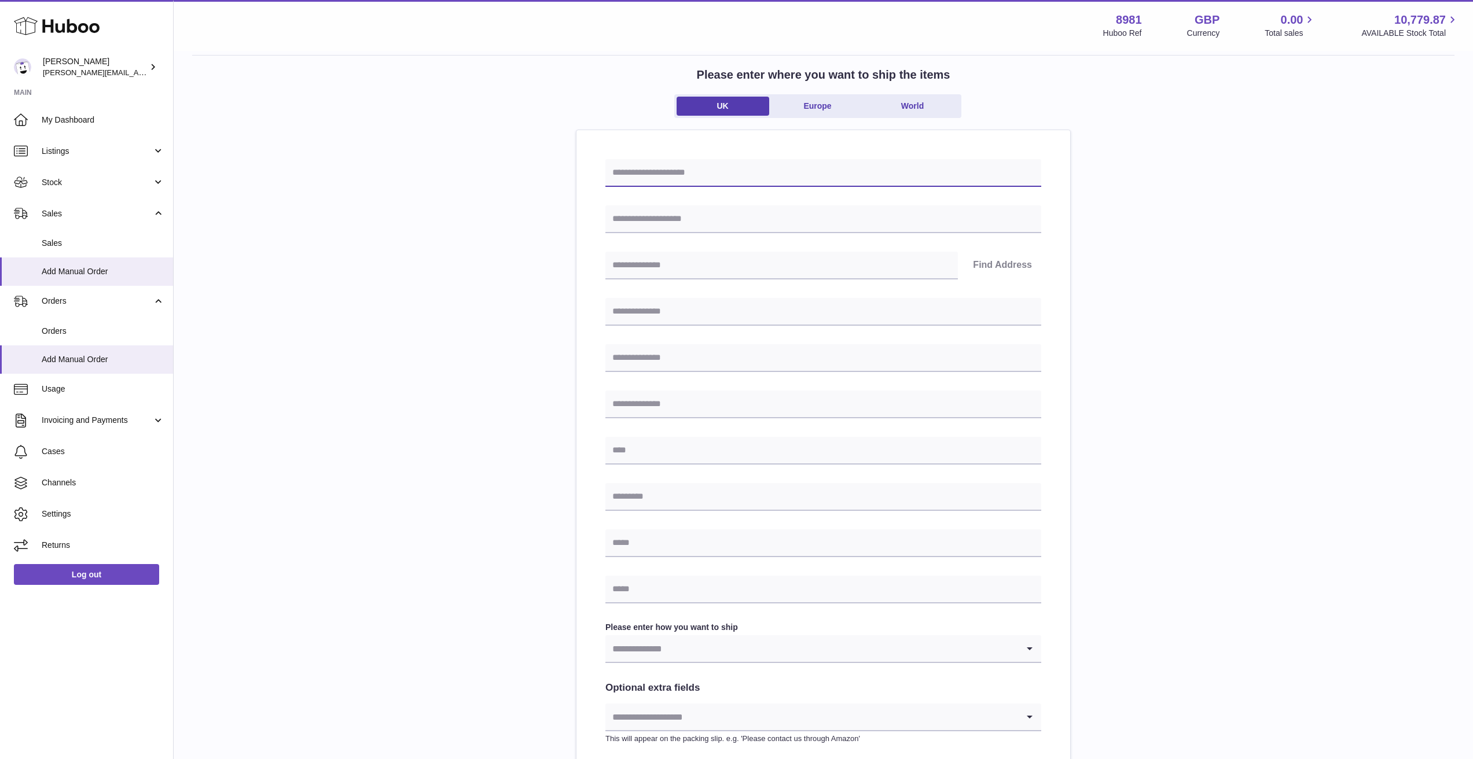
click at [912, 174] on input "text" at bounding box center [823, 173] width 436 height 28
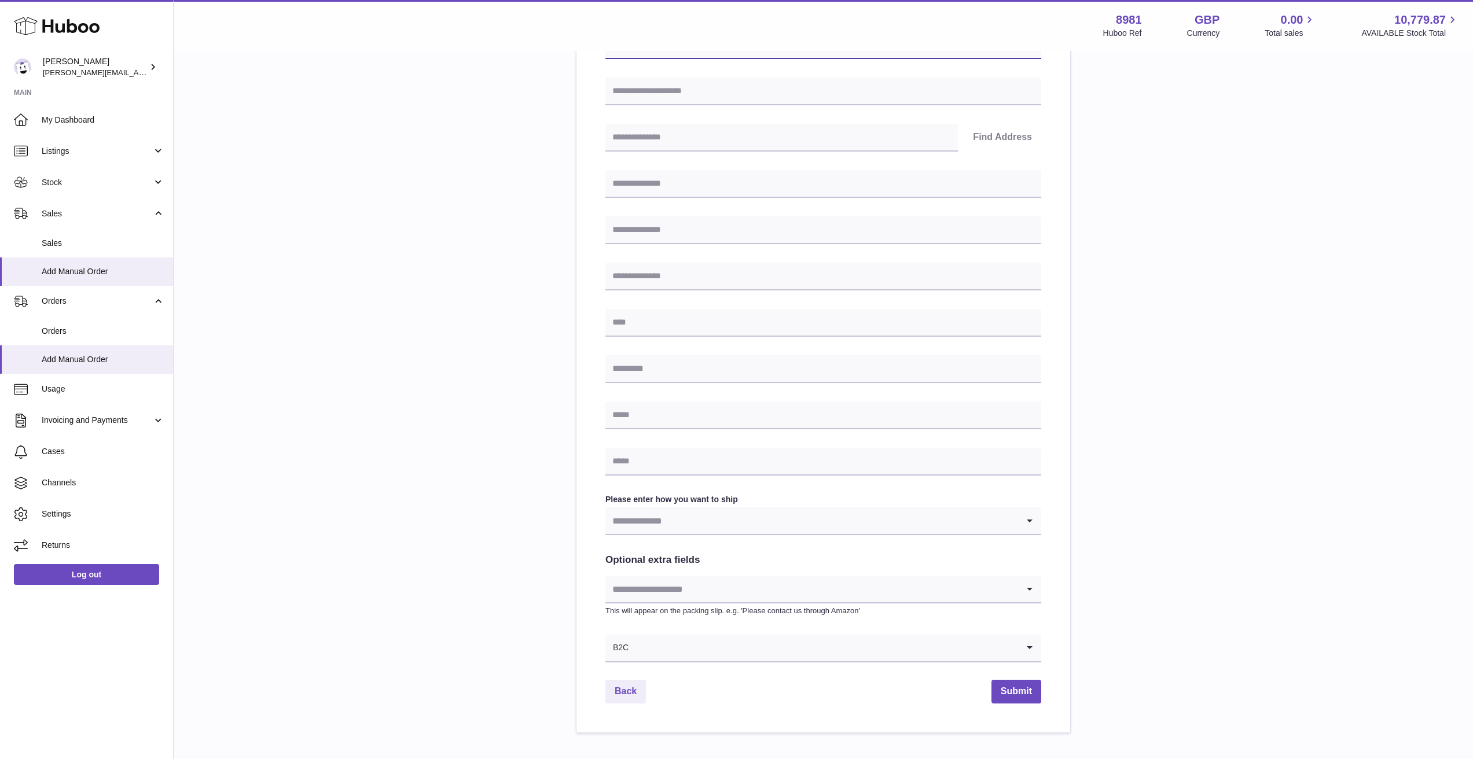
scroll to position [248, 0]
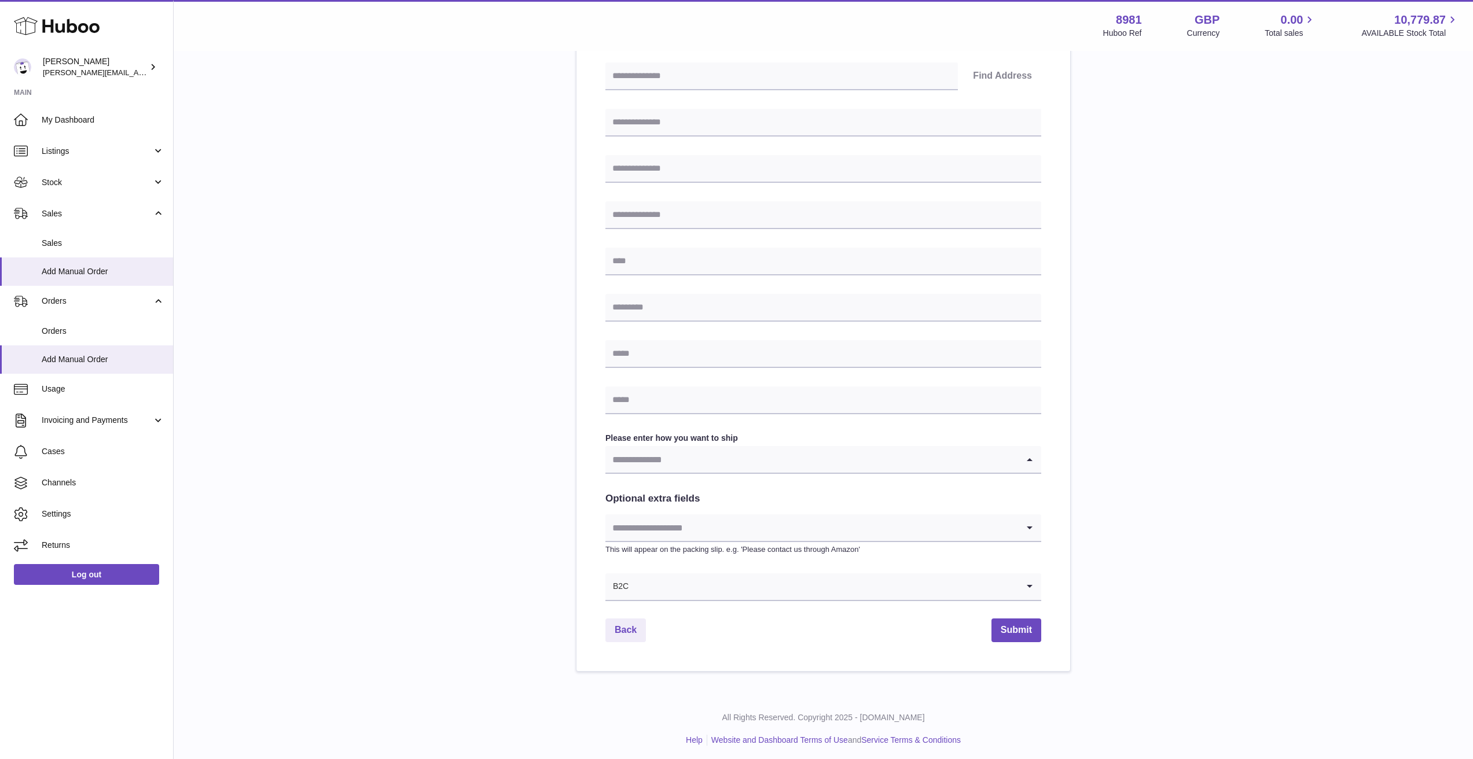
click at [1038, 467] on icon "Search for option" at bounding box center [1029, 459] width 23 height 27
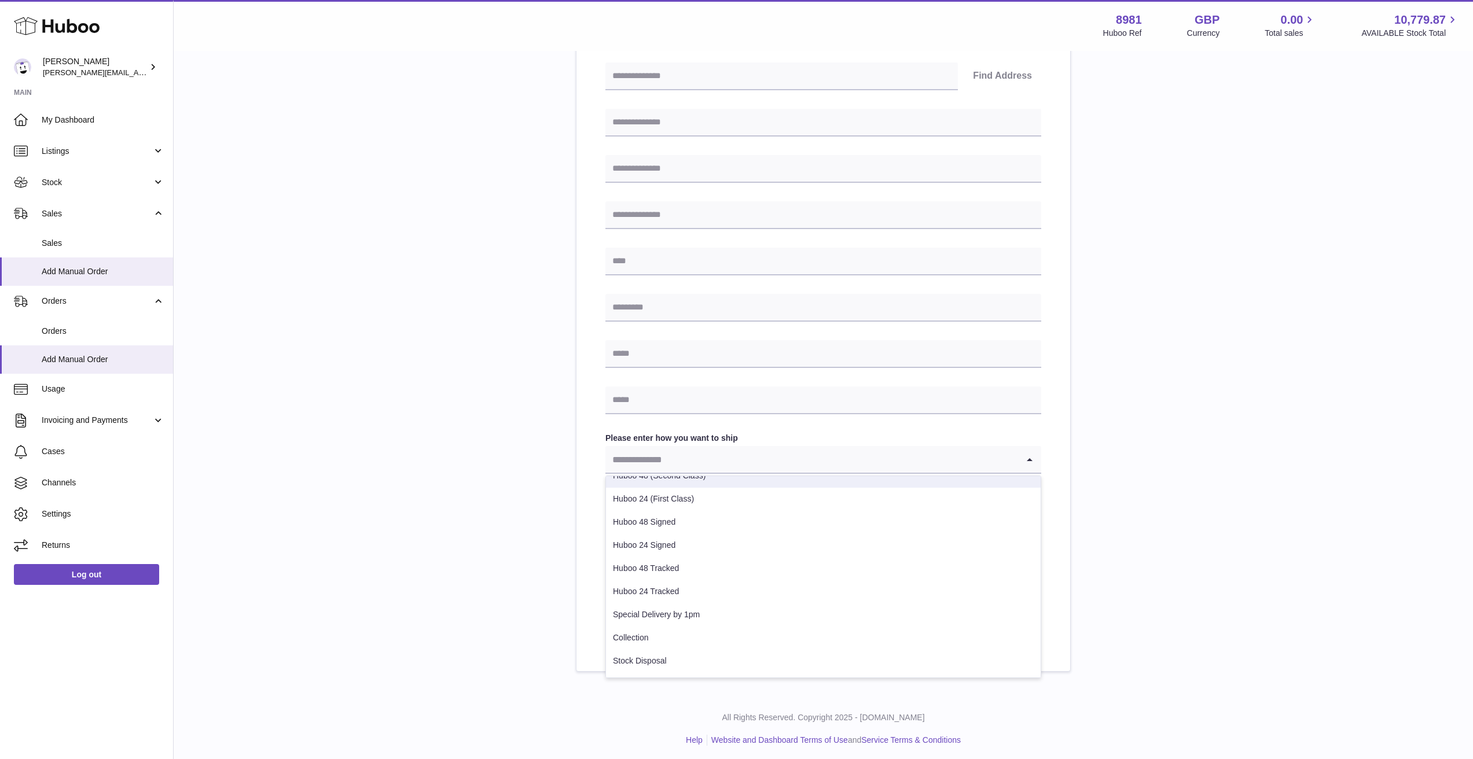
scroll to position [36, 0]
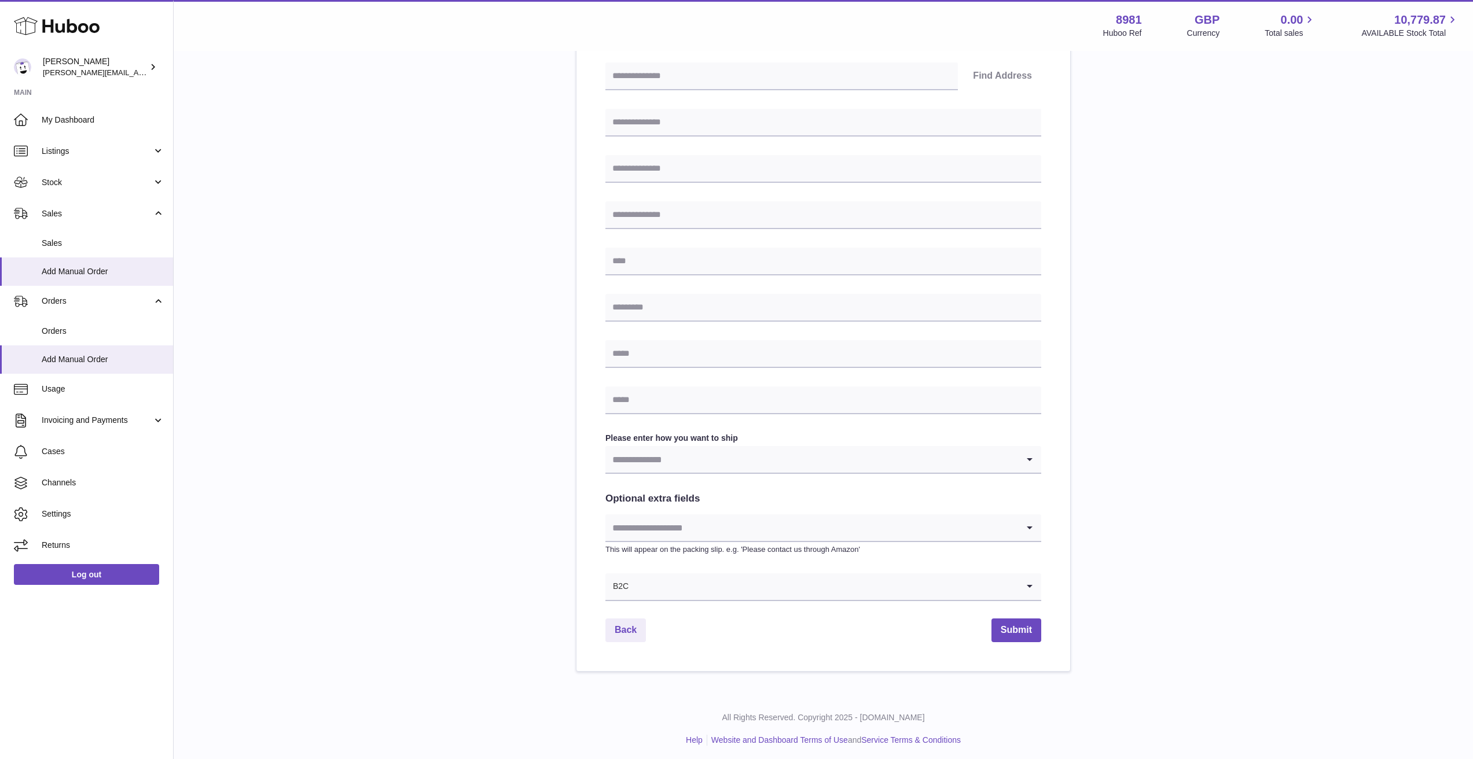
click at [1348, 583] on div "Please enter where you want to ship the items [GEOGRAPHIC_DATA] [GEOGRAPHIC_DAT…" at bounding box center [823, 269] width 1262 height 806
click at [1009, 458] on input "Search for option" at bounding box center [811, 459] width 413 height 27
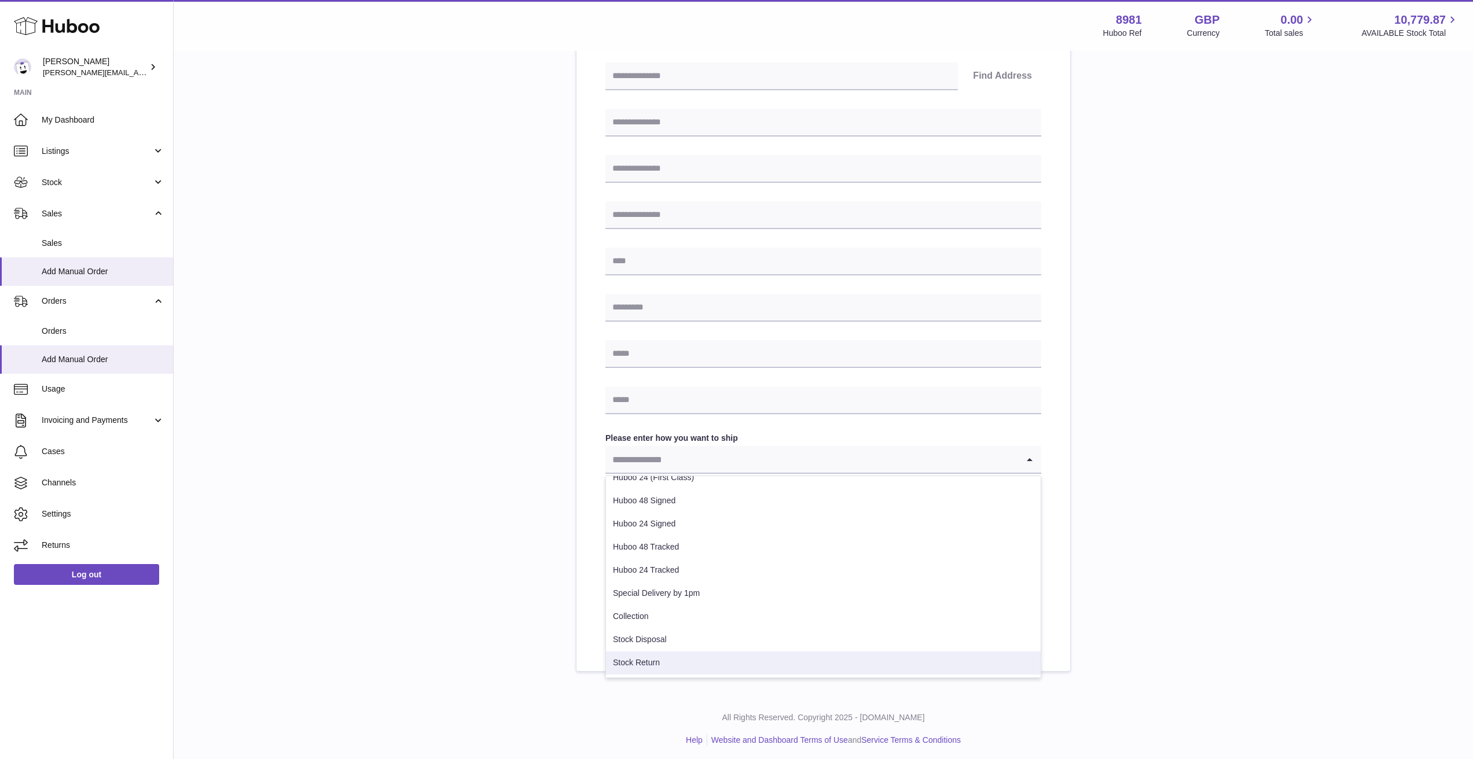
click at [940, 656] on li "Stock Return" at bounding box center [823, 663] width 435 height 23
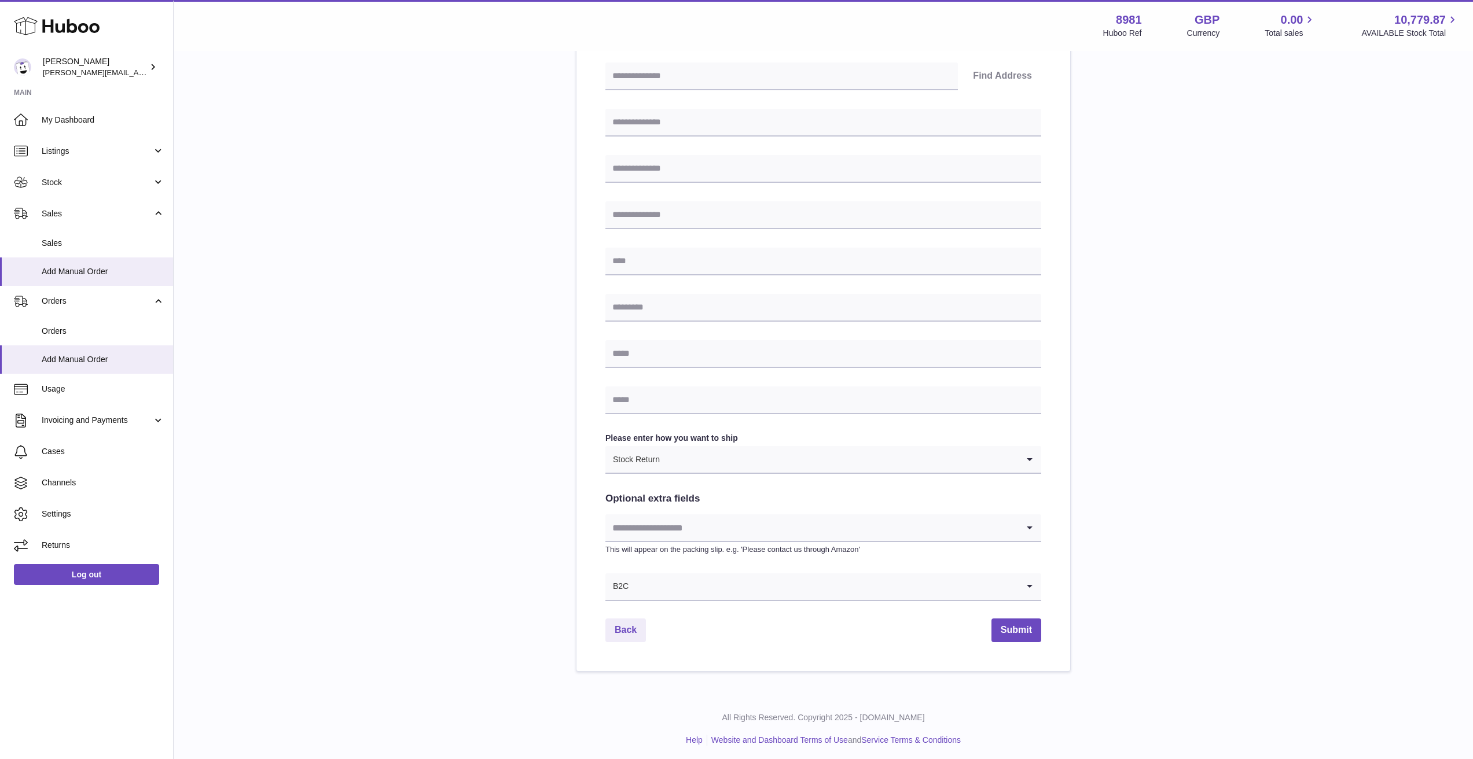
click at [892, 531] on input "Search for option" at bounding box center [811, 528] width 413 height 27
click at [1217, 556] on div "Please enter where you want to ship the items [GEOGRAPHIC_DATA] [GEOGRAPHIC_DAT…" at bounding box center [823, 269] width 1262 height 806
click at [1018, 577] on div "Loading..." at bounding box center [1029, 587] width 23 height 27
click at [1173, 530] on div "Please enter where you want to ship the items [GEOGRAPHIC_DATA] [GEOGRAPHIC_DAT…" at bounding box center [823, 269] width 1262 height 806
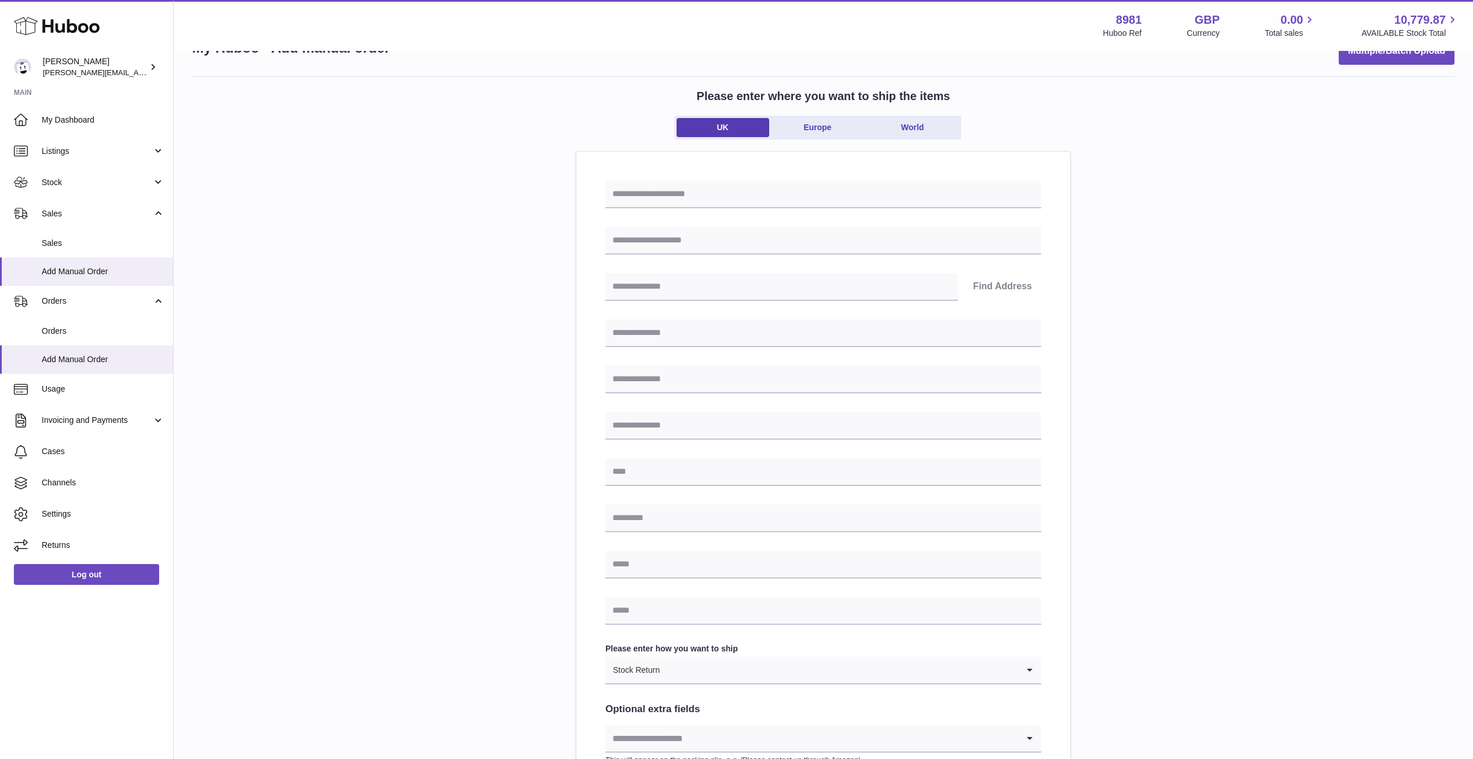
scroll to position [40, 0]
click at [664, 200] on input "text" at bounding box center [823, 192] width 436 height 28
click at [1240, 349] on div "Please enter where you want to ship the items UK Europe World Find Address Plea…" at bounding box center [823, 477] width 1262 height 806
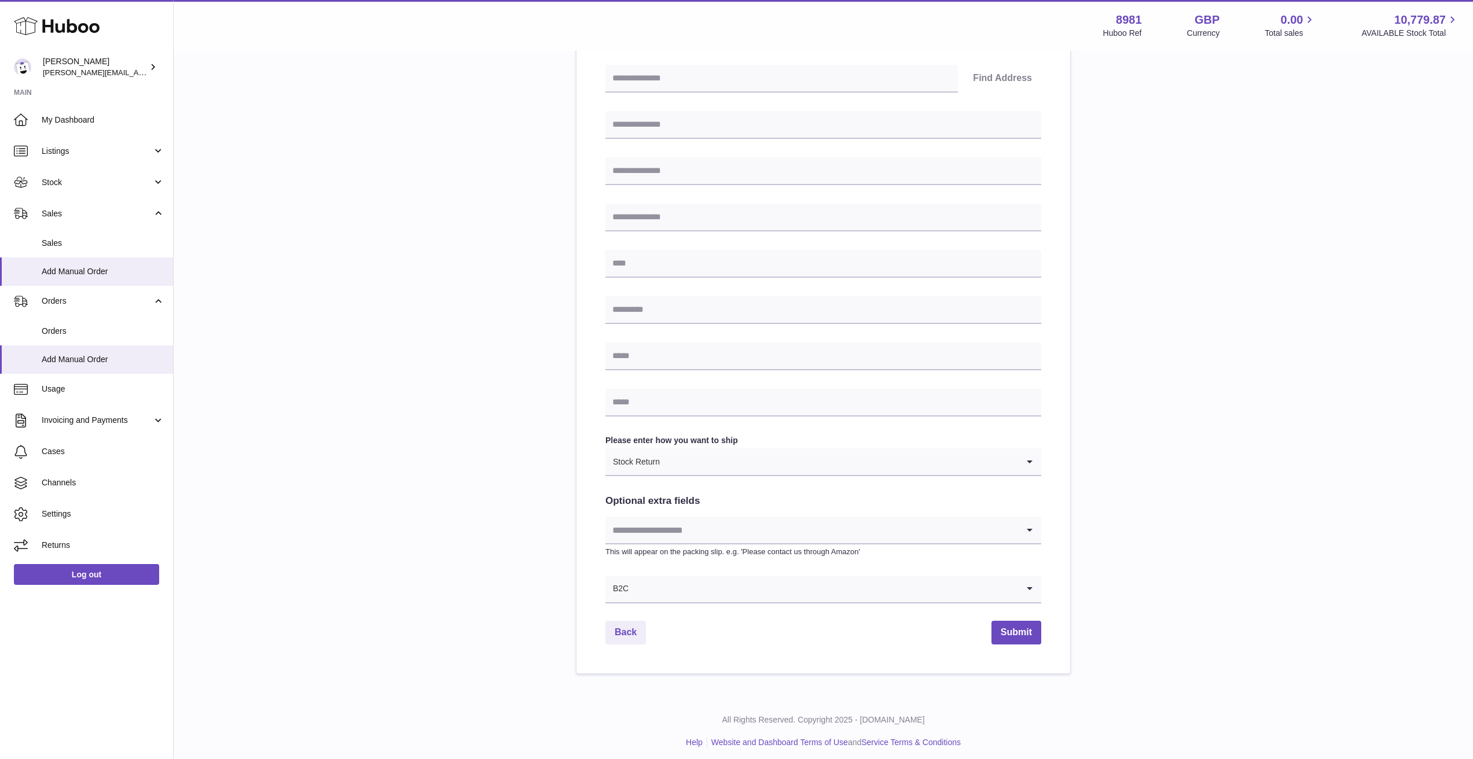
scroll to position [0, 0]
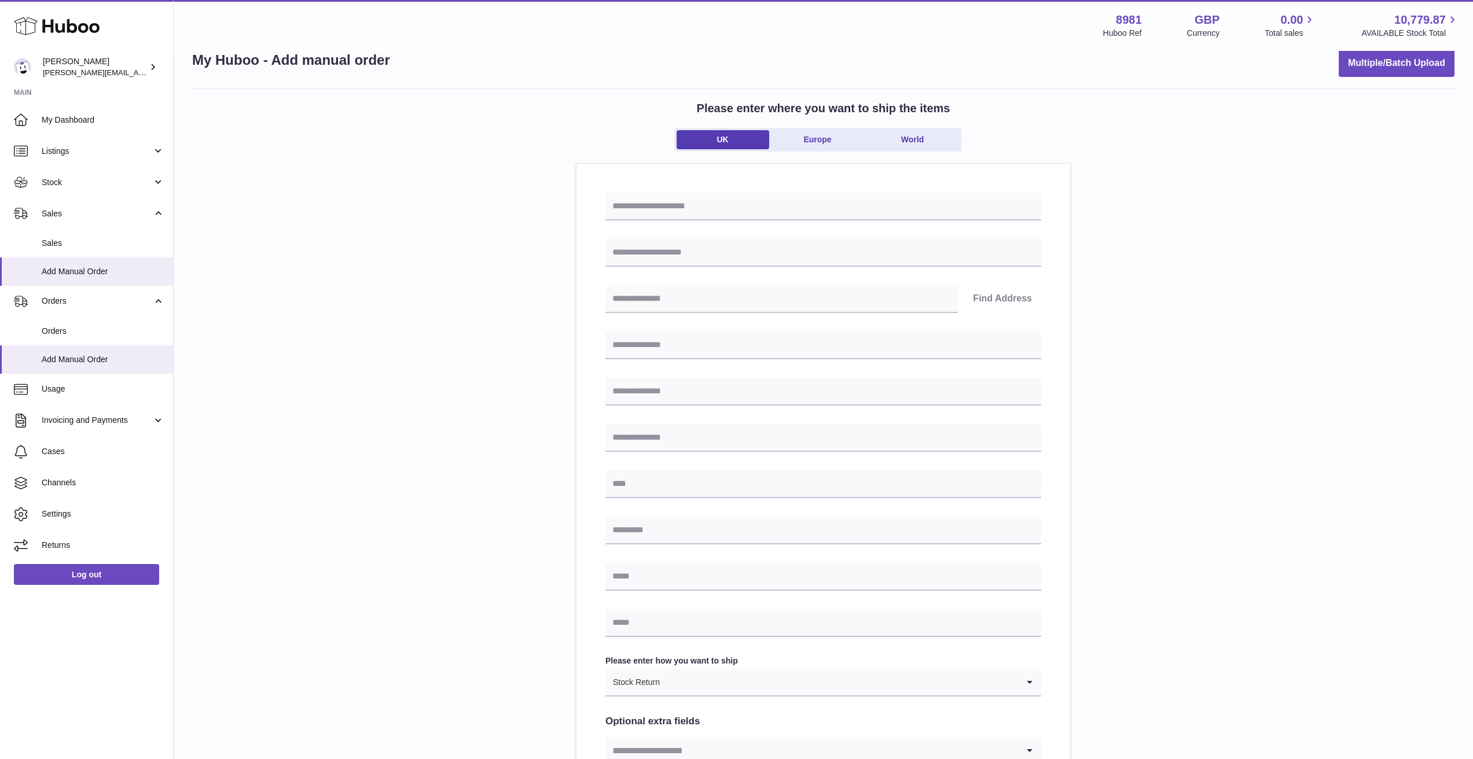
scroll to position [248, 0]
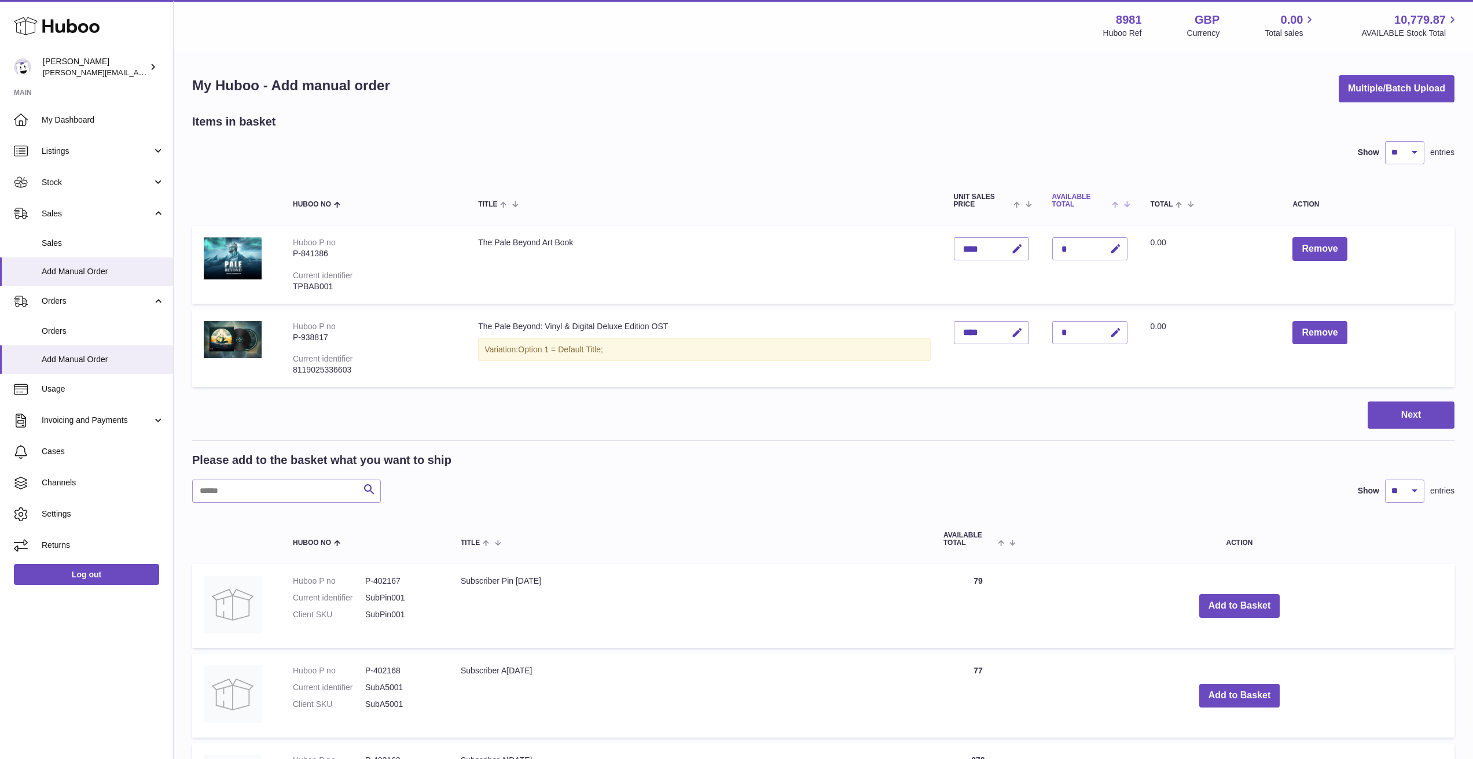
click at [1115, 210] on th "AVAILABLE Total" at bounding box center [1090, 201] width 98 height 38
click at [1435, 402] on button "Next" at bounding box center [1411, 415] width 87 height 27
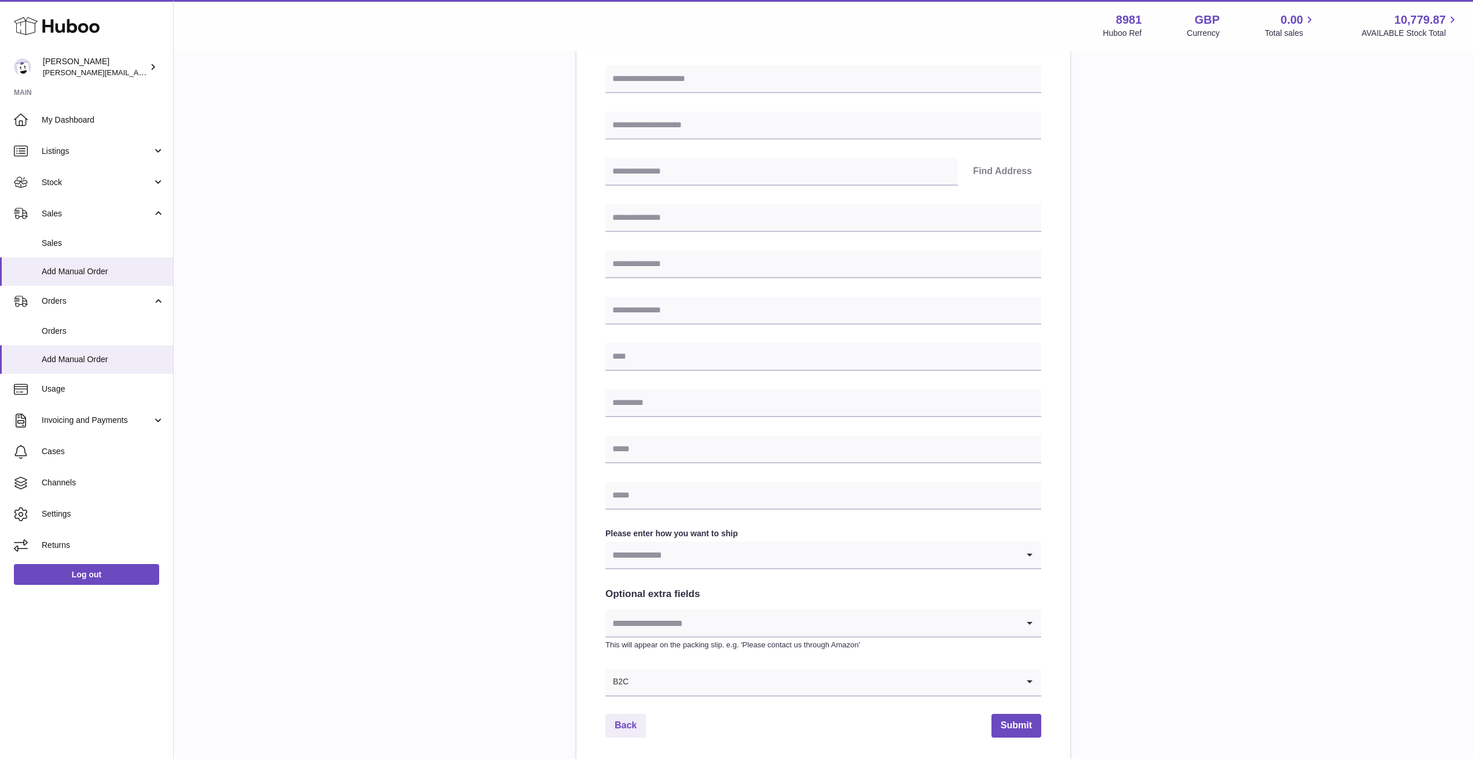
scroll to position [52, 0]
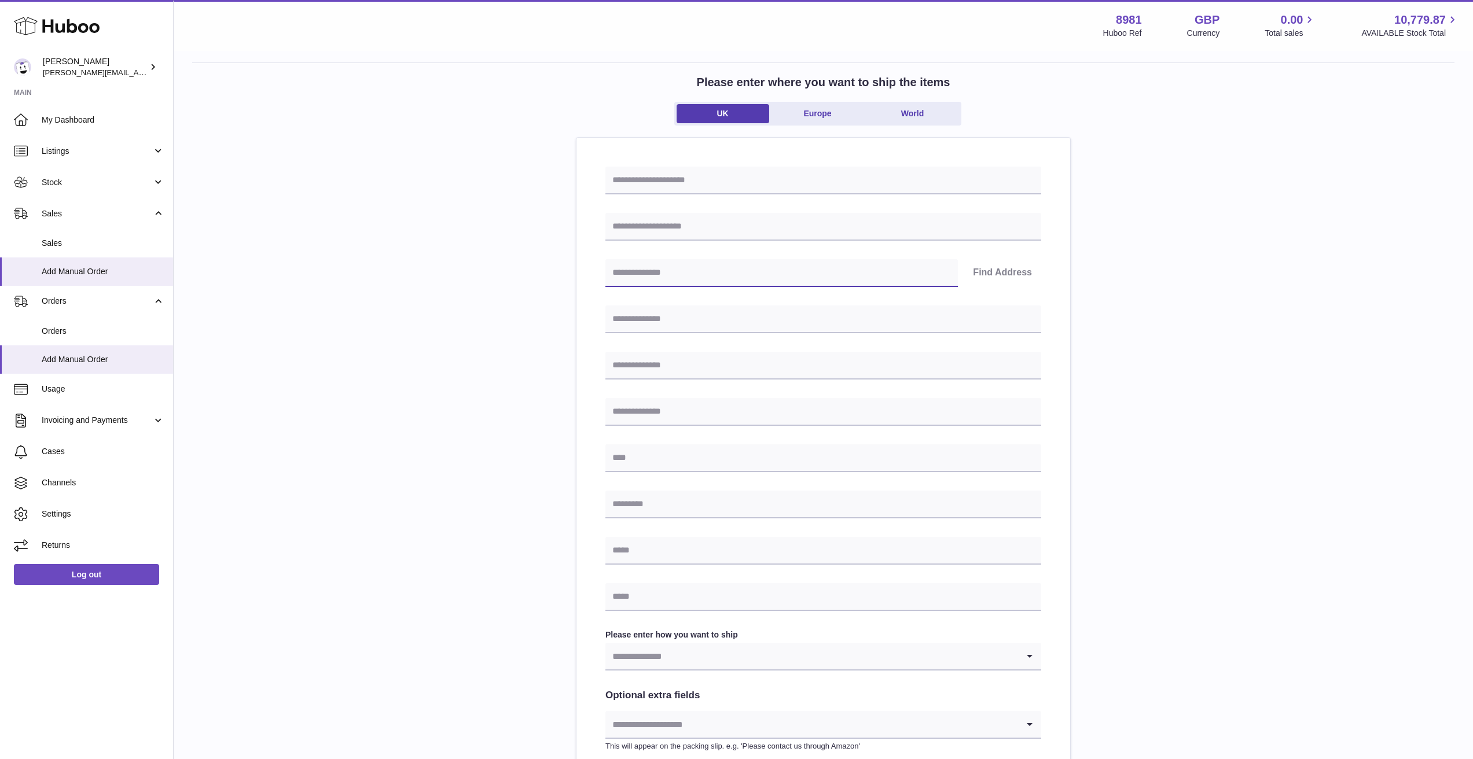
paste input "*******"
type input "*******"
click at [991, 274] on button "Find Address" at bounding box center [1003, 273] width 78 height 28
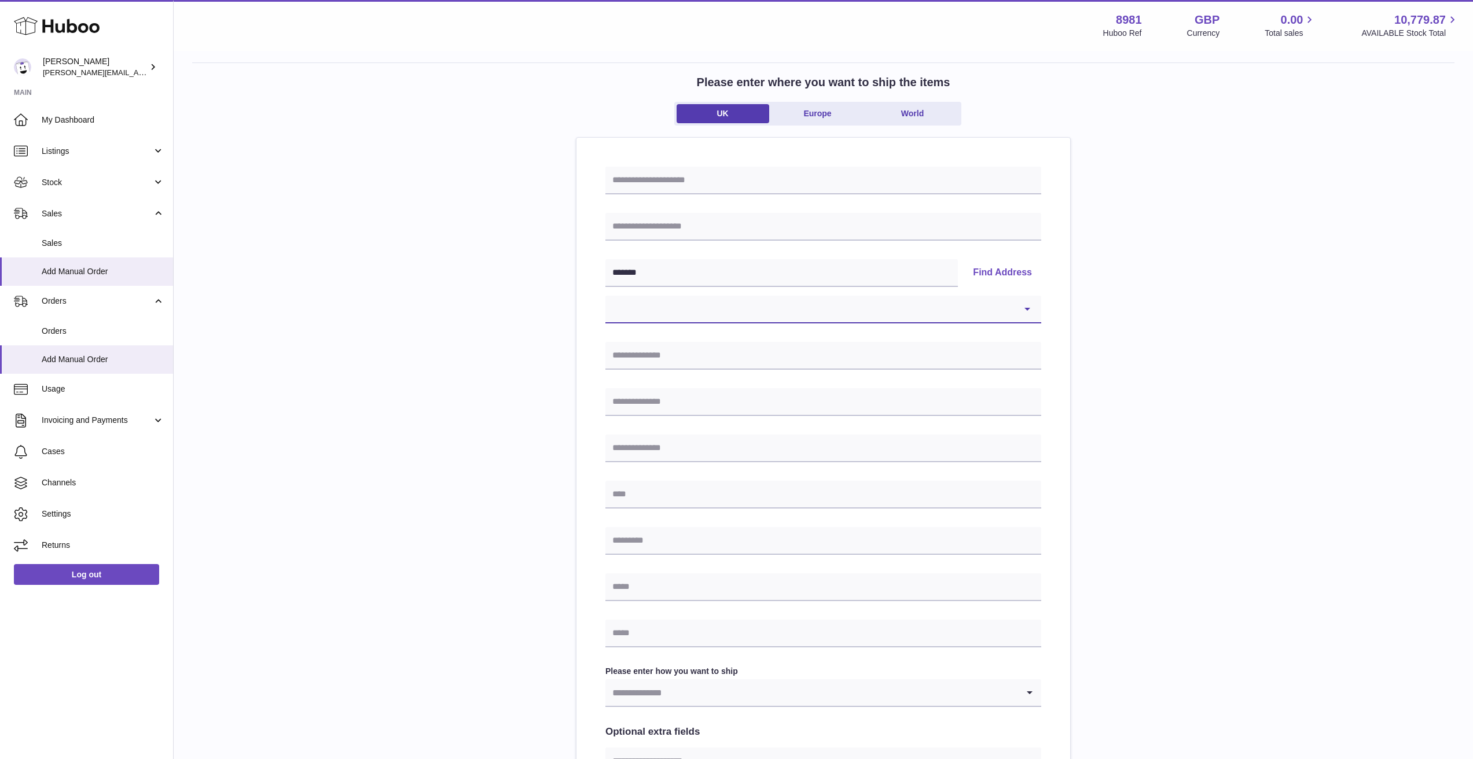
select select "*"
type input "**********"
type input "*******"
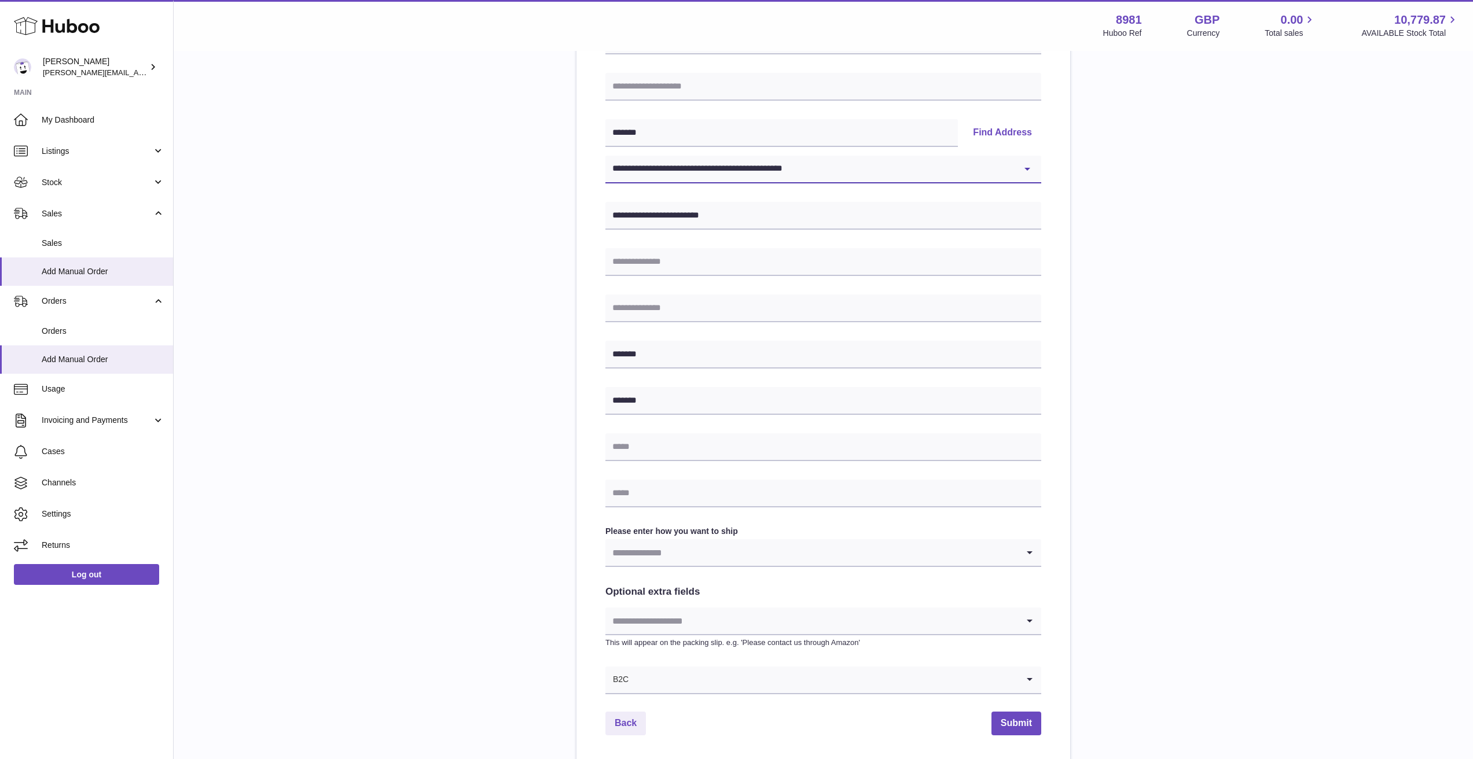
scroll to position [285, 0]
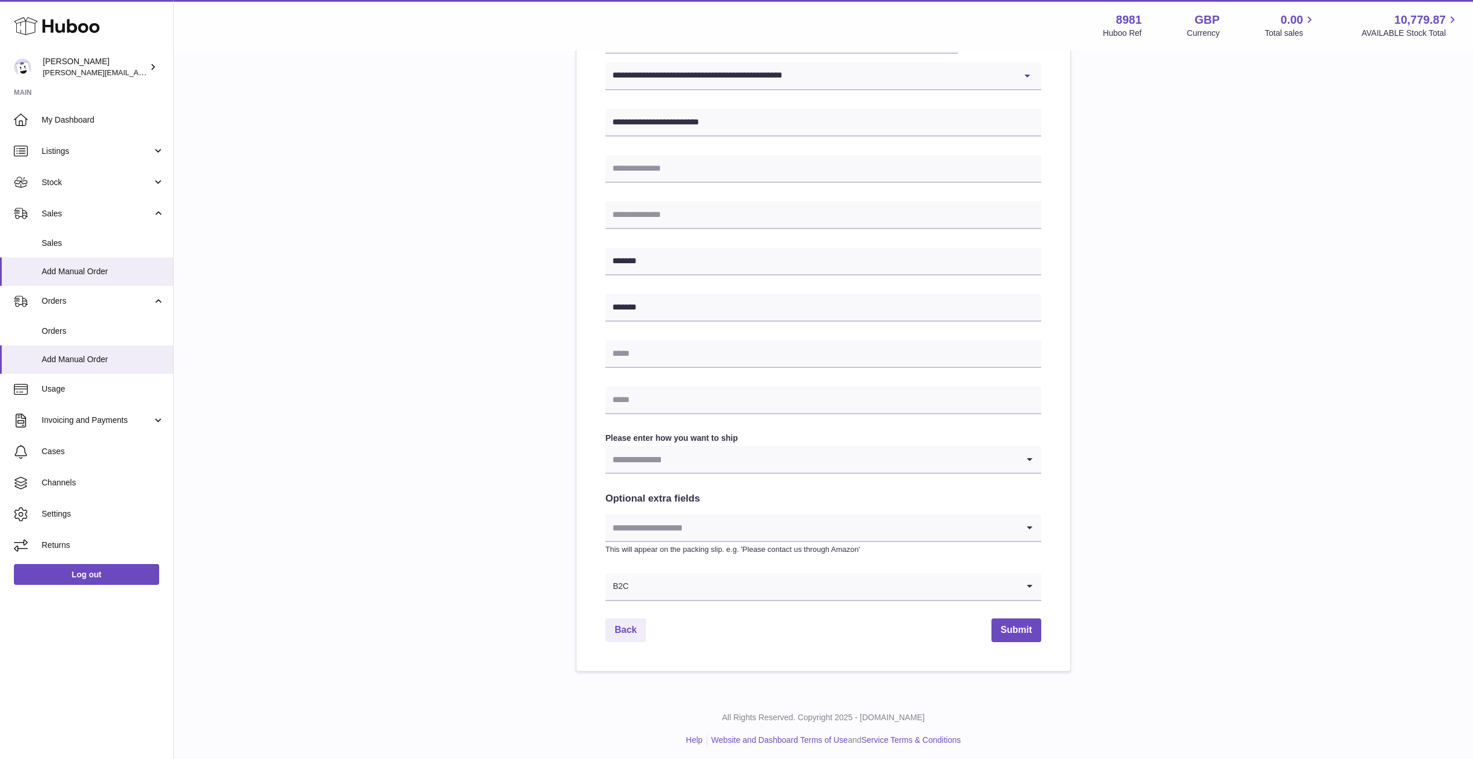
click at [914, 435] on label "Please enter how you want to ship" at bounding box center [823, 438] width 436 height 11
click at [916, 451] on input "Search for option" at bounding box center [811, 459] width 413 height 27
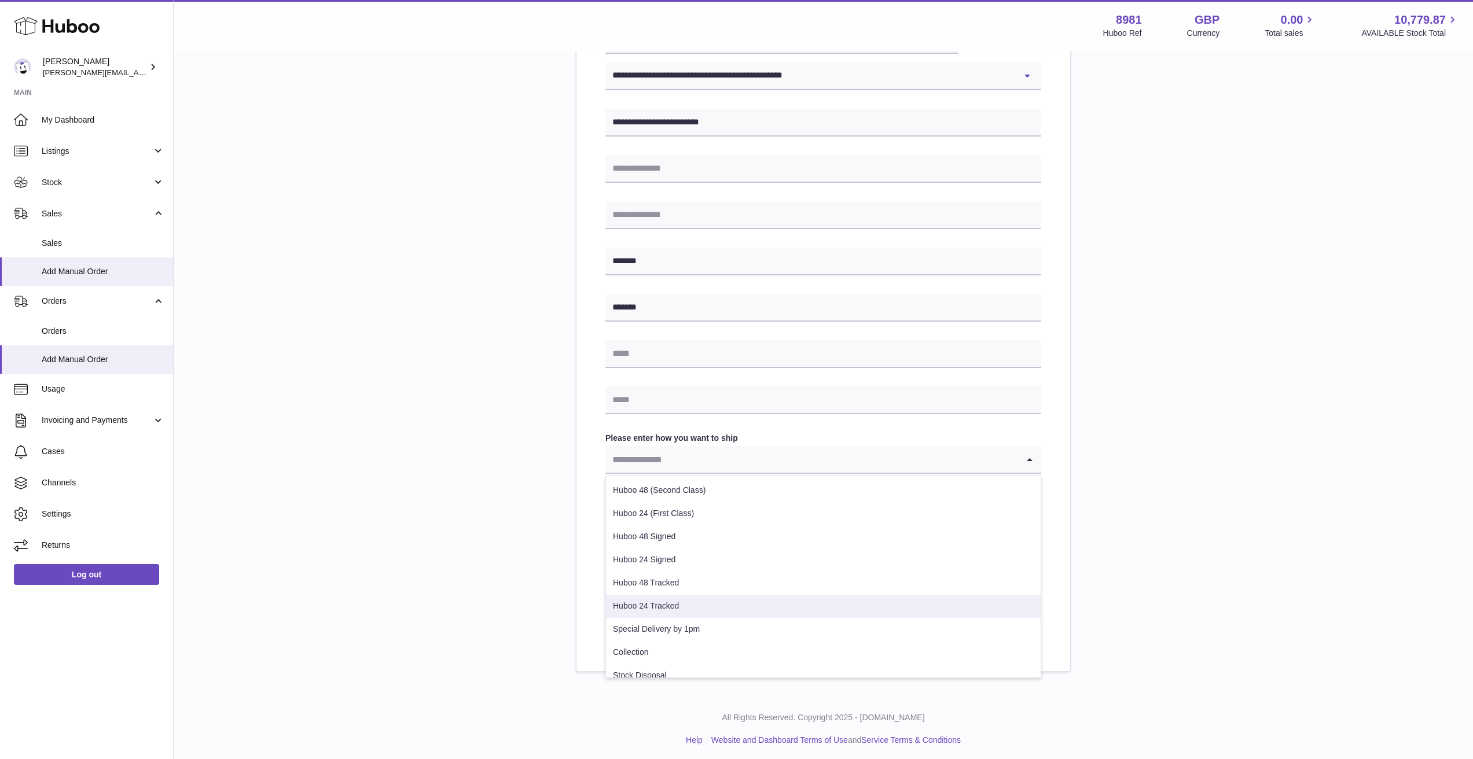
scroll to position [36, 0]
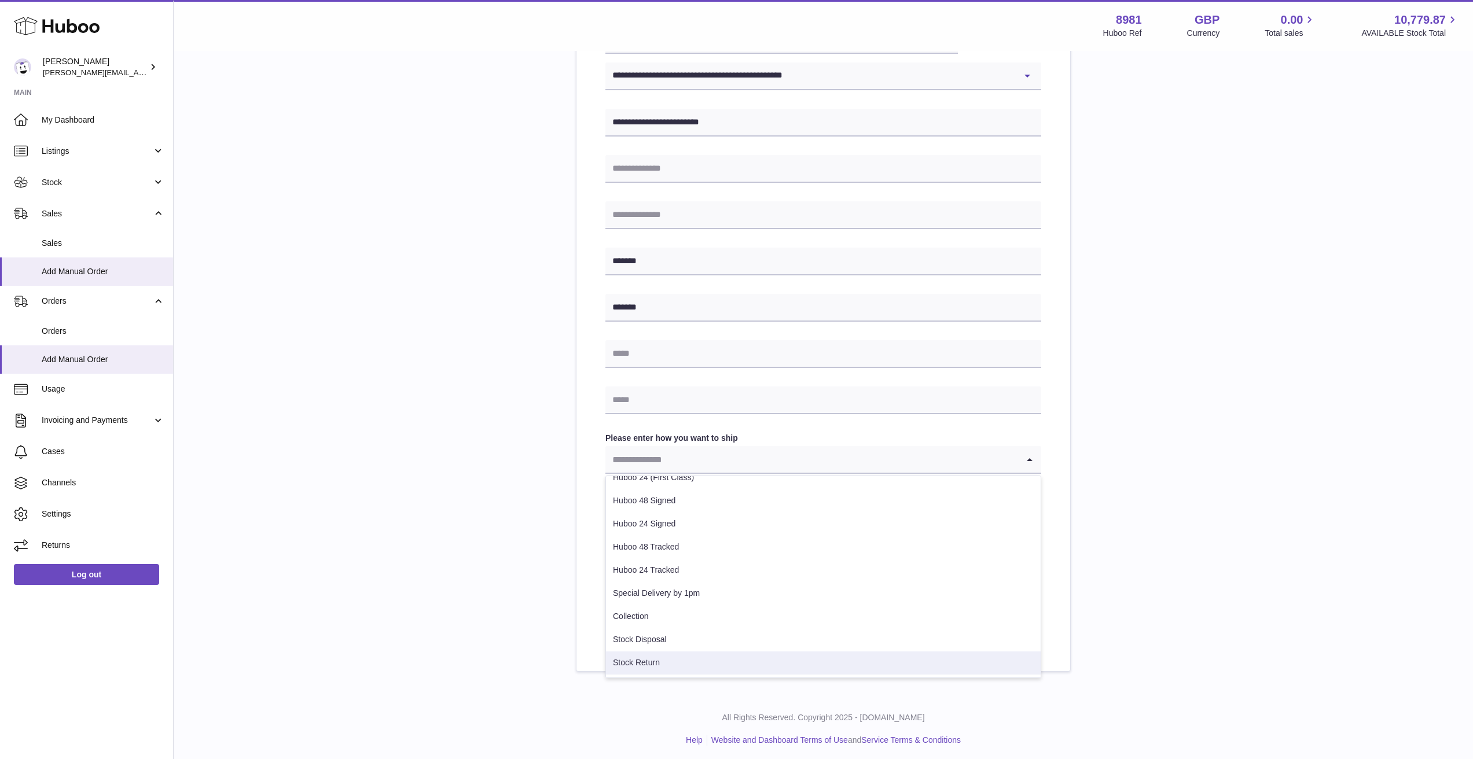
click at [979, 659] on li "Stock Return" at bounding box center [823, 663] width 435 height 23
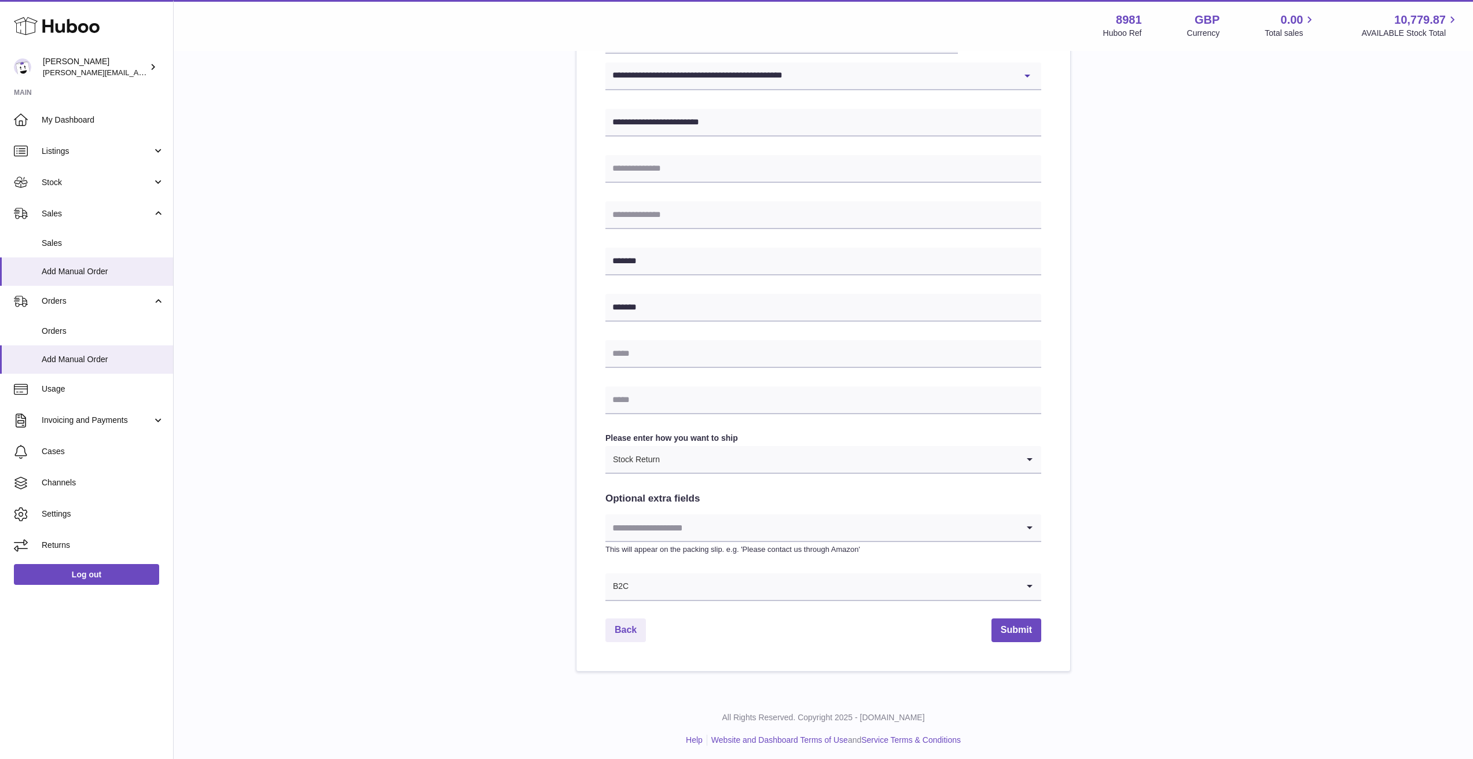
click at [1006, 535] on input "Search for option" at bounding box center [811, 528] width 413 height 27
click at [1142, 499] on div "**********" at bounding box center [823, 250] width 1262 height 843
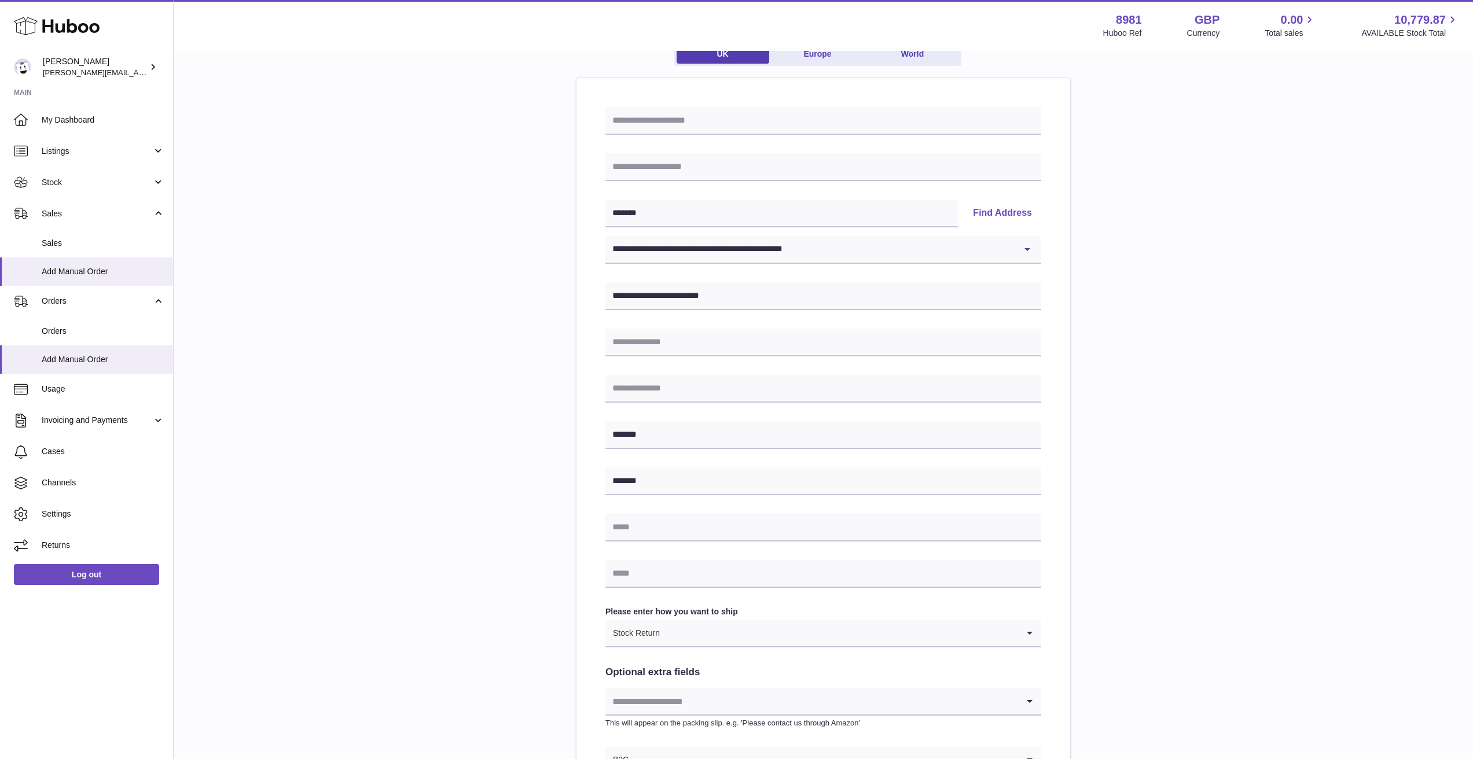
scroll to position [181, 0]
